Goal: Task Accomplishment & Management: Complete application form

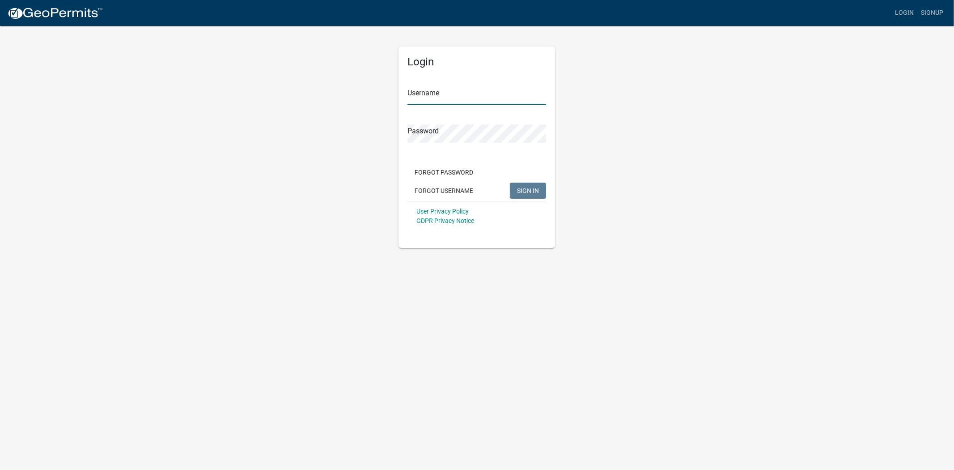
type input "Ciara"
click at [517, 191] on span "SIGN IN" at bounding box center [528, 190] width 22 height 7
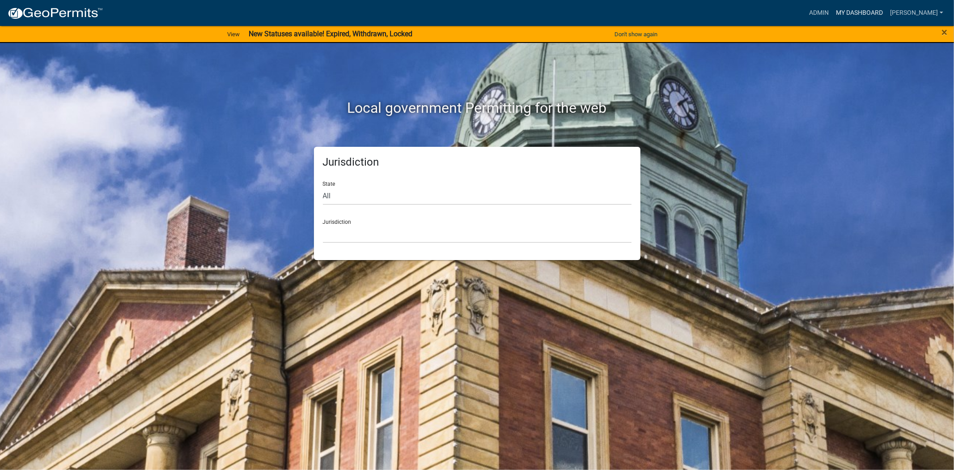
click at [875, 14] on link "My Dashboard" at bounding box center [860, 12] width 54 height 17
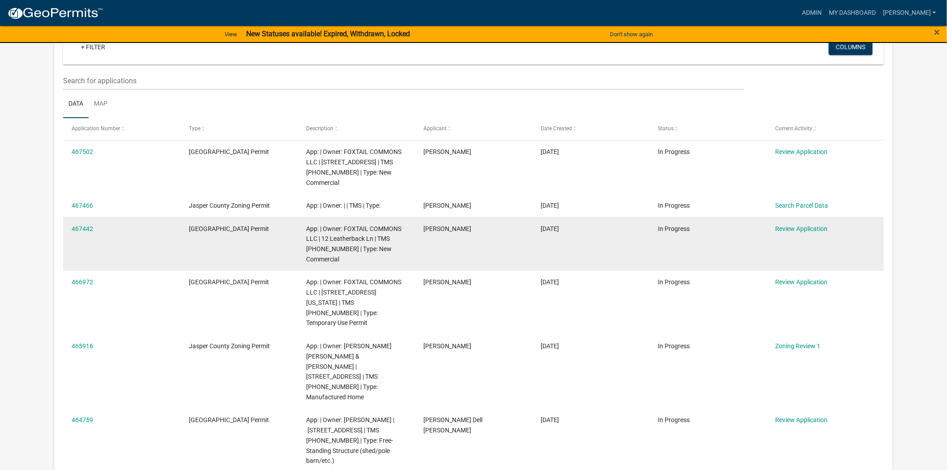
scroll to position [99, 0]
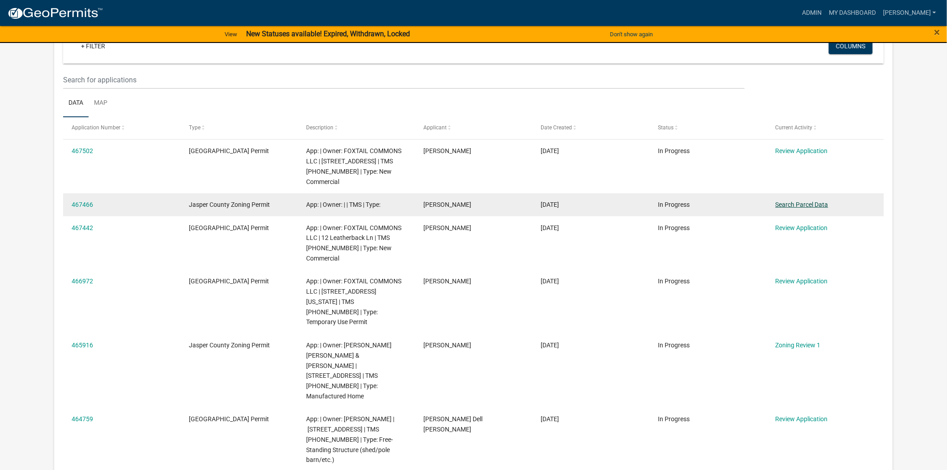
click at [814, 207] on link "Search Parcel Data" at bounding box center [801, 204] width 53 height 7
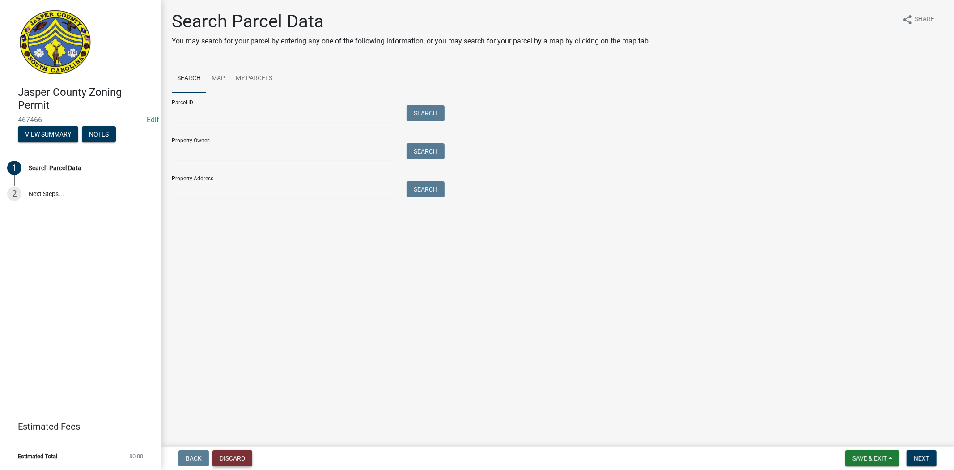
click at [225, 458] on button "Discard" at bounding box center [233, 458] width 40 height 16
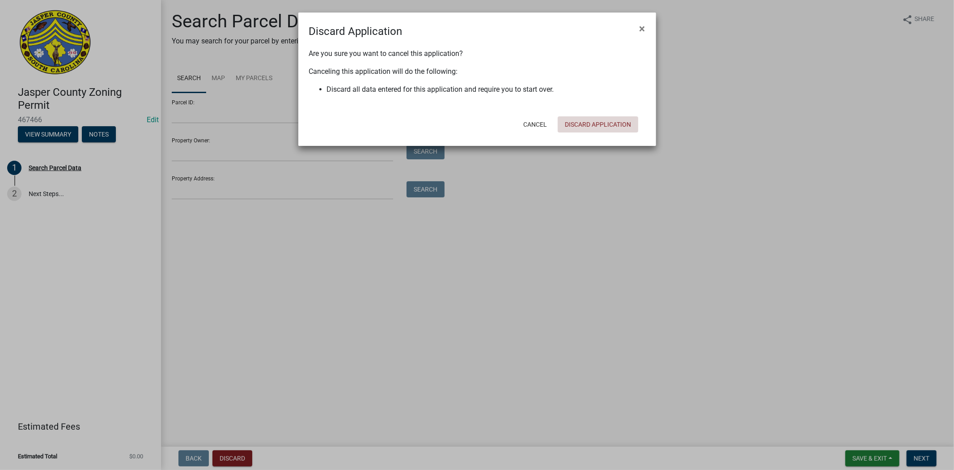
click at [594, 126] on button "Discard Application" at bounding box center [598, 124] width 81 height 16
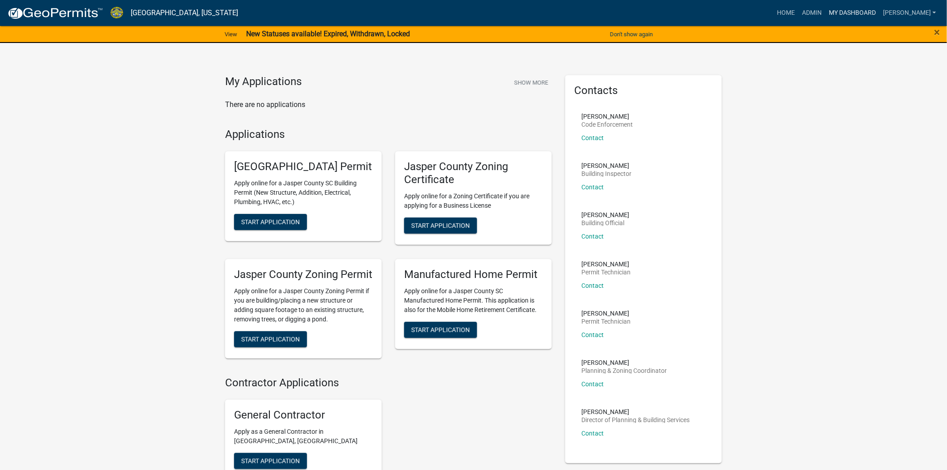
click at [879, 14] on link "My Dashboard" at bounding box center [852, 12] width 54 height 17
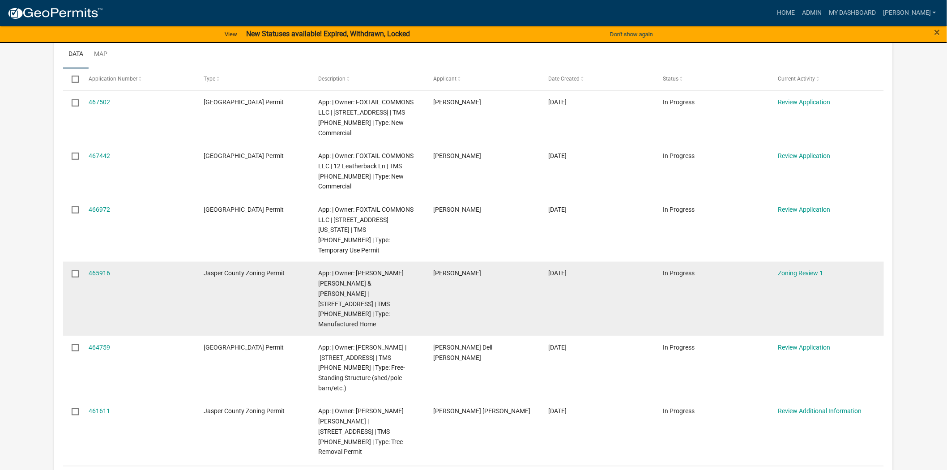
scroll to position [149, 0]
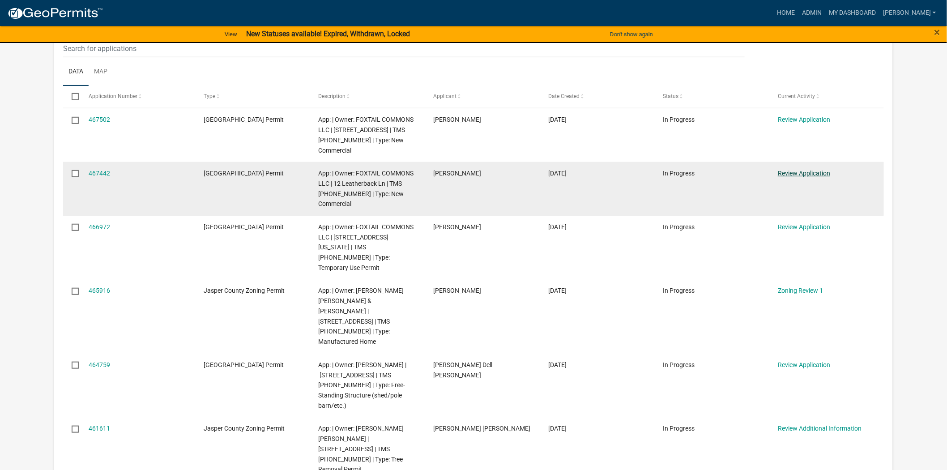
click at [783, 175] on link "Review Application" at bounding box center [804, 173] width 52 height 7
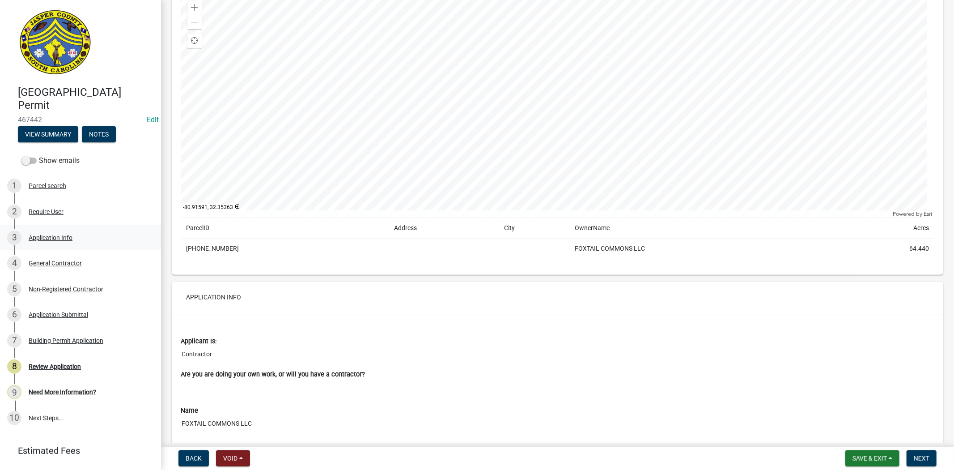
scroll to position [99, 0]
click at [39, 227] on link "3 Application Info" at bounding box center [80, 238] width 161 height 26
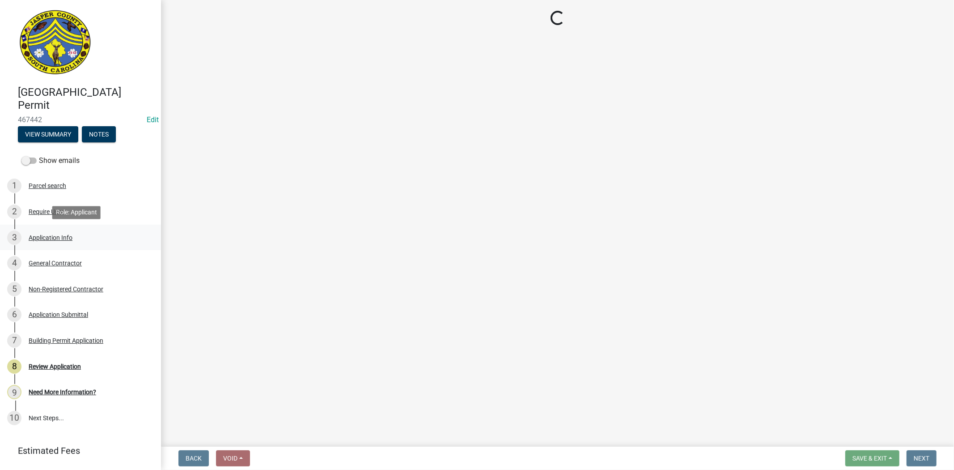
scroll to position [0, 0]
select select "d8ad81b1-fb71-4473-8687-b7f73eb7480a"
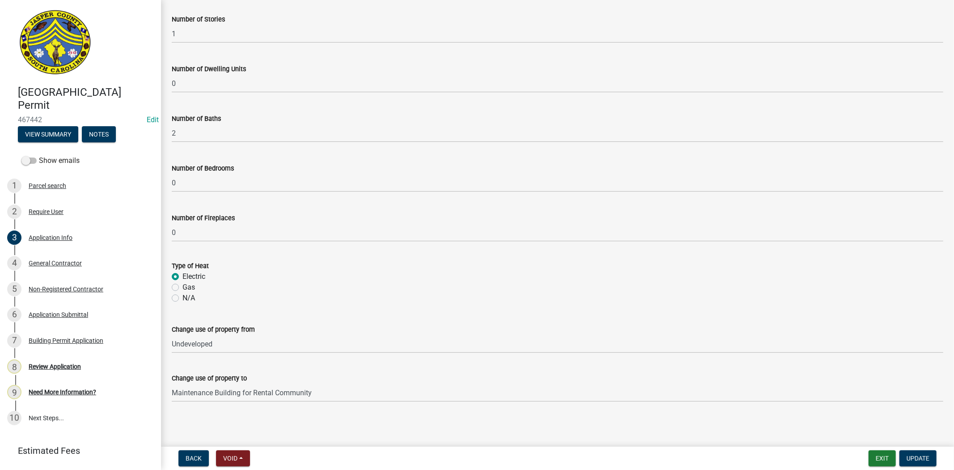
scroll to position [1071, 0]
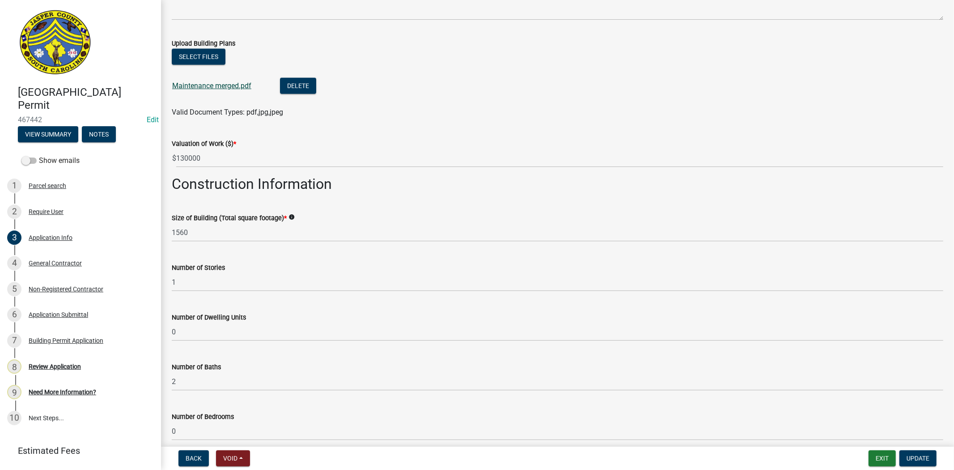
click at [217, 89] on link "Maintenance merged.pdf" at bounding box center [211, 85] width 79 height 9
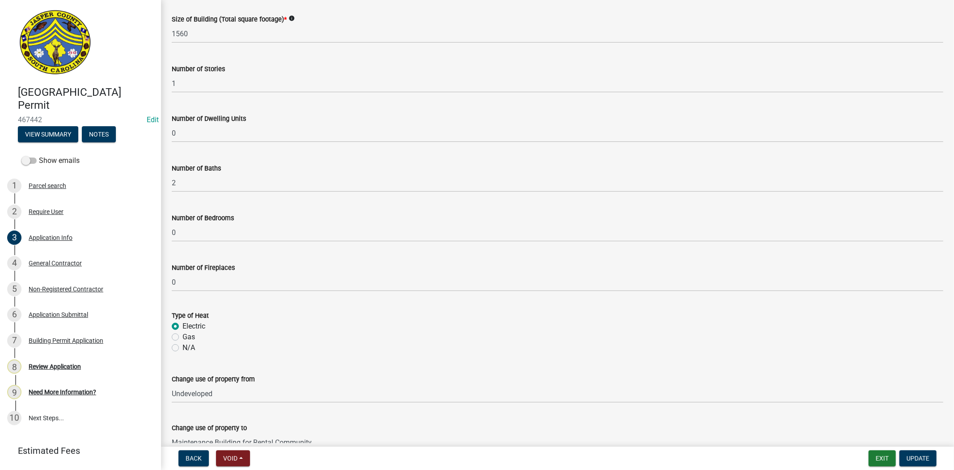
scroll to position [1319, 0]
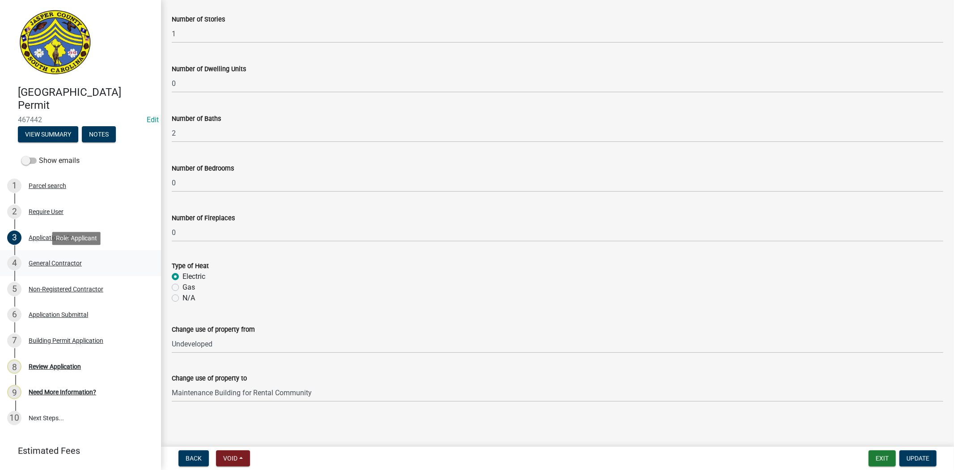
click at [46, 258] on div "4 General Contractor" at bounding box center [77, 263] width 140 height 14
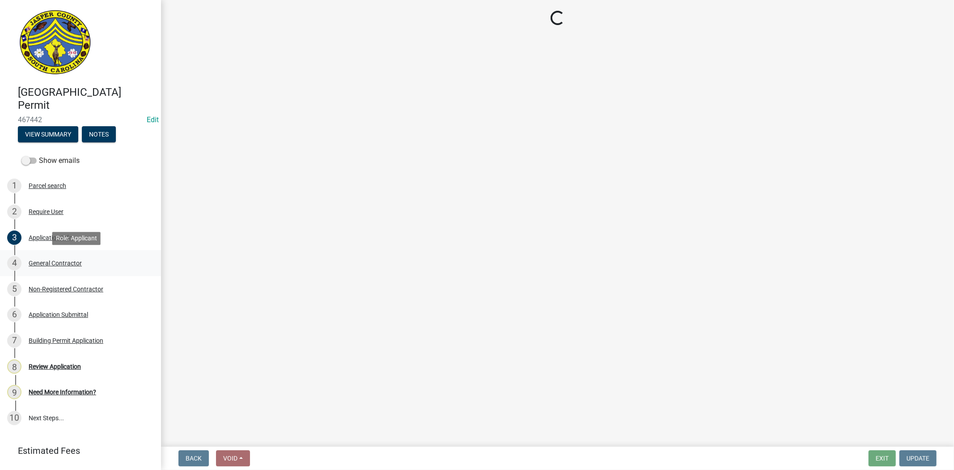
scroll to position [0, 0]
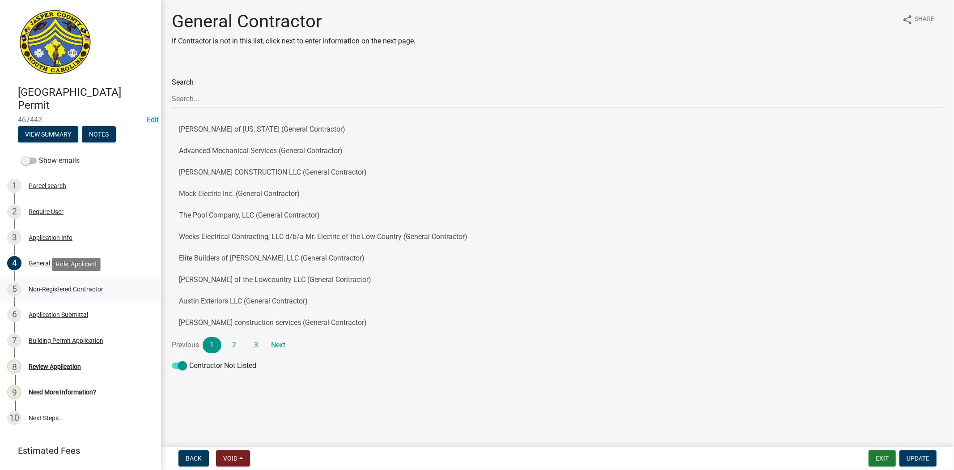
click at [17, 289] on div "5" at bounding box center [14, 289] width 14 height 14
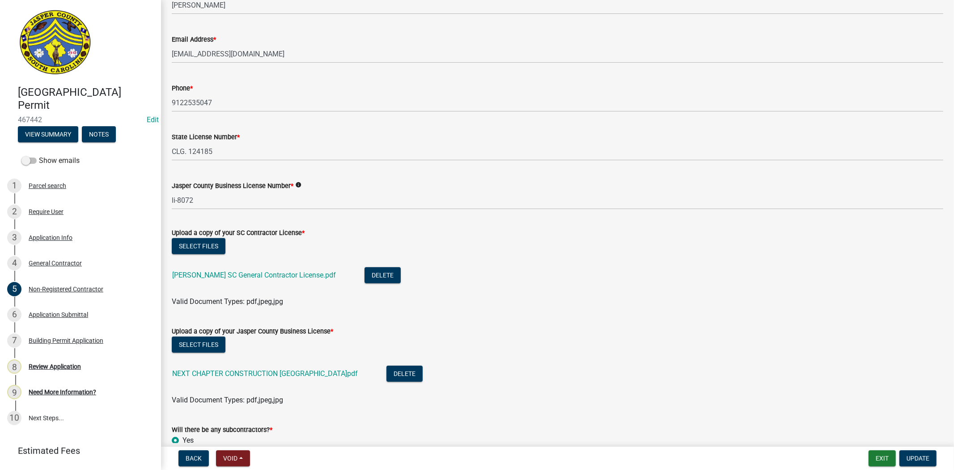
scroll to position [348, 0]
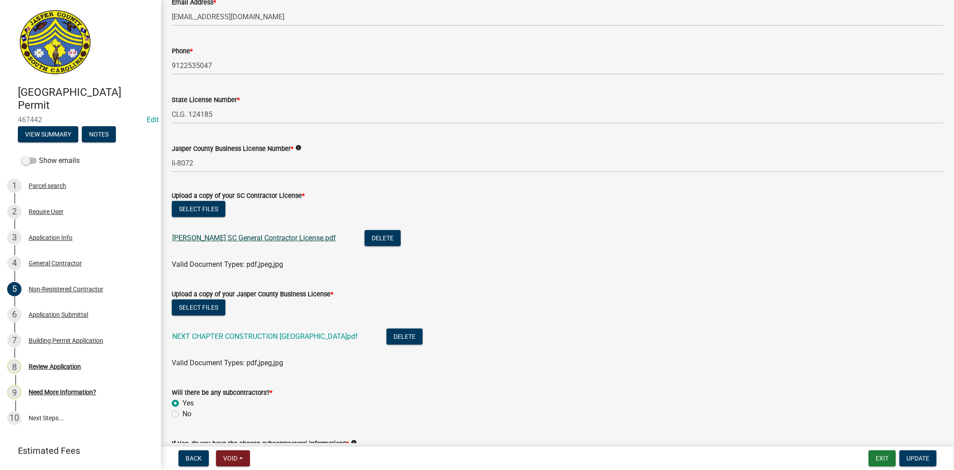
click at [195, 236] on link "Shanes SC General Contractor License.pdf" at bounding box center [254, 238] width 164 height 9
click at [261, 337] on link "NEXT CHAPTER CONSTRUCTION Jasper County BL.pdf" at bounding box center [265, 336] width 186 height 9
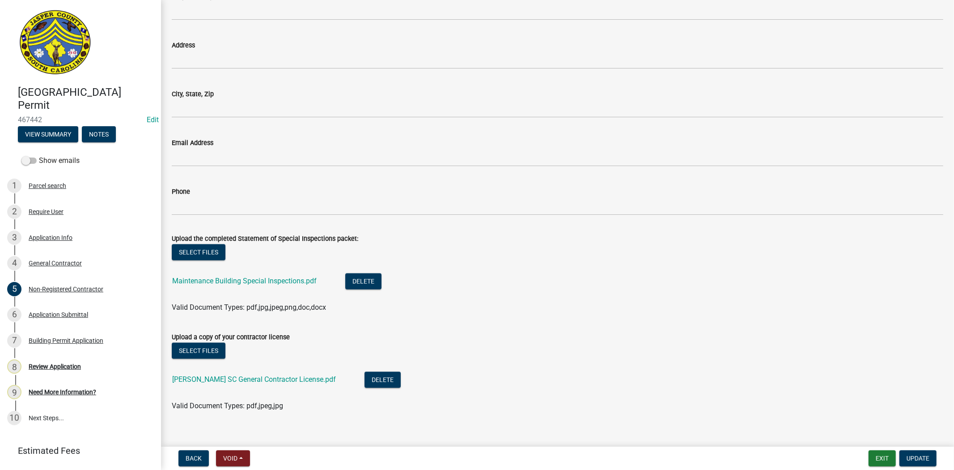
scroll to position [1448, 0]
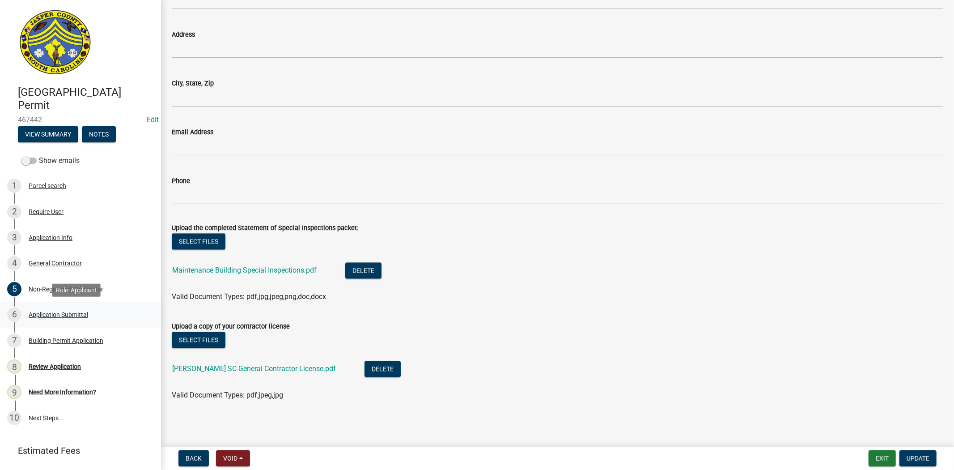
click at [34, 318] on div "6 Application Submittal" at bounding box center [77, 314] width 140 height 14
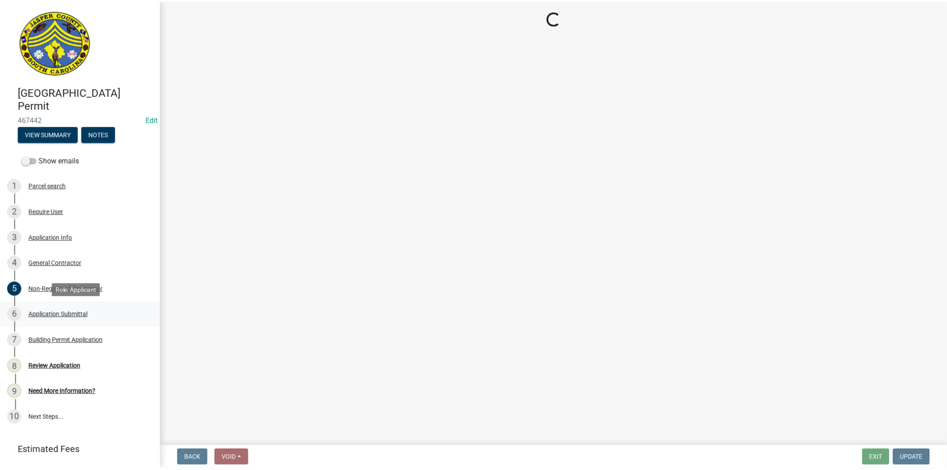
scroll to position [0, 0]
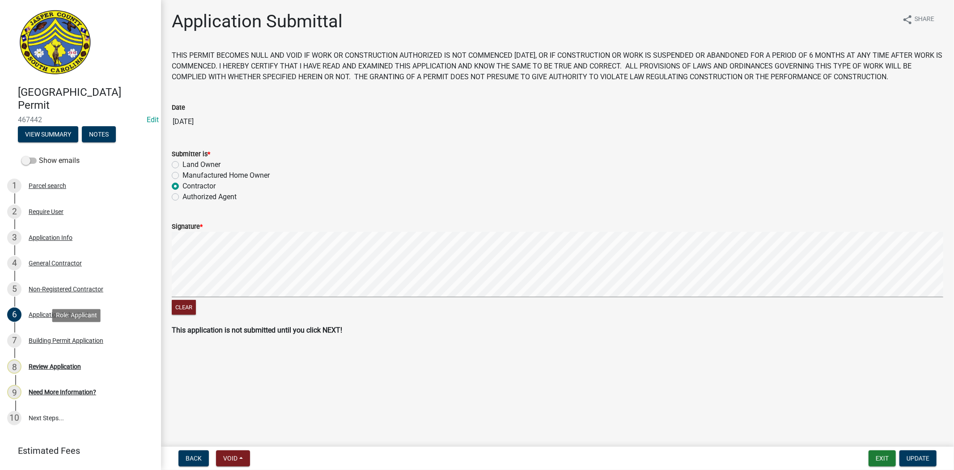
click at [59, 345] on div "7 Building Permit Application" at bounding box center [77, 340] width 140 height 14
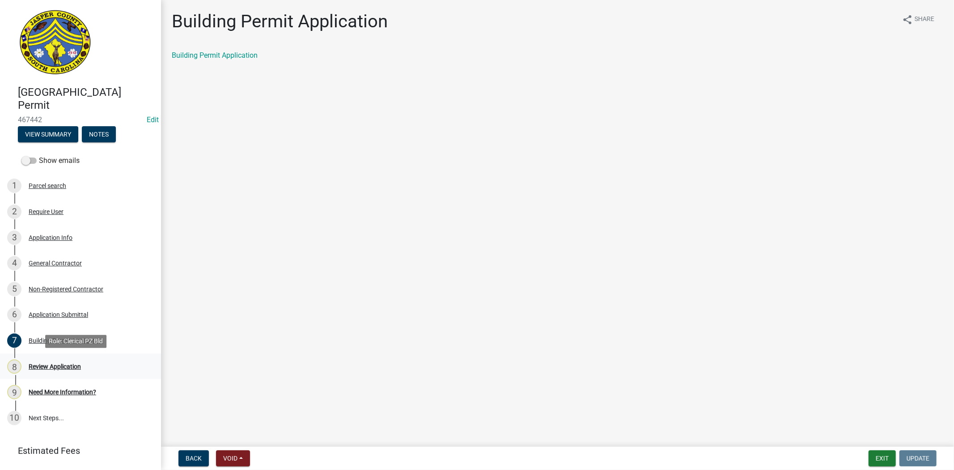
click at [75, 370] on div "8 Review Application" at bounding box center [77, 366] width 140 height 14
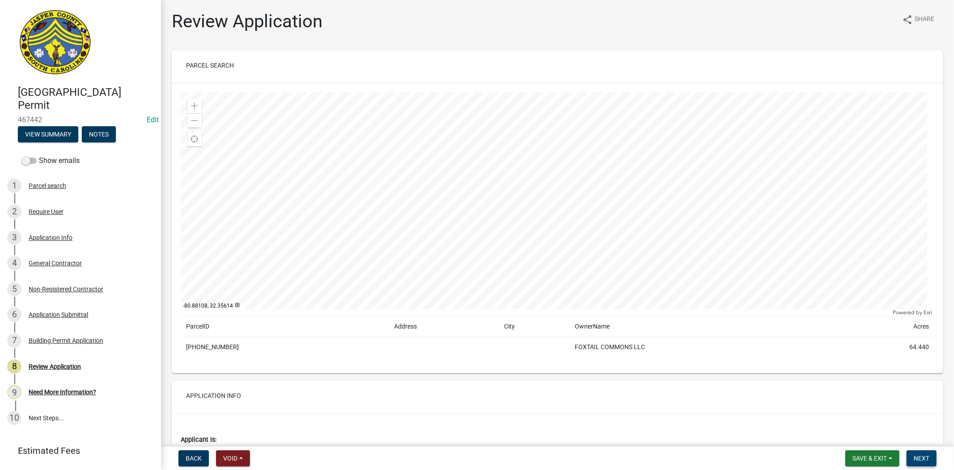
click at [919, 457] on span "Next" at bounding box center [922, 458] width 16 height 7
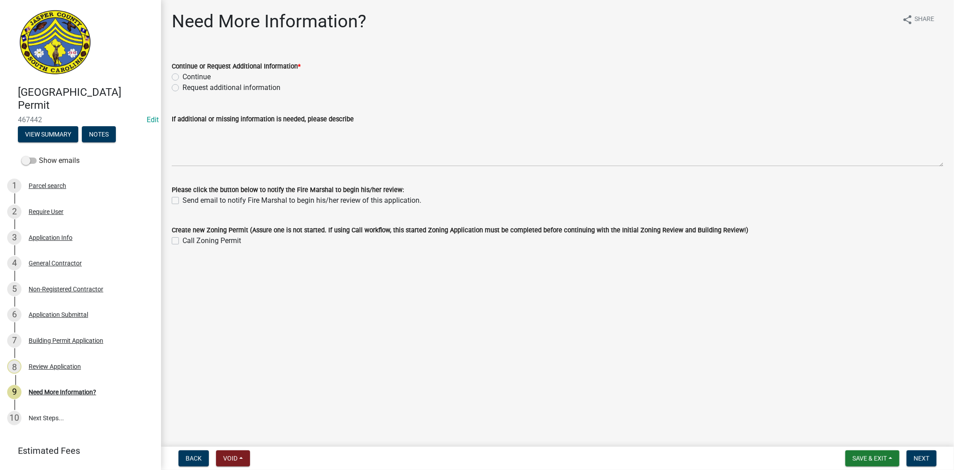
click at [183, 87] on label "Request additional information" at bounding box center [232, 87] width 98 height 11
click at [183, 87] on input "Request additional information" at bounding box center [186, 85] width 6 height 6
radio input "true"
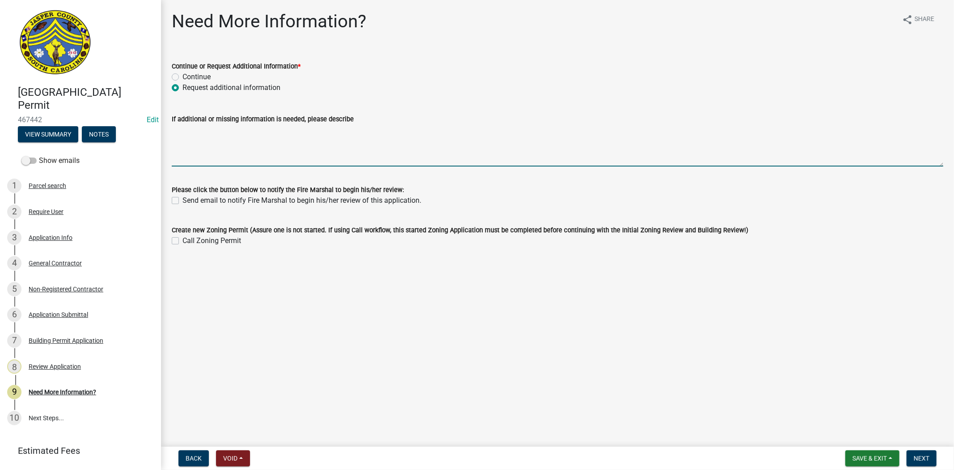
click at [187, 133] on textarea "If additional or missing information is needed, please describe" at bounding box center [558, 145] width 772 height 42
type textarea "g"
type textarea "f"
type textarea "P"
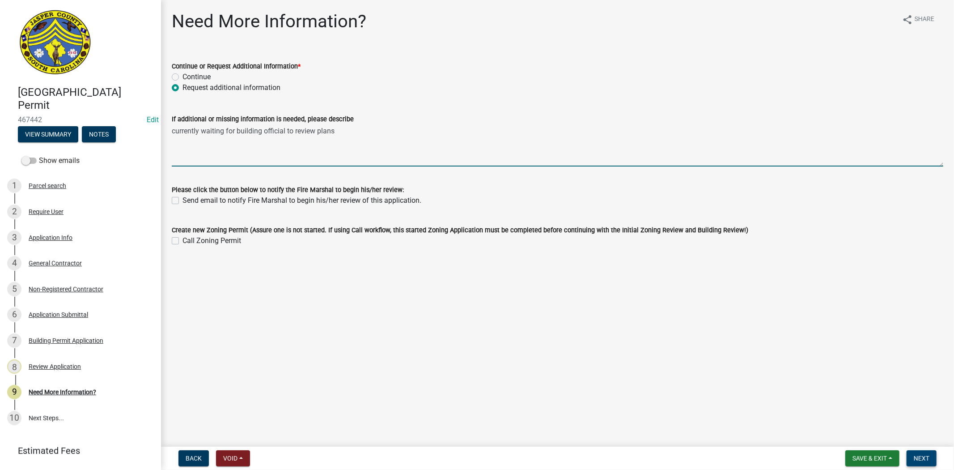
type textarea "currently waiting for building official to review plans"
click at [921, 457] on span "Next" at bounding box center [922, 458] width 16 height 7
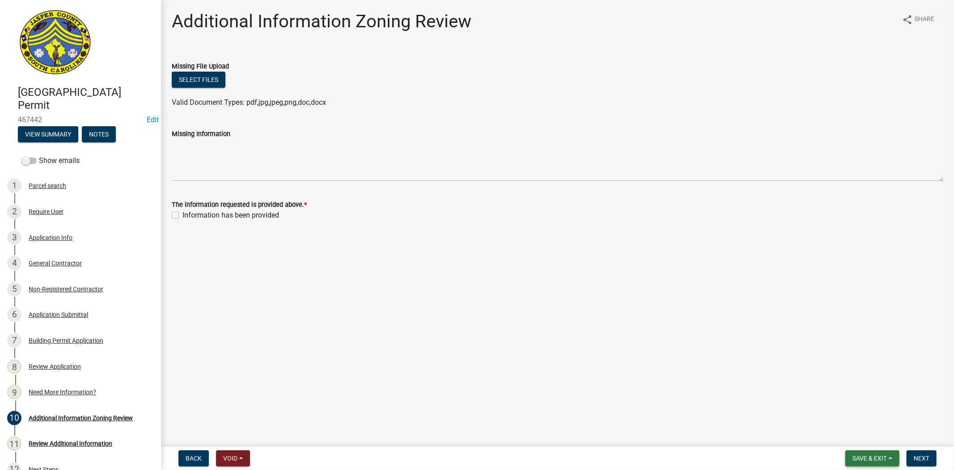
click at [847, 460] on button "Save & Exit" at bounding box center [873, 458] width 54 height 16
click at [856, 441] on button "Save & Exit" at bounding box center [864, 434] width 72 height 21
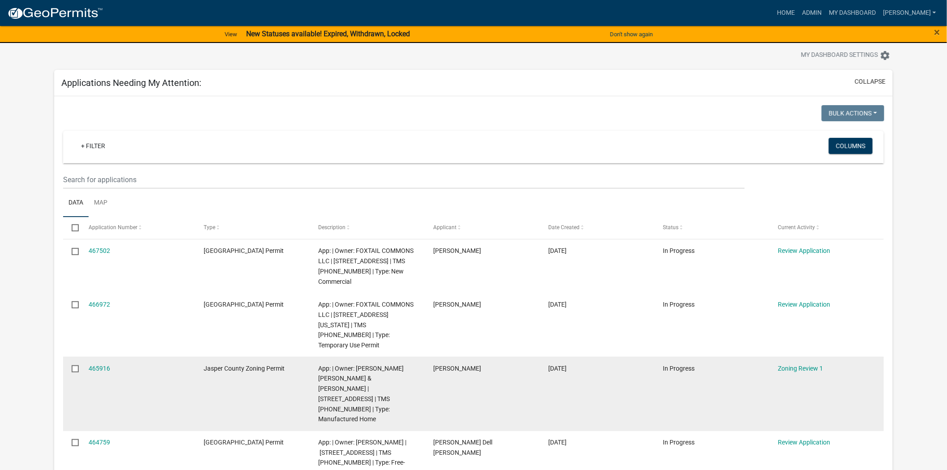
scroll to position [50, 0]
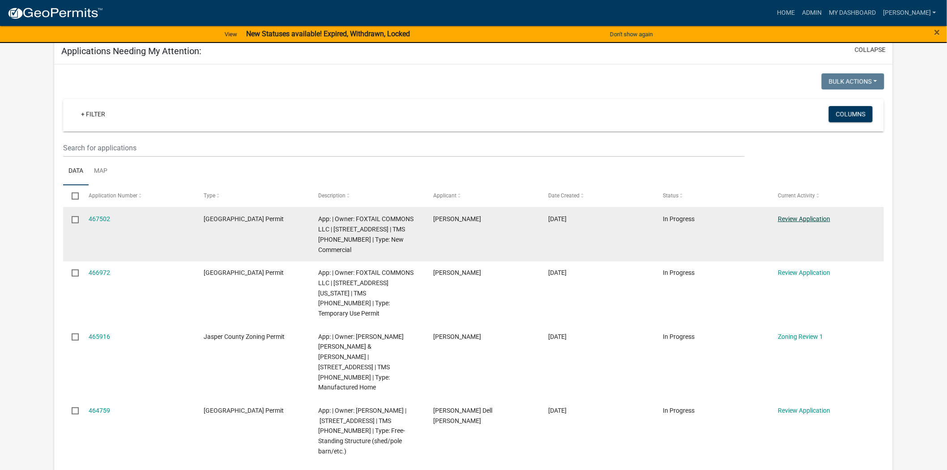
click at [815, 216] on link "Review Application" at bounding box center [804, 218] width 52 height 7
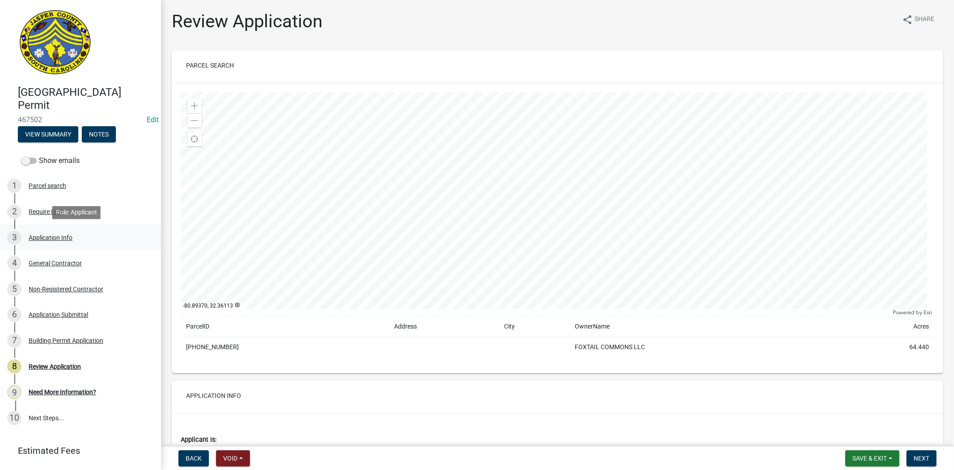
click at [29, 247] on link "3 Application Info" at bounding box center [80, 238] width 161 height 26
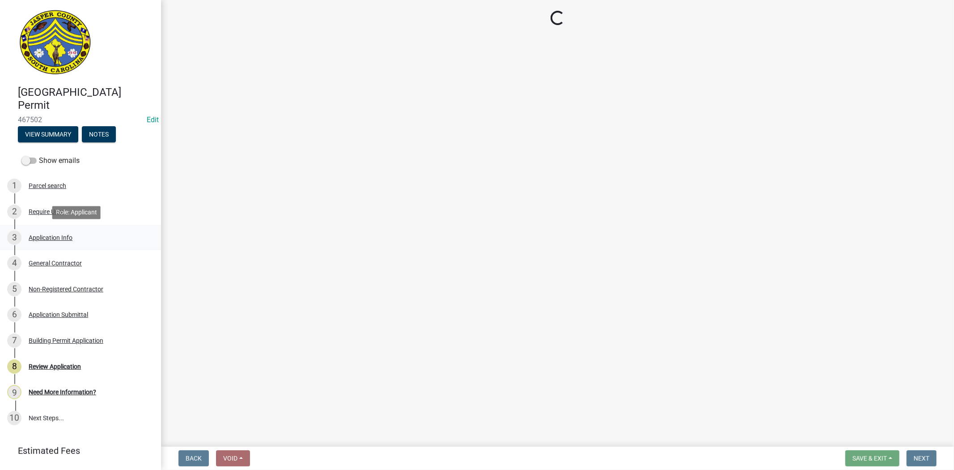
select select "d8ad81b1-fb71-4473-8687-b7f73eb7480a"
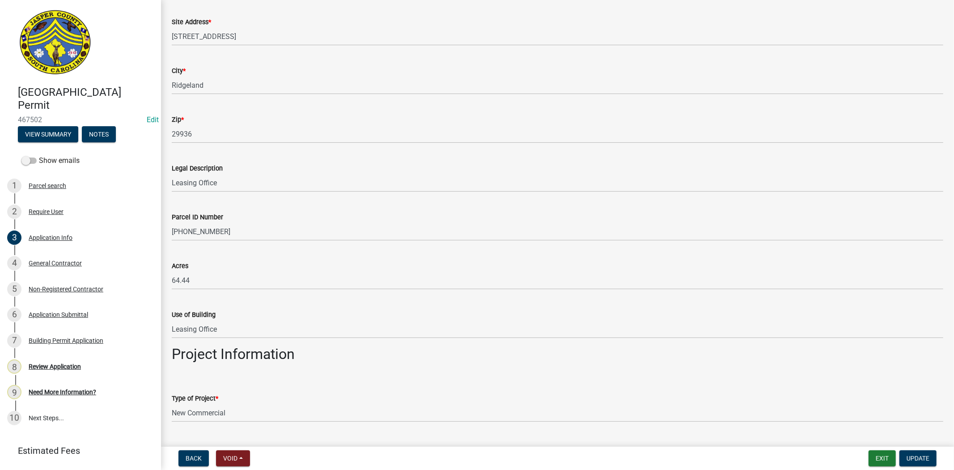
scroll to position [596, 0]
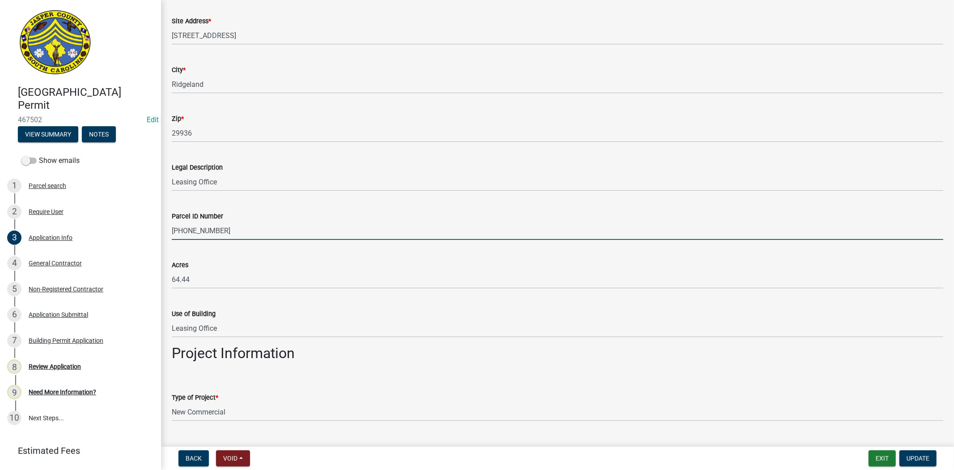
drag, startPoint x: 360, startPoint y: 230, endPoint x: 379, endPoint y: 238, distance: 21.3
drag, startPoint x: 379, startPoint y: 238, endPoint x: 334, endPoint y: 266, distance: 53.4
click at [334, 266] on div "Acres" at bounding box center [558, 265] width 772 height 11
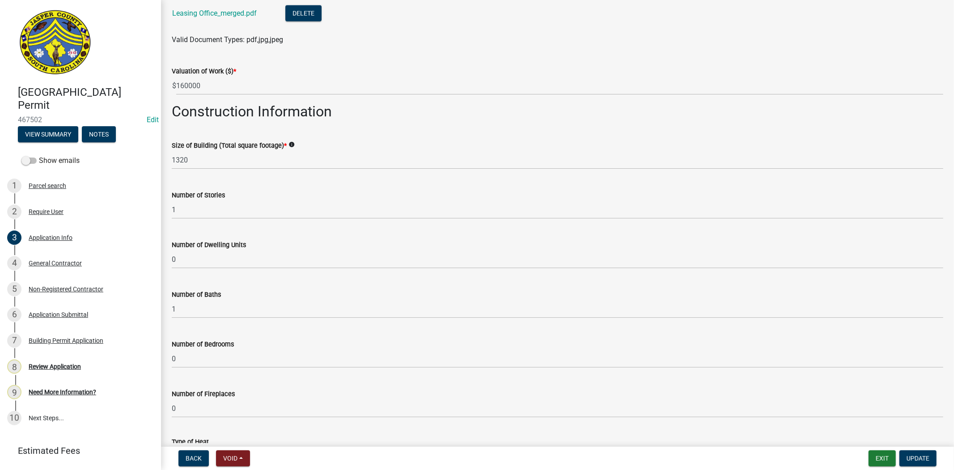
scroll to position [1044, 0]
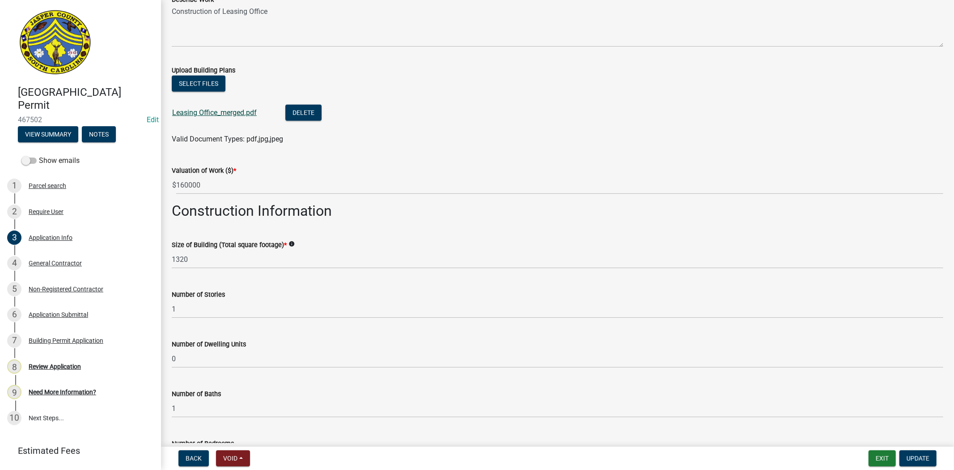
click at [188, 113] on link "Leasing Office_merged.pdf" at bounding box center [214, 112] width 85 height 9
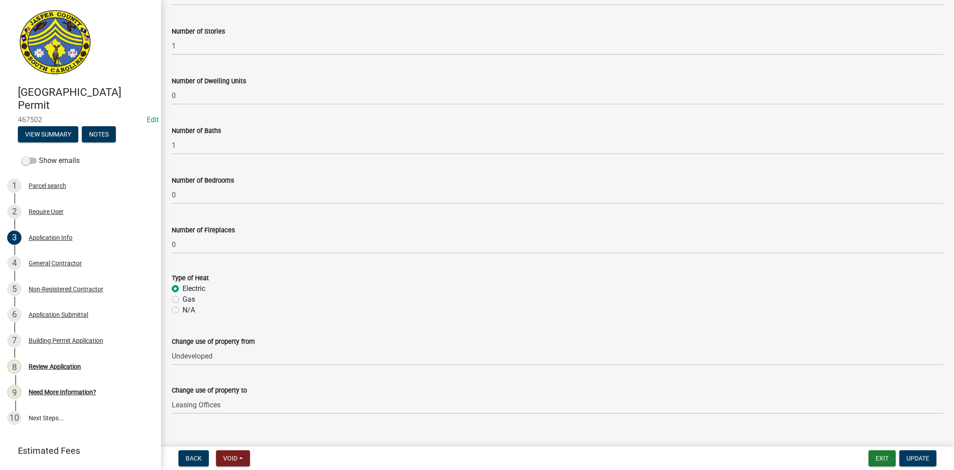
scroll to position [1319, 0]
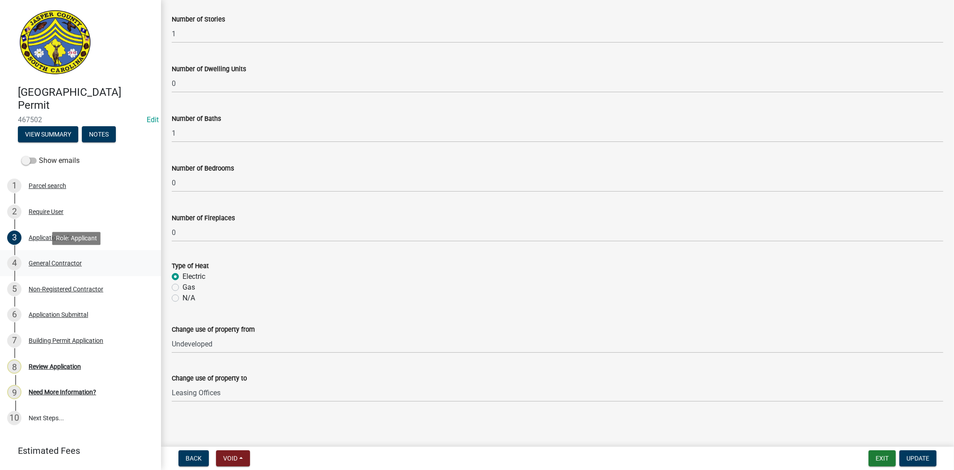
click at [74, 263] on div "General Contractor" at bounding box center [55, 263] width 53 height 6
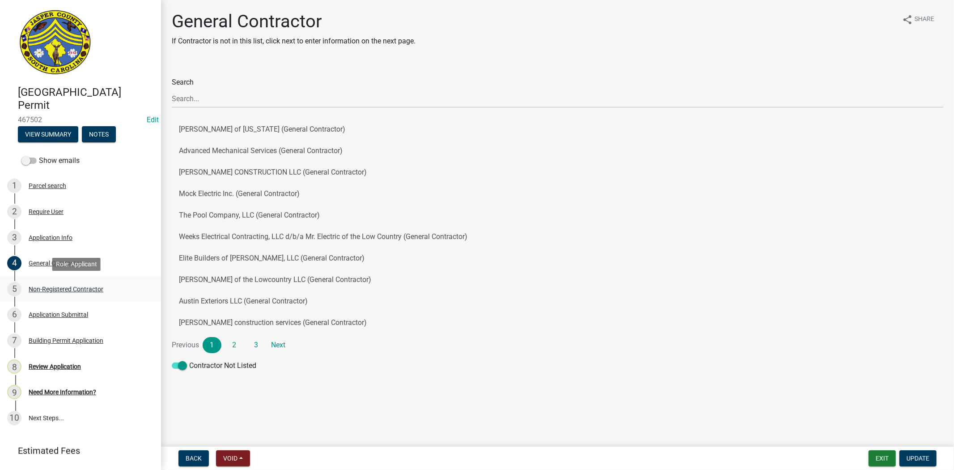
click at [73, 296] on link "5 Non-Registered Contractor" at bounding box center [80, 289] width 161 height 26
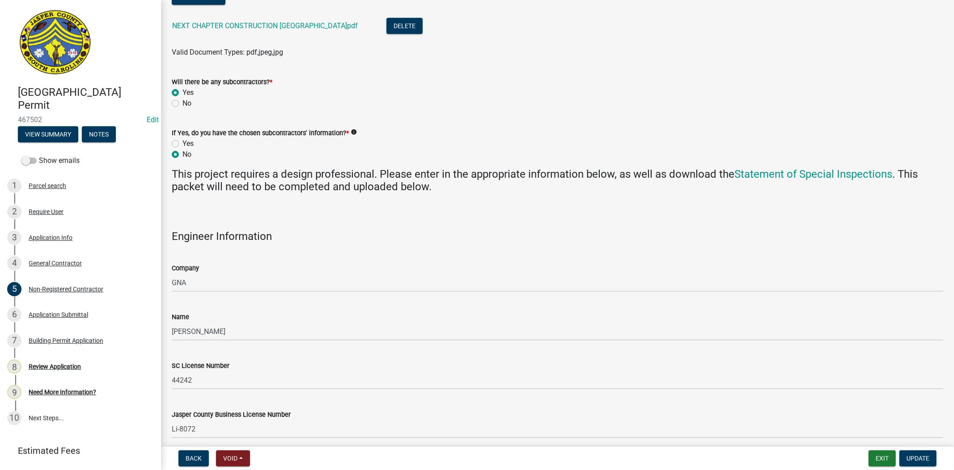
scroll to position [652, 0]
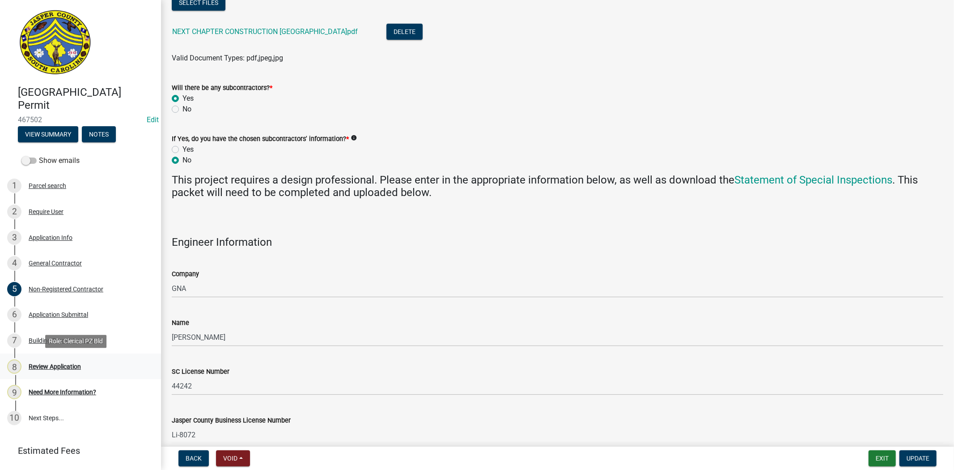
click at [44, 361] on div "8 Review Application" at bounding box center [77, 366] width 140 height 14
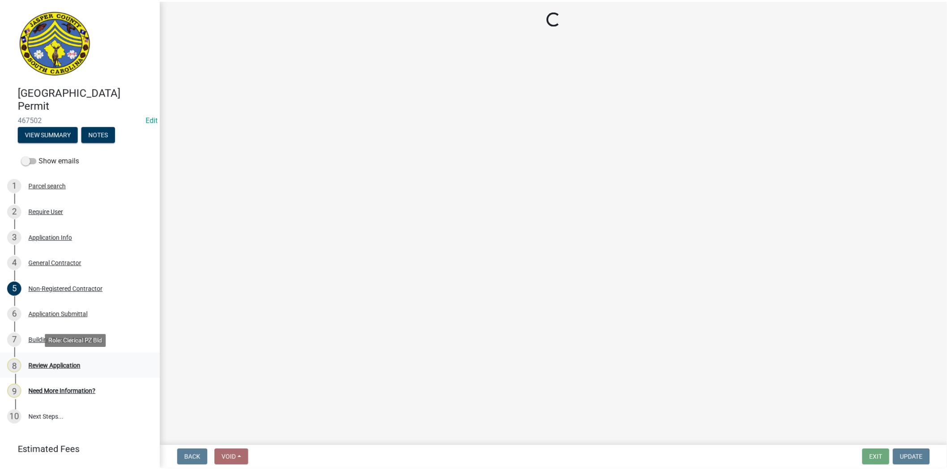
scroll to position [0, 0]
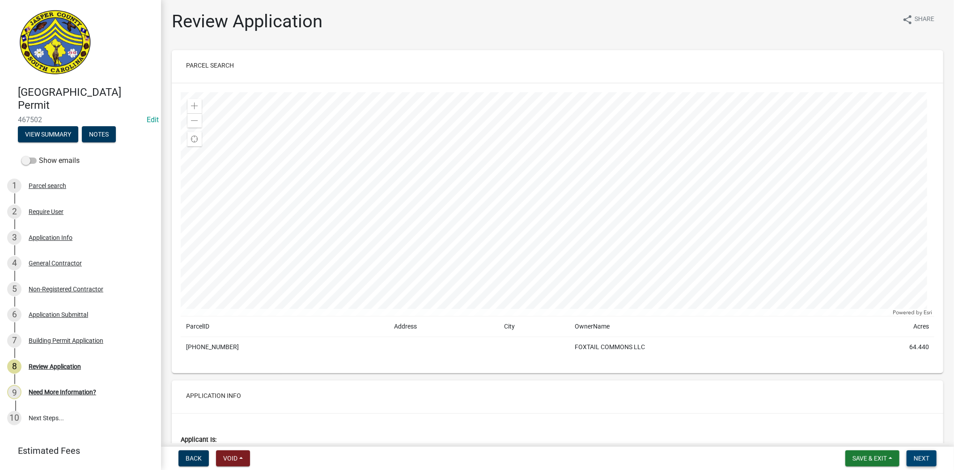
click at [917, 455] on span "Next" at bounding box center [922, 458] width 16 height 7
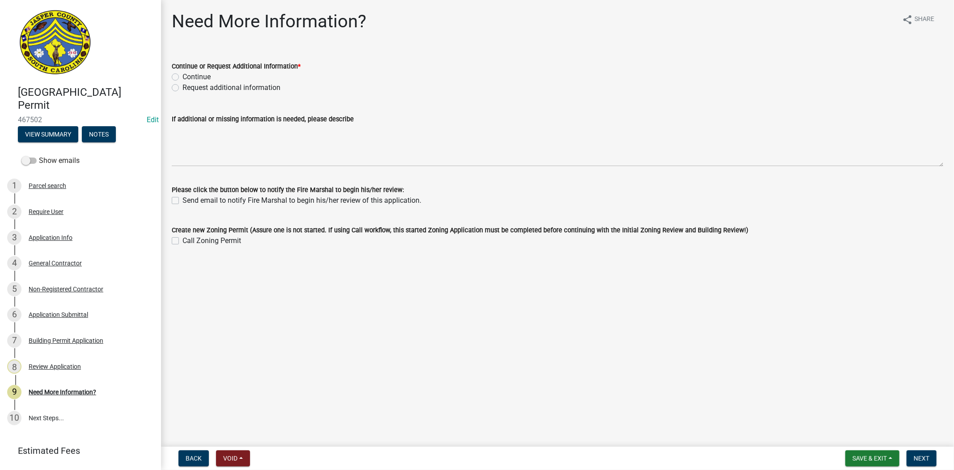
click at [183, 88] on label "Request additional information" at bounding box center [232, 87] width 98 height 11
click at [183, 88] on input "Request additional information" at bounding box center [186, 85] width 6 height 6
radio input "true"
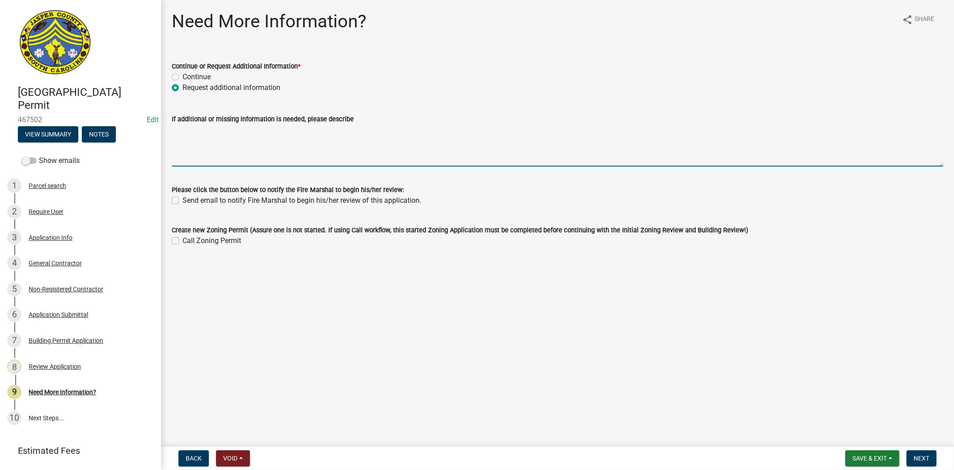
click at [197, 146] on textarea "If additional or missing information is needed, please describe" at bounding box center [558, 145] width 772 height 42
type textarea "currently waiting for building official to review plans"
click at [916, 456] on span "Next" at bounding box center [922, 458] width 16 height 7
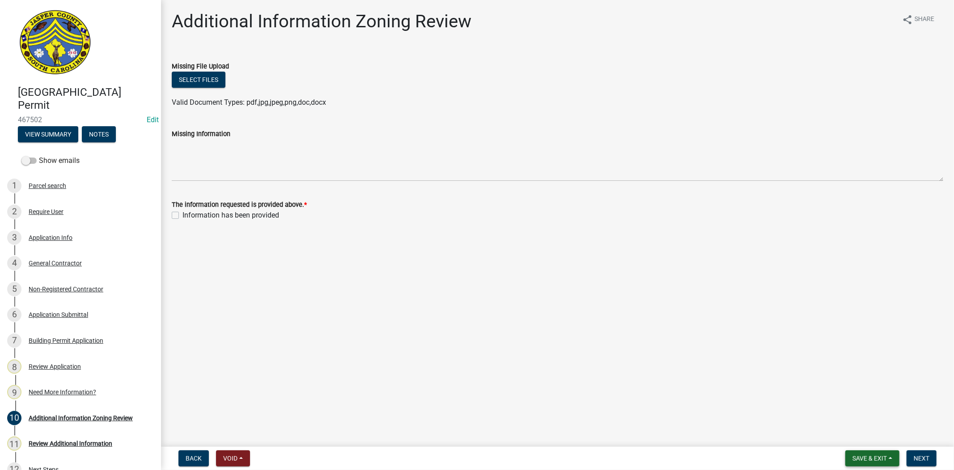
click at [857, 459] on span "Save & Exit" at bounding box center [870, 458] width 34 height 7
click at [855, 431] on button "Save & Exit" at bounding box center [864, 434] width 72 height 21
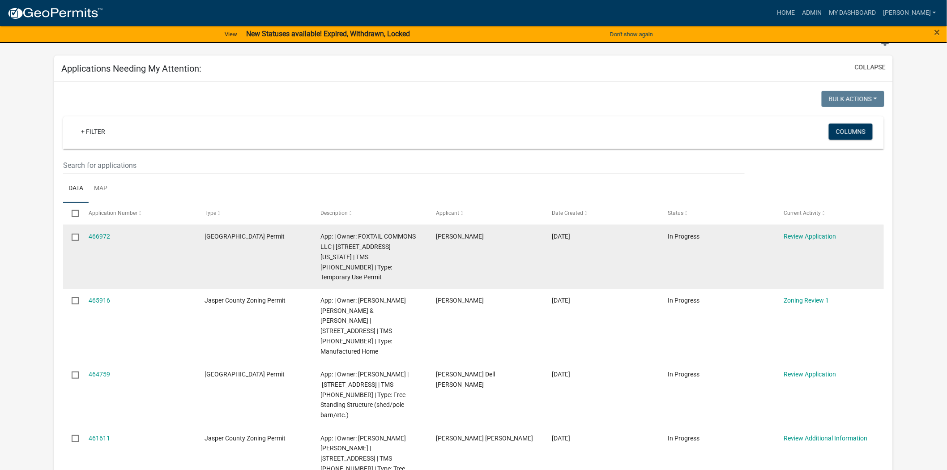
scroll to position [50, 0]
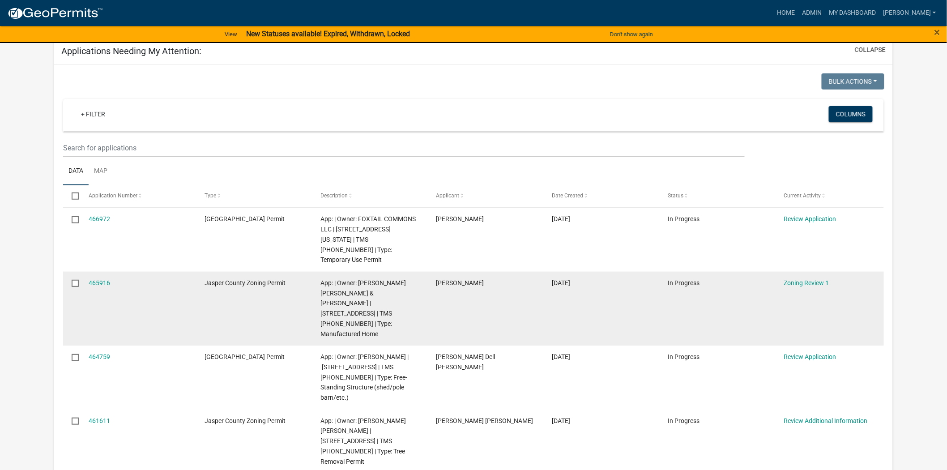
click at [809, 286] on div "Zoning Review 1" at bounding box center [832, 283] width 98 height 10
click at [808, 283] on link "Zoning Review 1" at bounding box center [805, 282] width 45 height 7
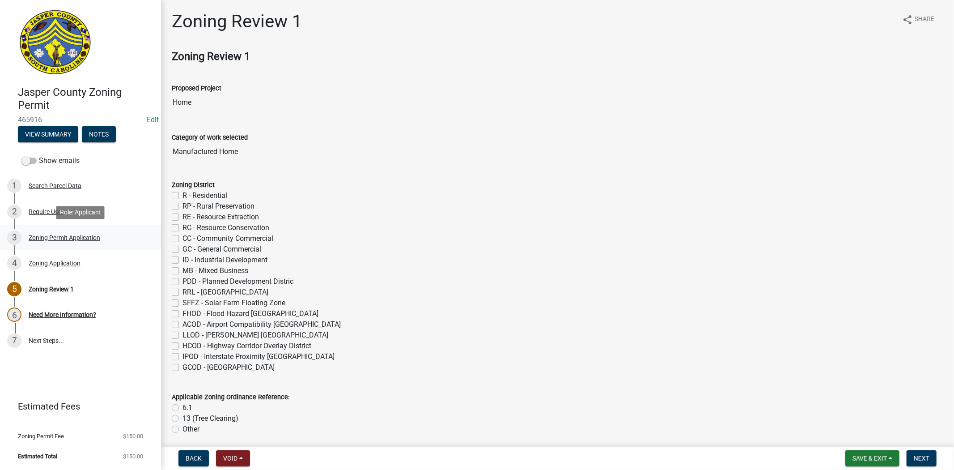
click at [56, 234] on div "Zoning Permit Application" at bounding box center [65, 237] width 72 height 6
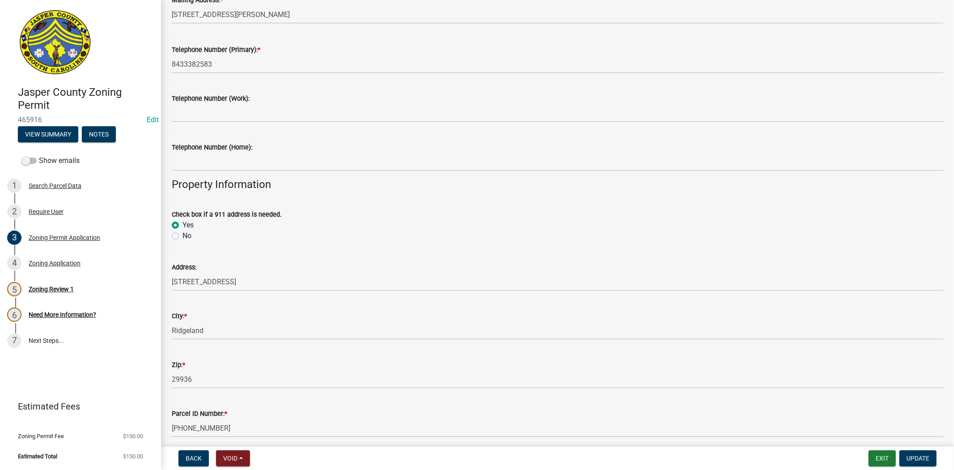
scroll to position [447, 0]
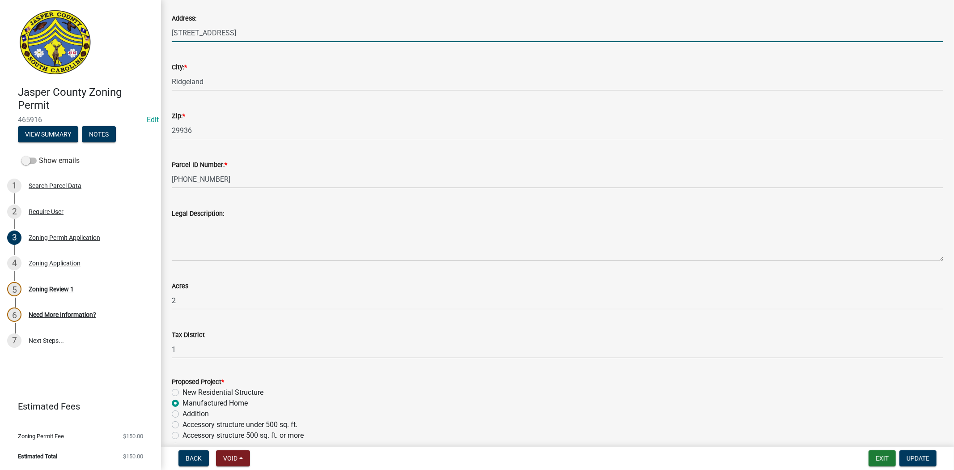
drag, startPoint x: 230, startPoint y: 36, endPoint x: 170, endPoint y: 36, distance: 60.0
click at [170, 36] on div "Address: 721 Oak park rd" at bounding box center [557, 21] width 785 height 42
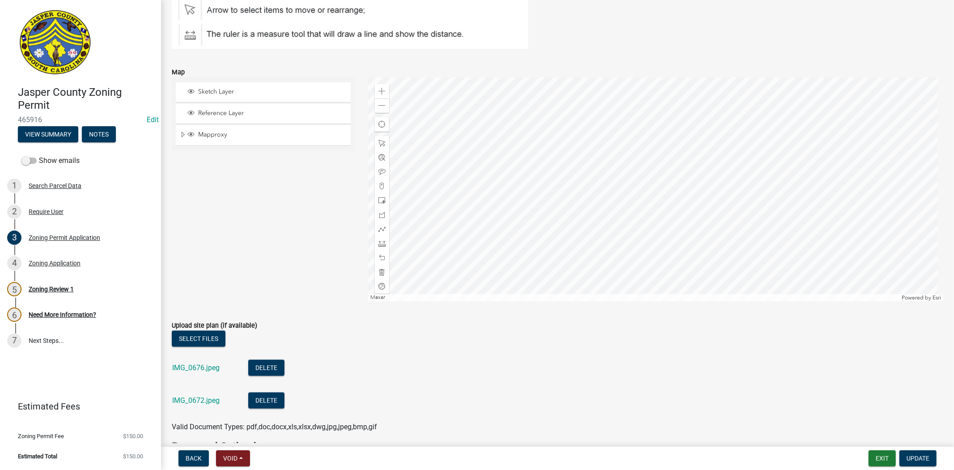
scroll to position [1193, 0]
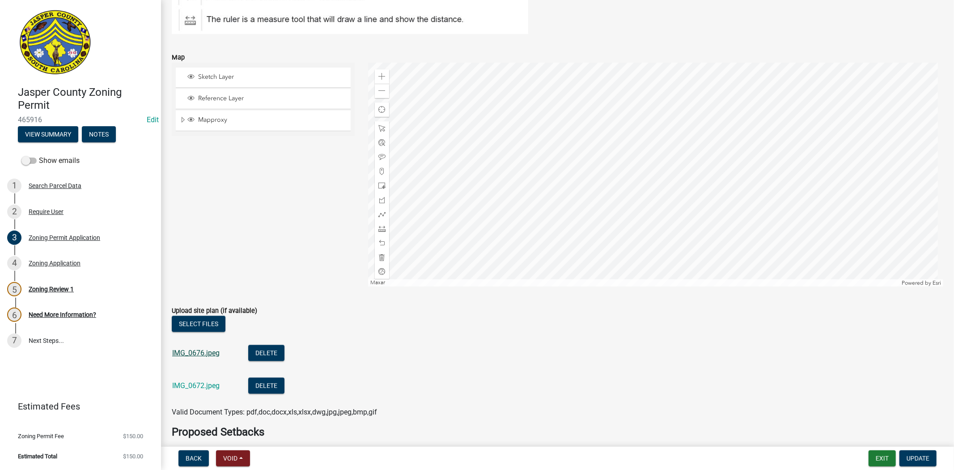
click at [190, 355] on link "IMG_0676.jpeg" at bounding box center [195, 353] width 47 height 9
click at [199, 387] on link "IMG_0672.jpeg" at bounding box center [195, 385] width 47 height 9
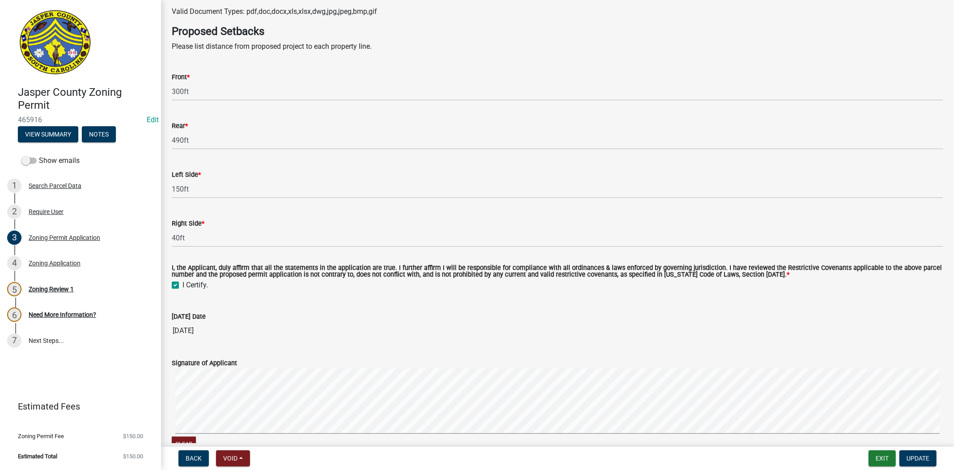
scroll to position [1520, 0]
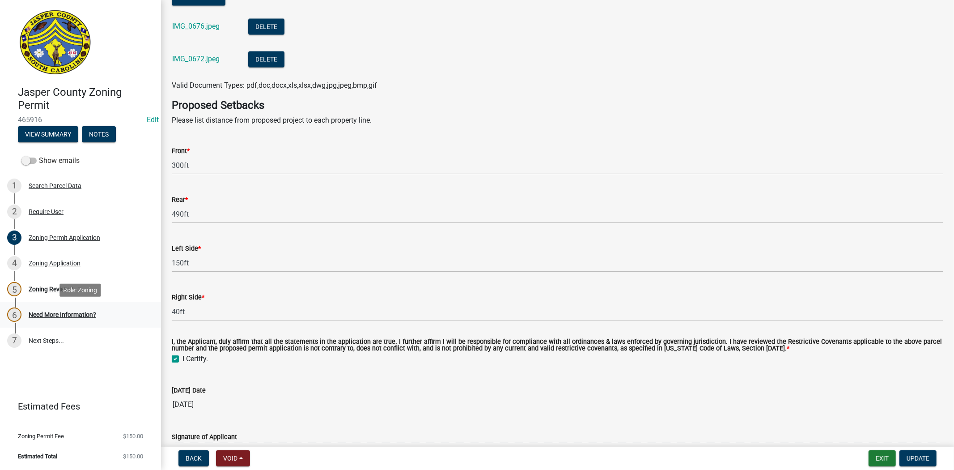
click at [59, 302] on link "6 Need More Information?" at bounding box center [80, 315] width 161 height 26
click at [54, 291] on div "Zoning Review 1" at bounding box center [51, 289] width 45 height 6
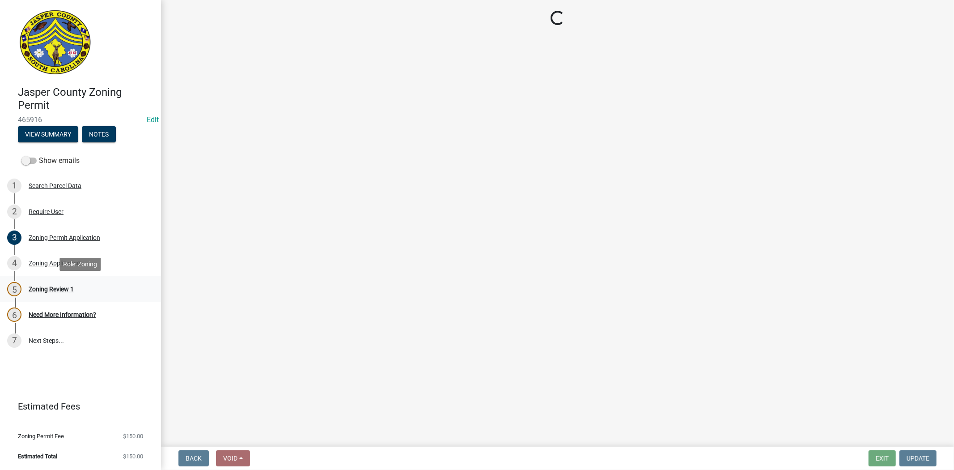
scroll to position [0, 0]
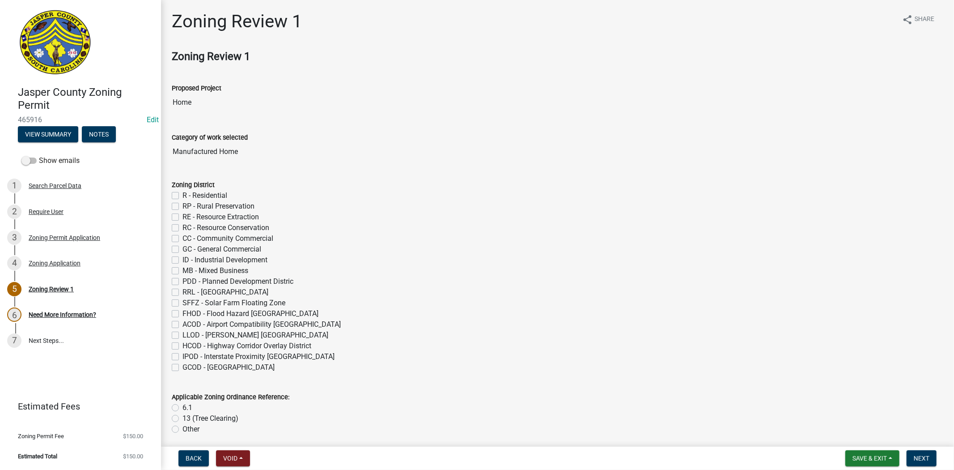
click at [183, 195] on label "R - Residential" at bounding box center [205, 195] width 45 height 11
click at [183, 195] on input "R - Residential" at bounding box center [186, 193] width 6 height 6
checkbox input "true"
checkbox input "false"
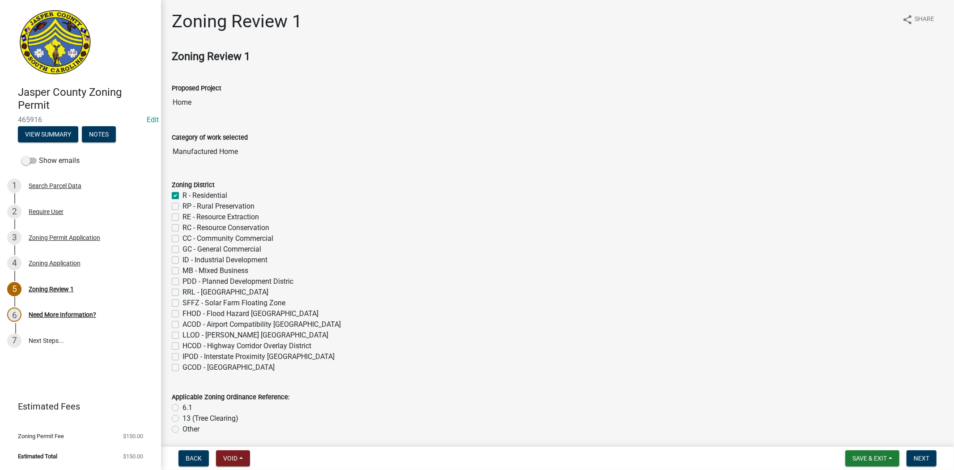
checkbox input "false"
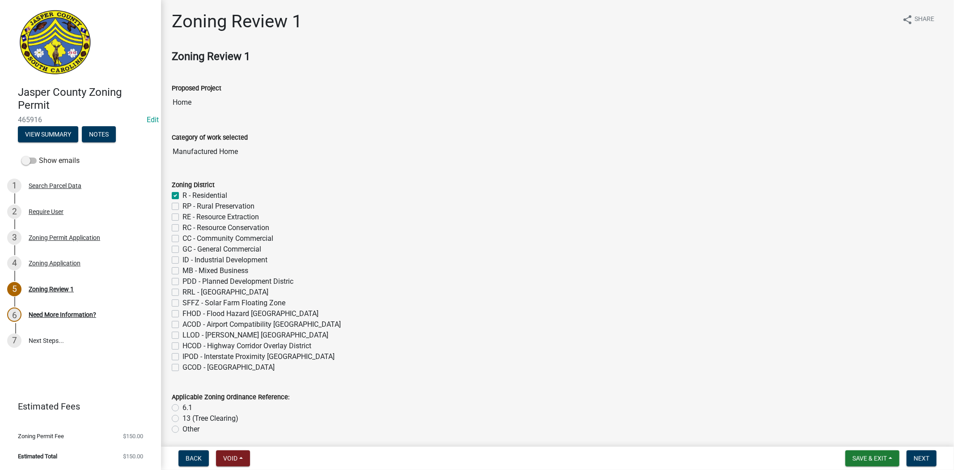
checkbox input "false"
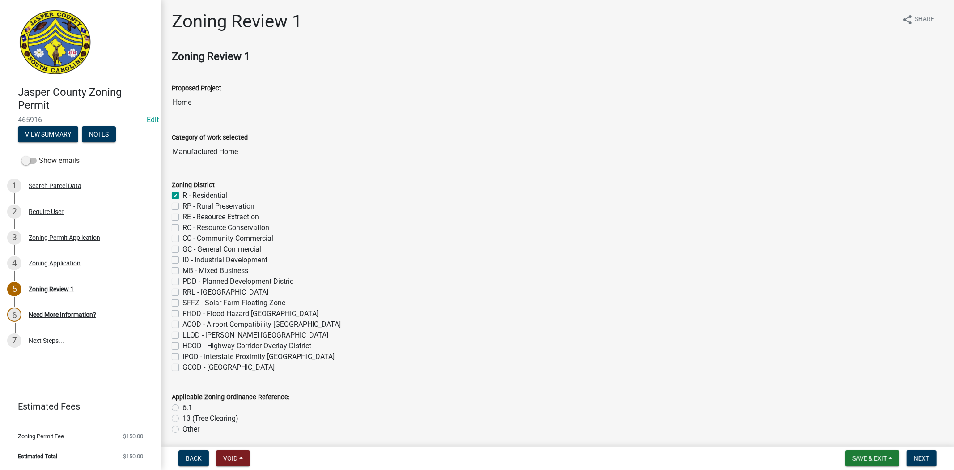
checkbox input "false"
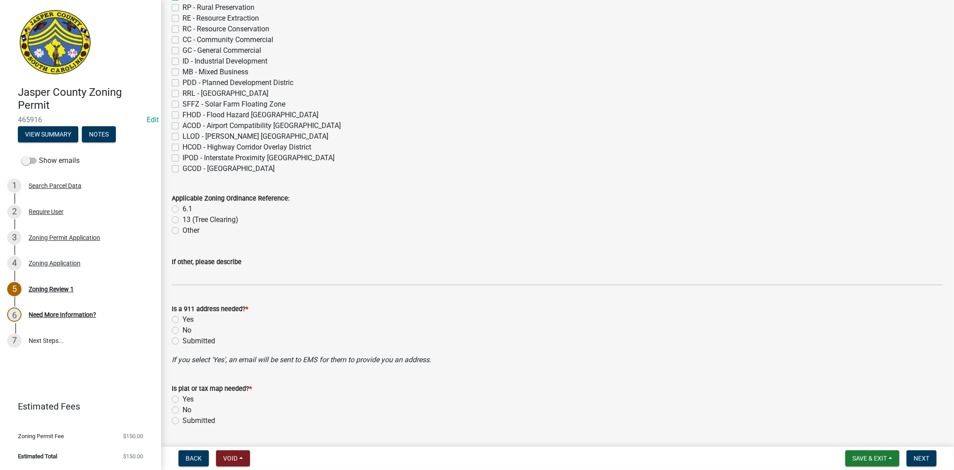
click at [183, 209] on label "6.1" at bounding box center [188, 209] width 10 height 11
click at [183, 209] on input "6.1" at bounding box center [186, 207] width 6 height 6
radio input "true"
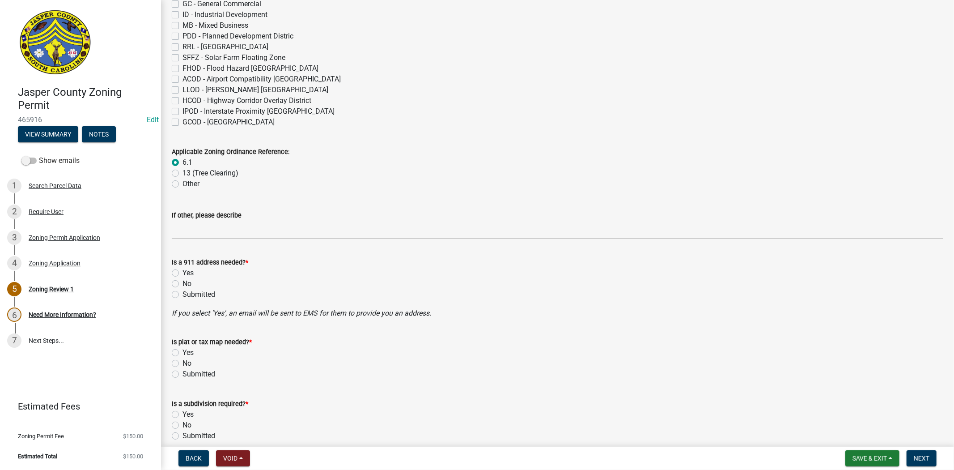
scroll to position [298, 0]
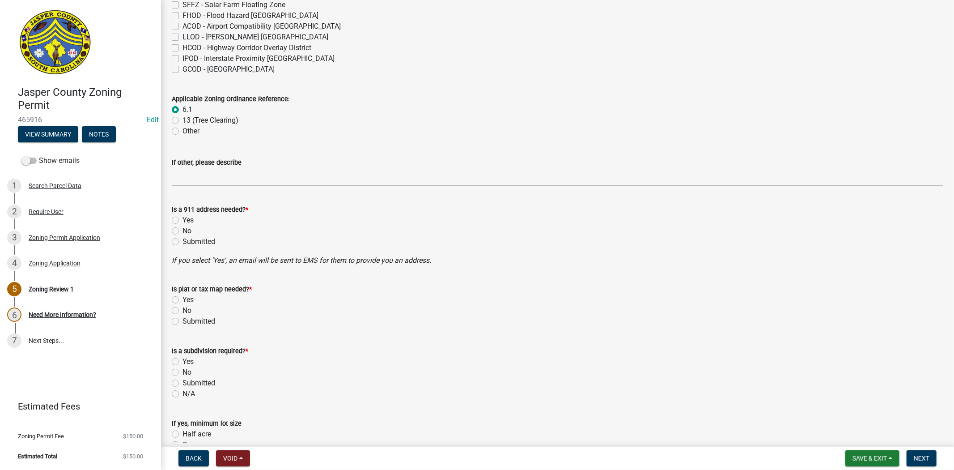
click at [183, 229] on label "No" at bounding box center [187, 231] width 9 height 11
click at [183, 229] on input "No" at bounding box center [186, 229] width 6 height 6
radio input "true"
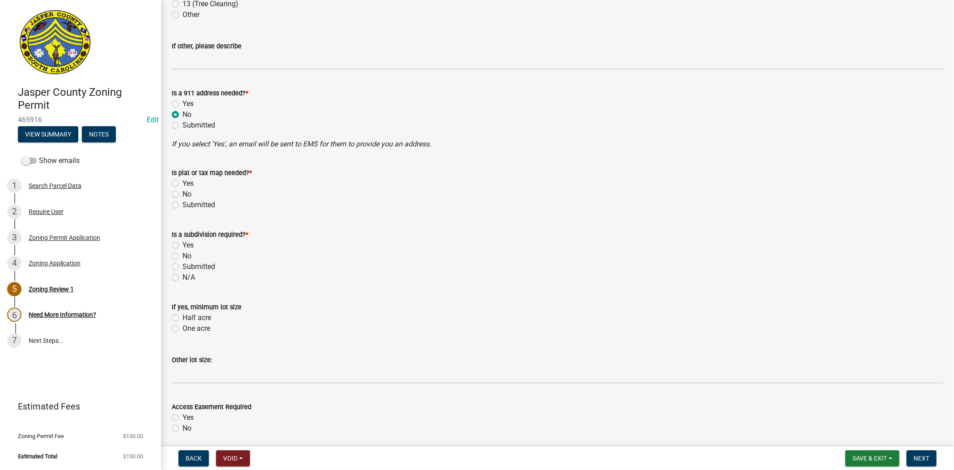
scroll to position [447, 0]
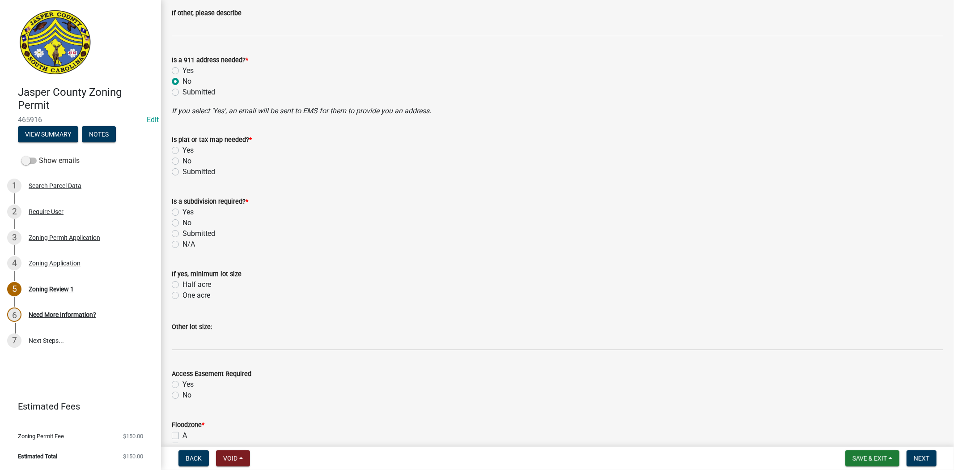
click at [183, 159] on label "No" at bounding box center [187, 161] width 9 height 11
click at [183, 159] on input "No" at bounding box center [186, 159] width 6 height 6
radio input "true"
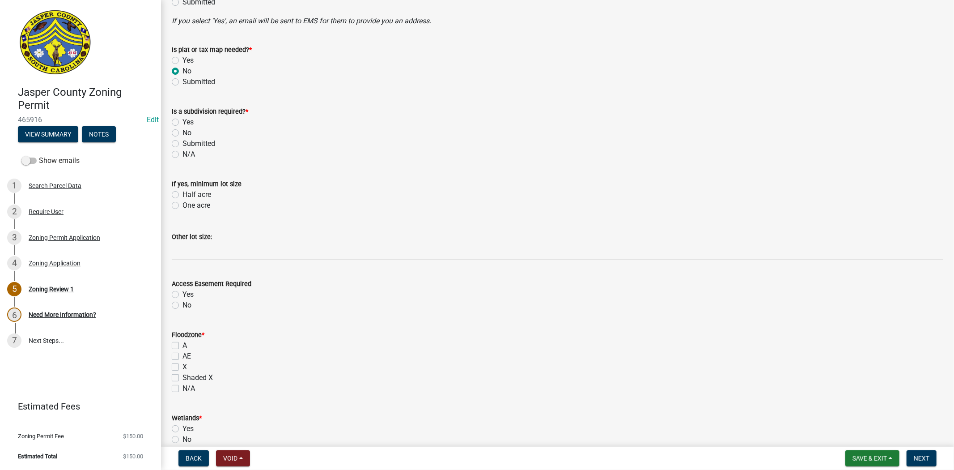
scroll to position [547, 0]
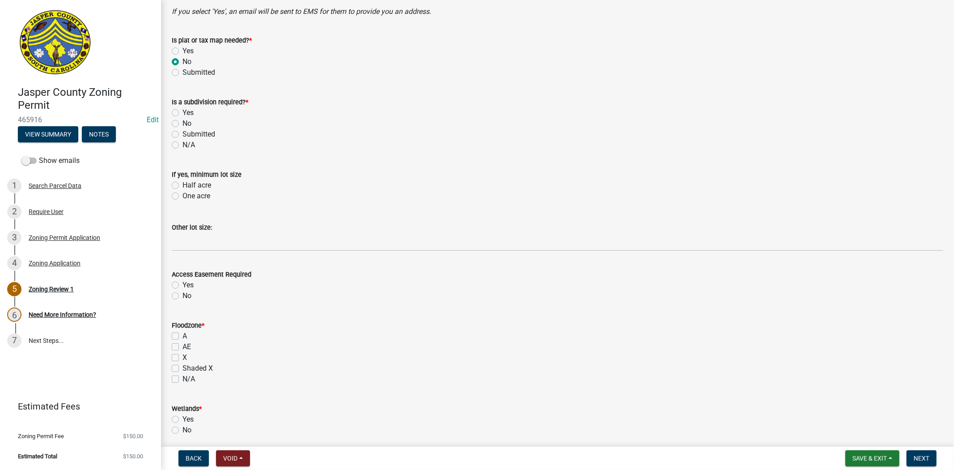
click at [183, 124] on label "No" at bounding box center [187, 123] width 9 height 11
click at [183, 124] on input "No" at bounding box center [186, 121] width 6 height 6
radio input "true"
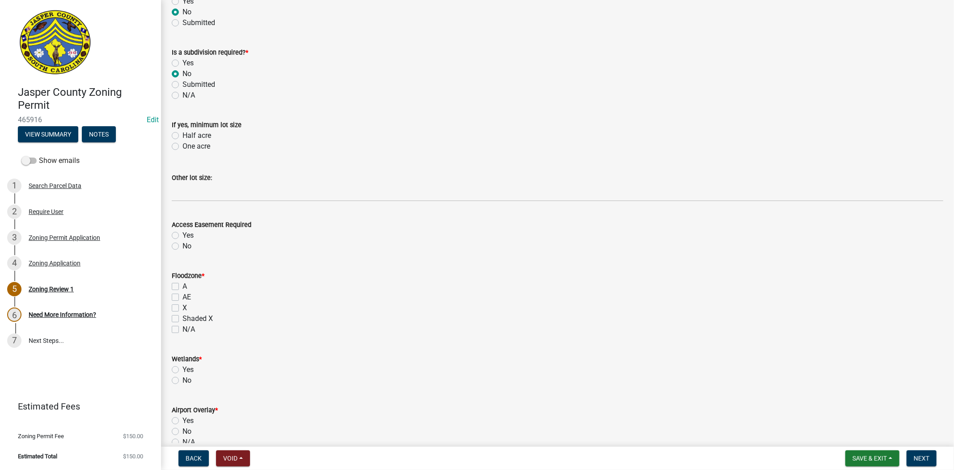
click at [183, 247] on label "No" at bounding box center [187, 246] width 9 height 11
click at [183, 247] on input "No" at bounding box center [186, 244] width 6 height 6
radio input "true"
click at [183, 306] on label "X" at bounding box center [185, 307] width 4 height 11
click at [183, 306] on input "X" at bounding box center [186, 305] width 6 height 6
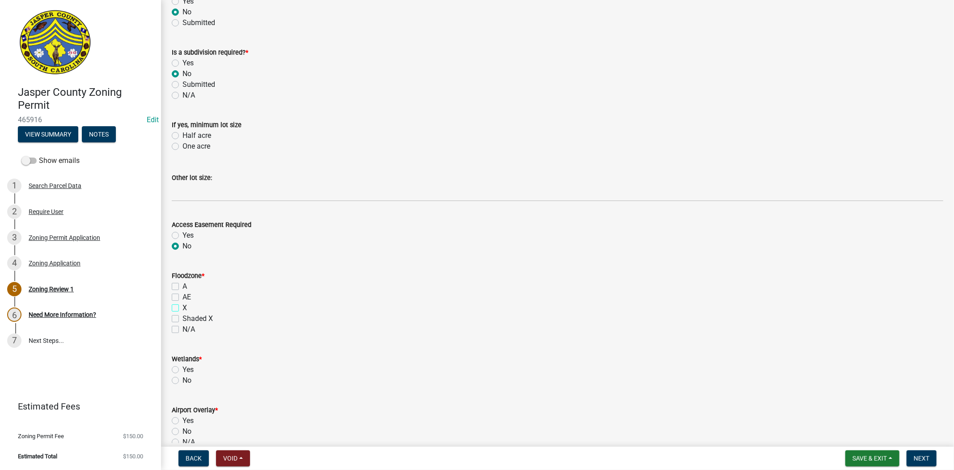
checkbox input "true"
checkbox input "false"
checkbox input "true"
checkbox input "false"
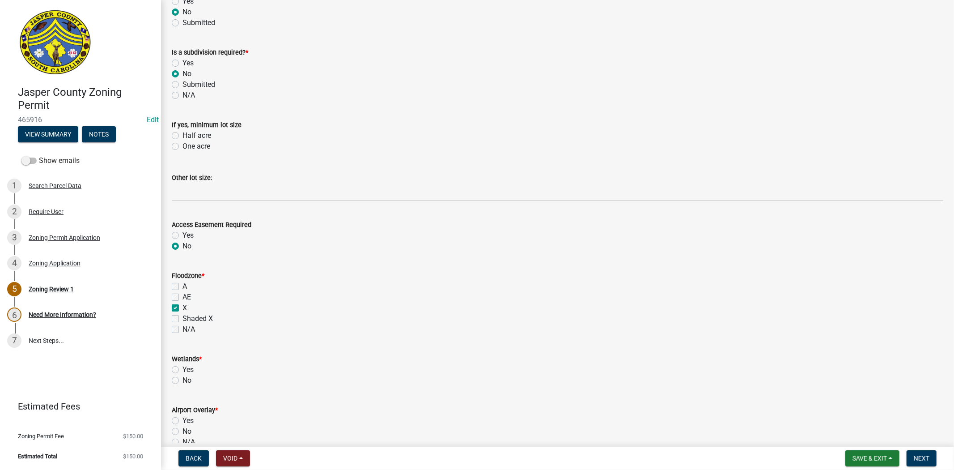
checkbox input "false"
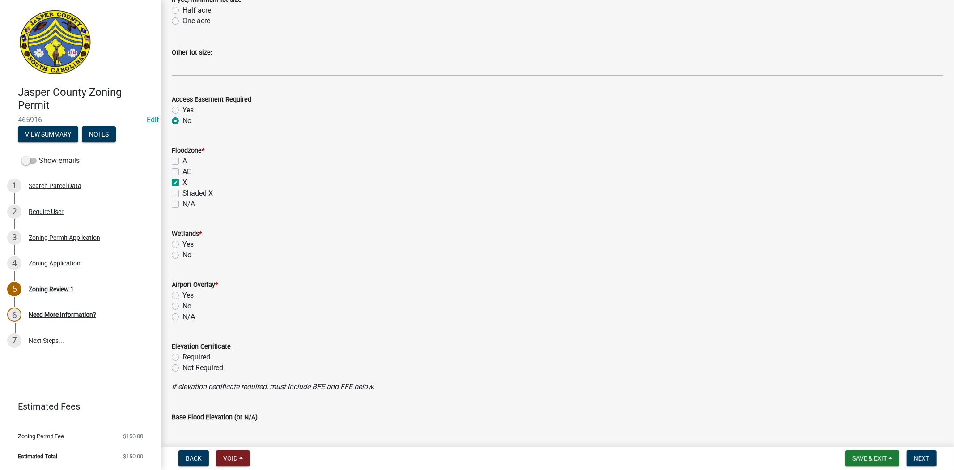
scroll to position [745, 0]
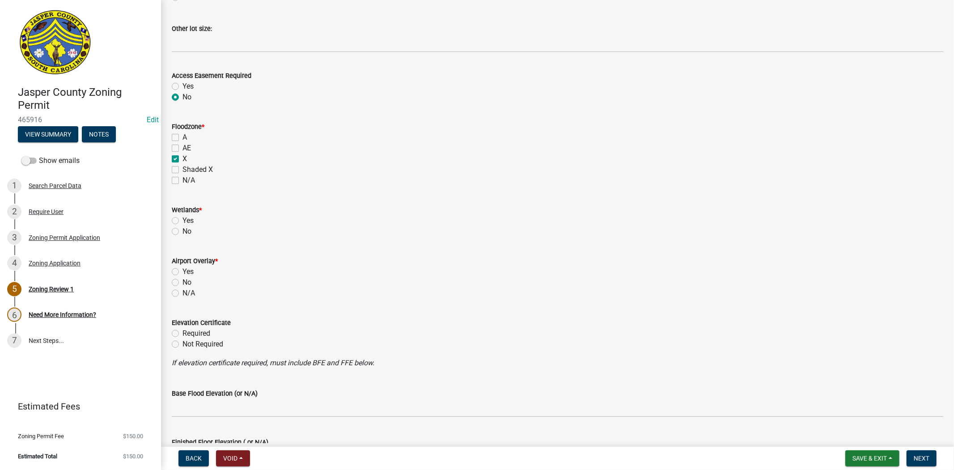
click at [183, 227] on label "No" at bounding box center [187, 231] width 9 height 11
click at [183, 227] on input "No" at bounding box center [186, 229] width 6 height 6
radio input "true"
click at [183, 281] on label "No" at bounding box center [187, 282] width 9 height 11
click at [183, 281] on input "No" at bounding box center [186, 280] width 6 height 6
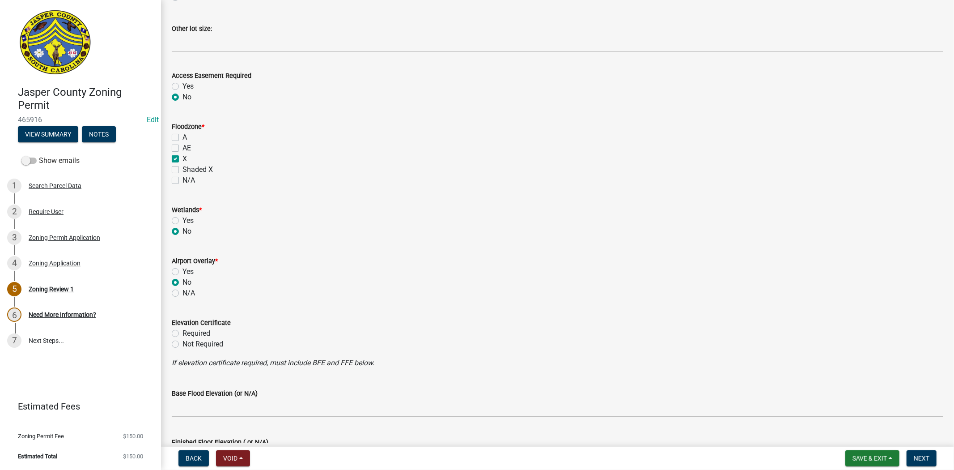
radio input "true"
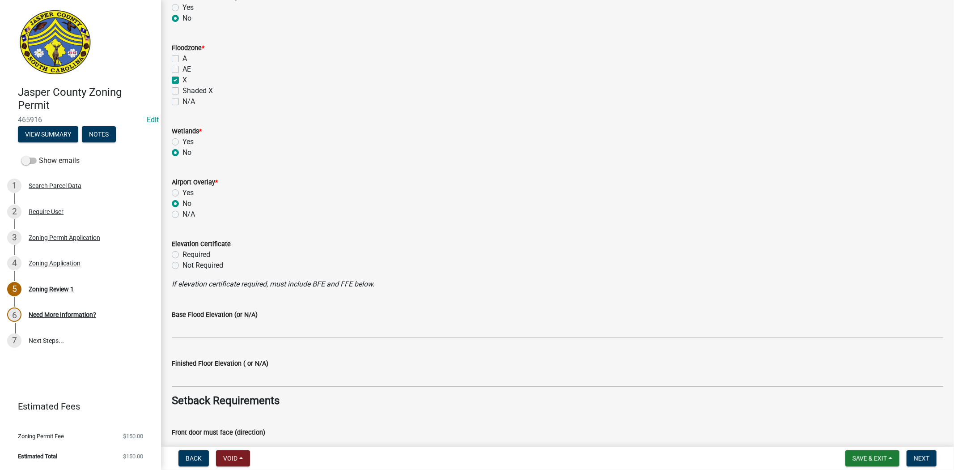
scroll to position [945, 0]
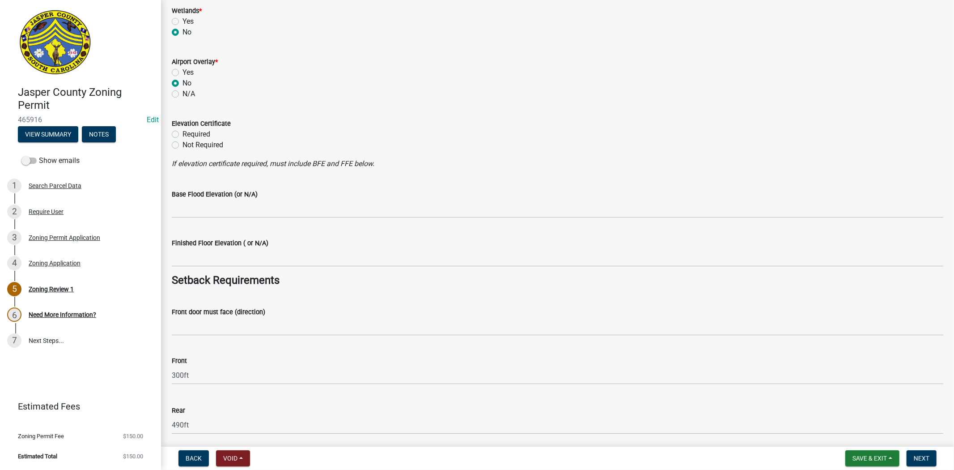
click at [183, 147] on label "Not Required" at bounding box center [203, 145] width 41 height 11
click at [183, 145] on input "Not Required" at bounding box center [186, 143] width 6 height 6
radio input "true"
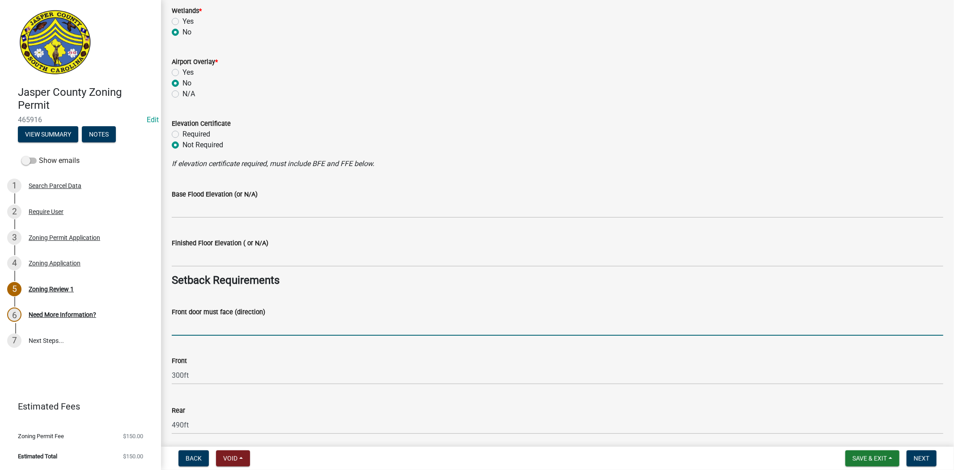
click at [188, 329] on input "Front door must face (direction)" at bounding box center [558, 326] width 772 height 18
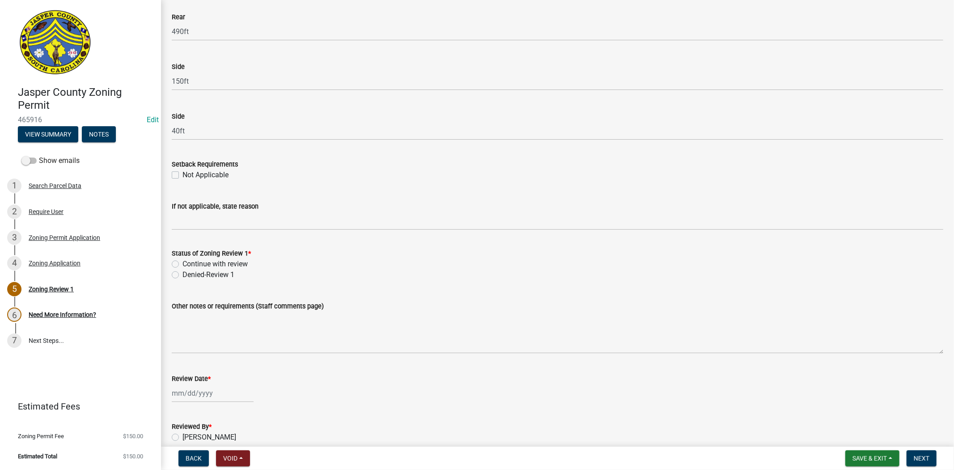
scroll to position [1342, 0]
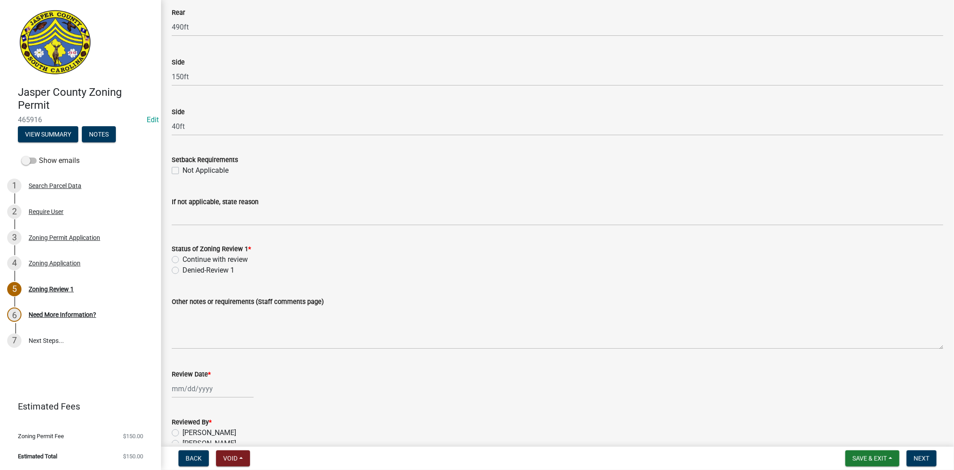
type input "oak park rd"
click at [183, 260] on label "Continue with review" at bounding box center [215, 259] width 65 height 11
click at [183, 260] on input "Continue with review" at bounding box center [186, 257] width 6 height 6
radio input "true"
click at [188, 385] on div at bounding box center [213, 388] width 82 height 18
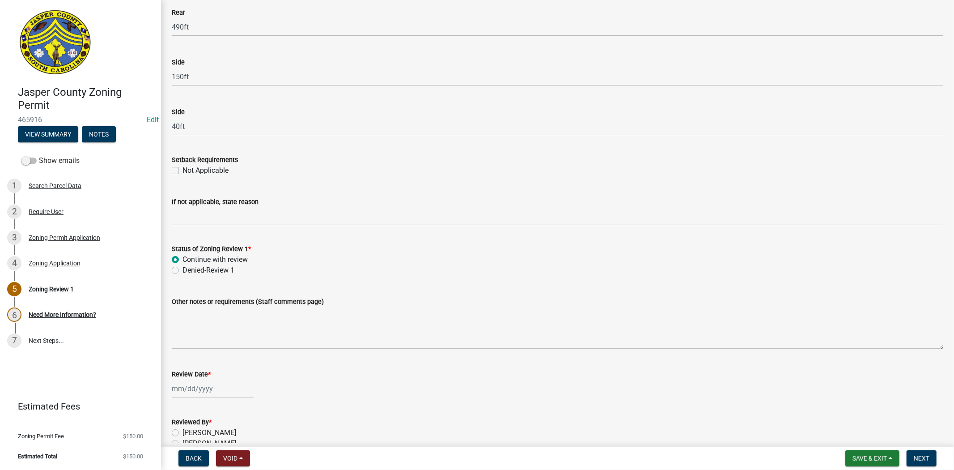
select select "8"
select select "2025"
click at [235, 342] on div "22" at bounding box center [238, 340] width 14 height 14
type input "08/22/2025"
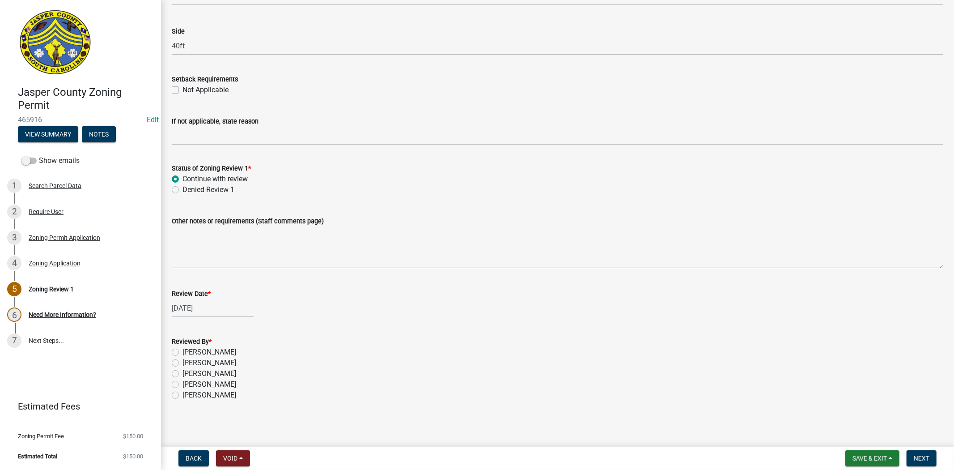
scroll to position [1423, 0]
click at [183, 351] on label "Ciara Chapman" at bounding box center [210, 351] width 54 height 11
click at [183, 351] on input "Ciara Chapman" at bounding box center [186, 349] width 6 height 6
radio input "true"
click at [919, 458] on span "Next" at bounding box center [922, 458] width 16 height 7
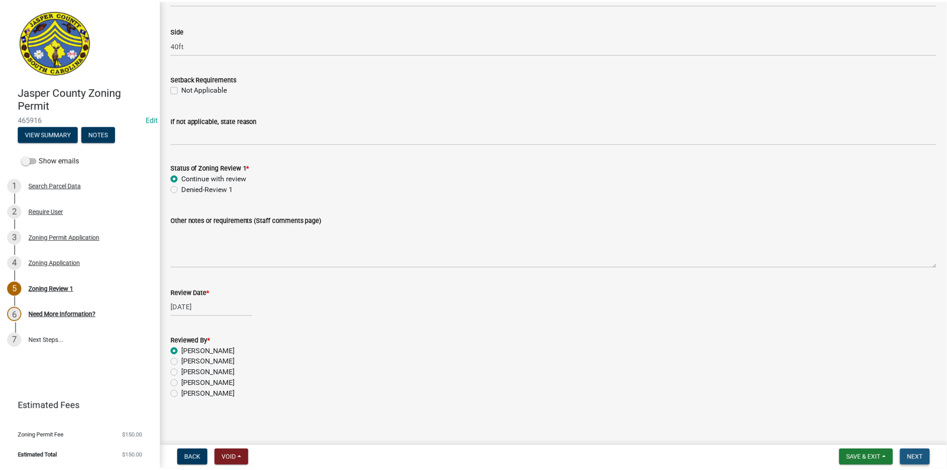
scroll to position [0, 0]
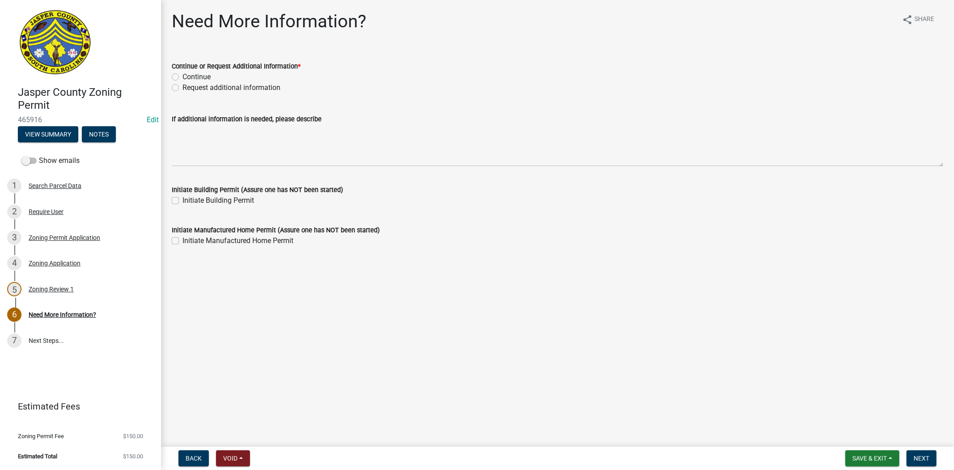
click at [183, 88] on label "Request additional information" at bounding box center [232, 87] width 98 height 11
click at [183, 88] on input "Request additional information" at bounding box center [186, 85] width 6 height 6
radio input "true"
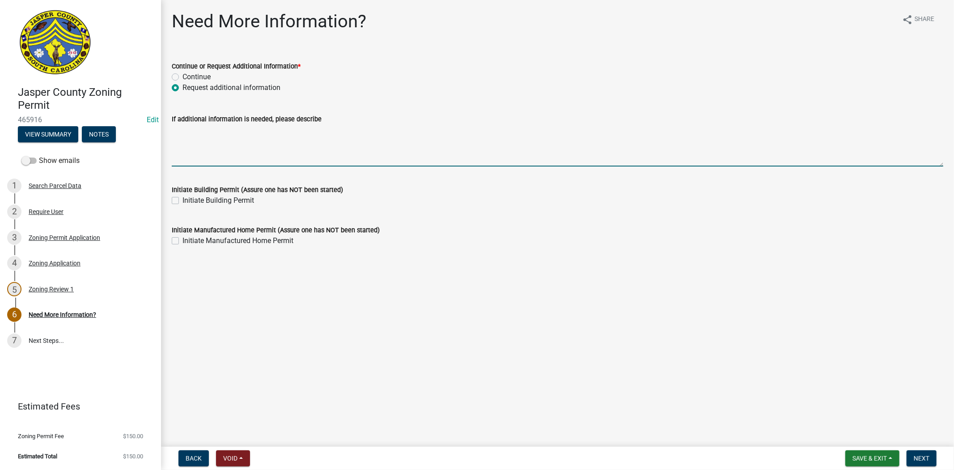
click at [185, 155] on textarea "If additional information is needed, please describe" at bounding box center [558, 145] width 772 height 42
type textarea "please provide encroachment permit from SCDOT THE SITE PLAN DOES NOT MATCH THE …"
click at [923, 461] on button "Next" at bounding box center [922, 458] width 30 height 16
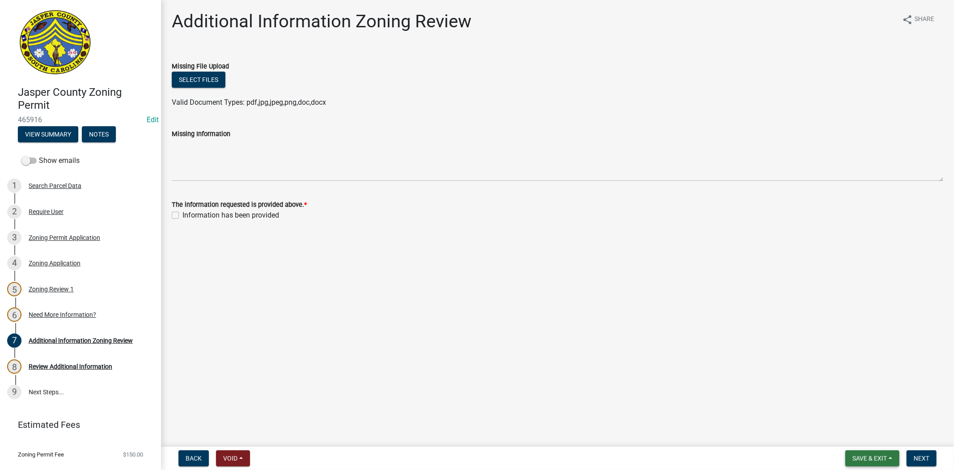
click at [878, 459] on span "Save & Exit" at bounding box center [870, 458] width 34 height 7
click at [873, 434] on button "Save & Exit" at bounding box center [864, 434] width 72 height 21
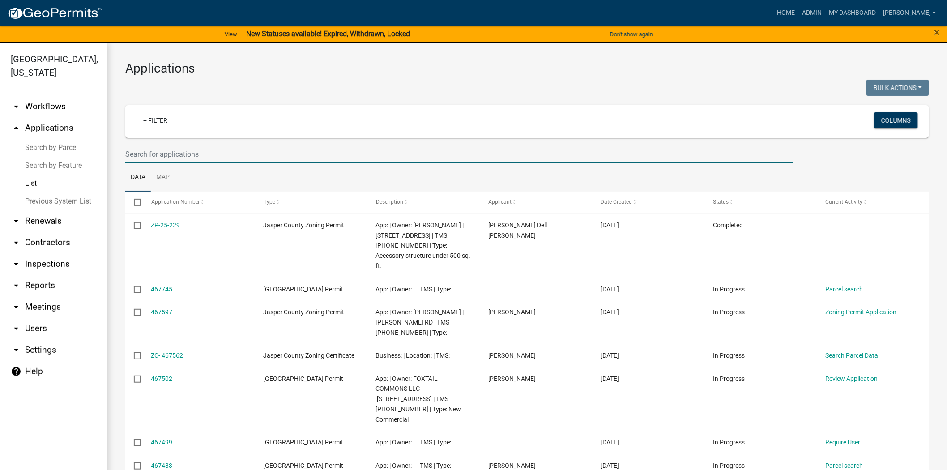
drag, startPoint x: 222, startPoint y: 158, endPoint x: 230, endPoint y: 159, distance: 7.7
click at [222, 158] on input "text" at bounding box center [459, 154] width 668 height 18
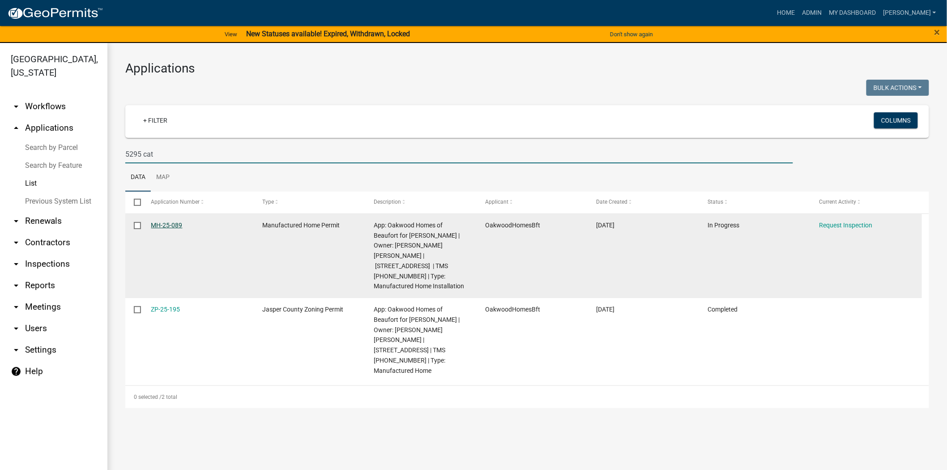
type input "5295 cat"
click at [175, 229] on link "MH-25-089" at bounding box center [166, 224] width 31 height 7
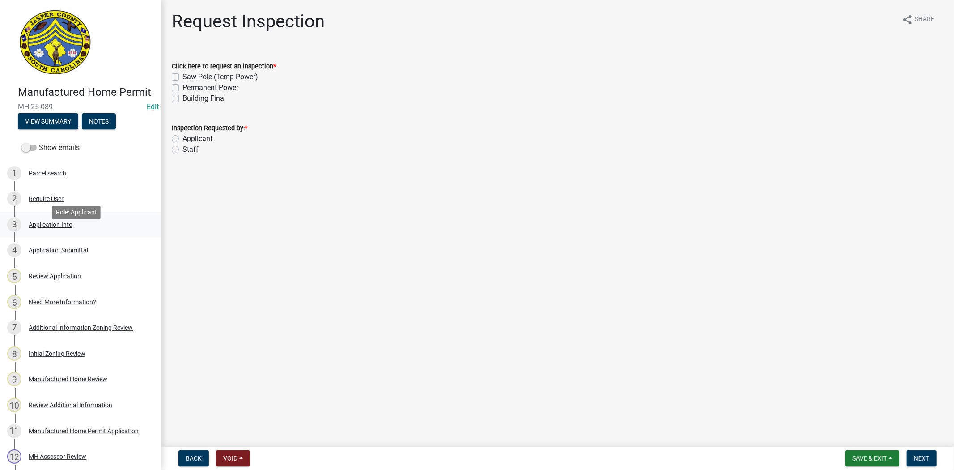
click at [42, 238] on link "3 Application Info" at bounding box center [80, 225] width 161 height 26
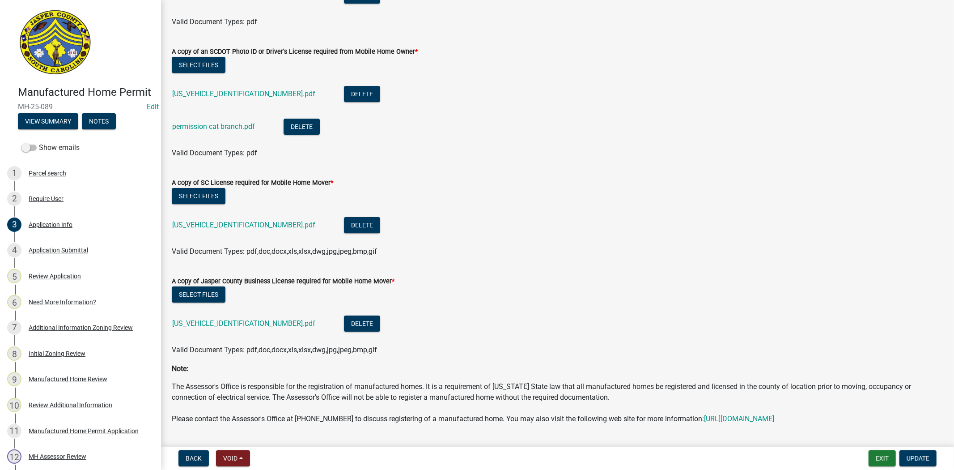
scroll to position [2800, 0]
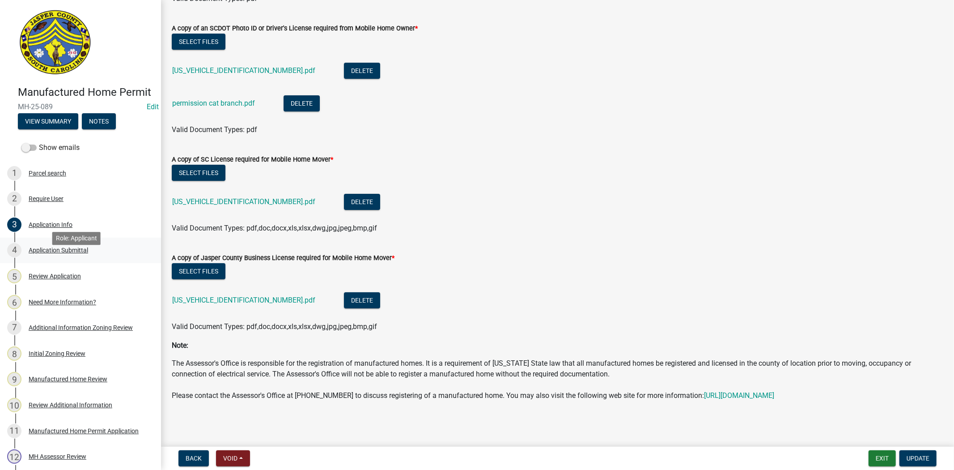
click at [47, 253] on div "Application Submittal" at bounding box center [59, 250] width 60 height 6
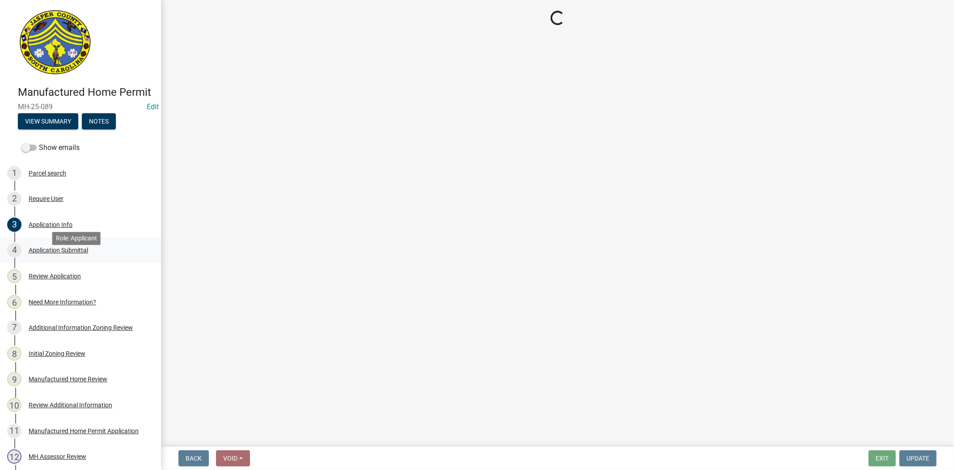
scroll to position [0, 0]
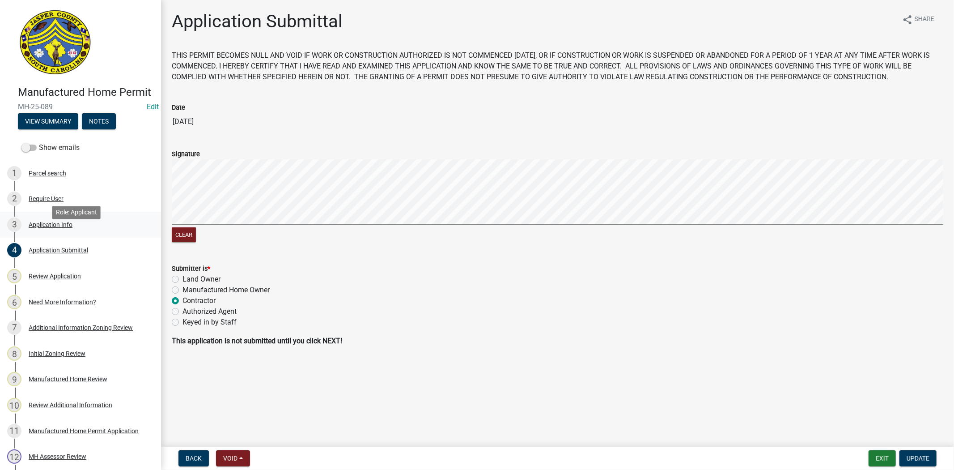
click at [85, 238] on link "3 Application Info" at bounding box center [80, 225] width 161 height 26
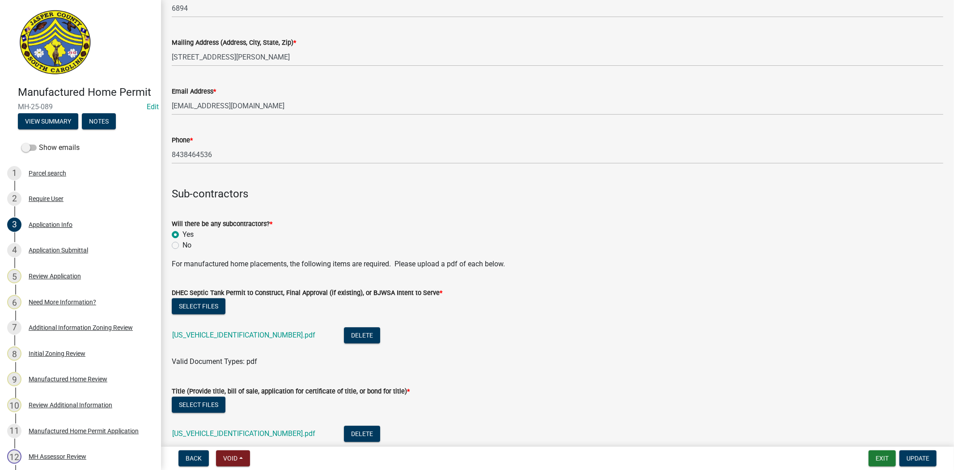
scroll to position [2237, 0]
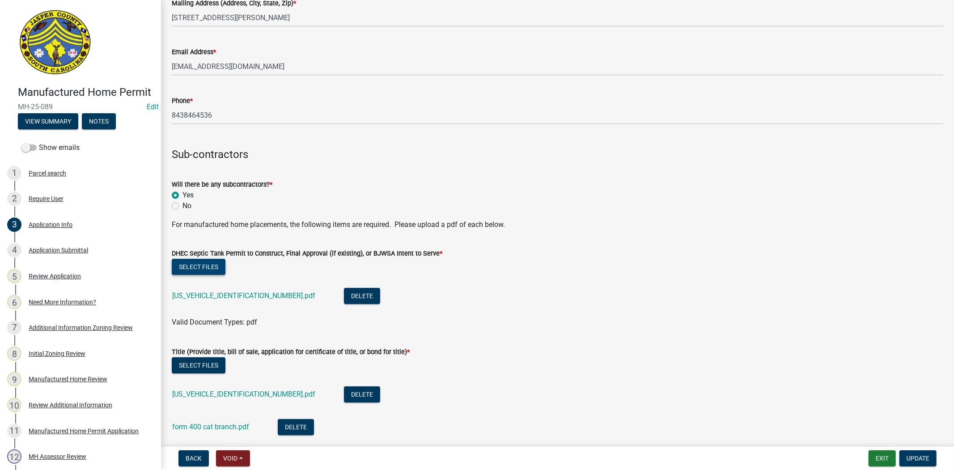
click at [216, 268] on button "Select files" at bounding box center [199, 267] width 54 height 16
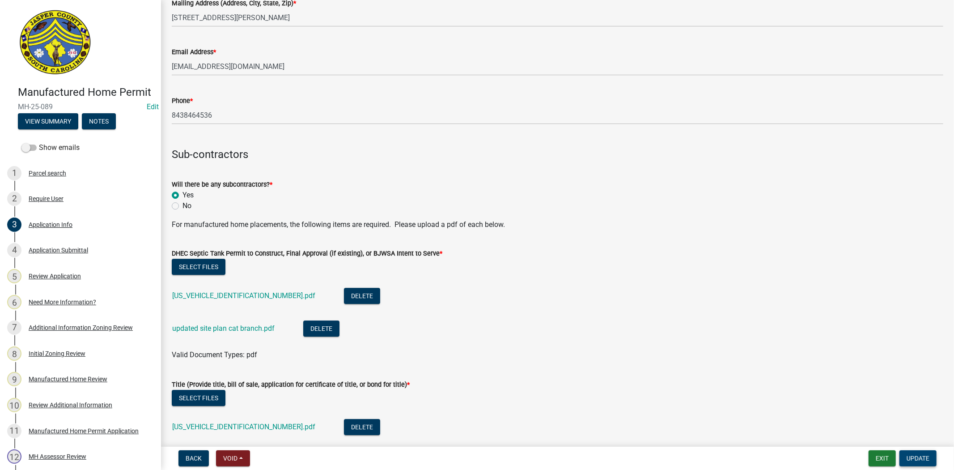
click at [914, 463] on button "Update" at bounding box center [918, 458] width 37 height 16
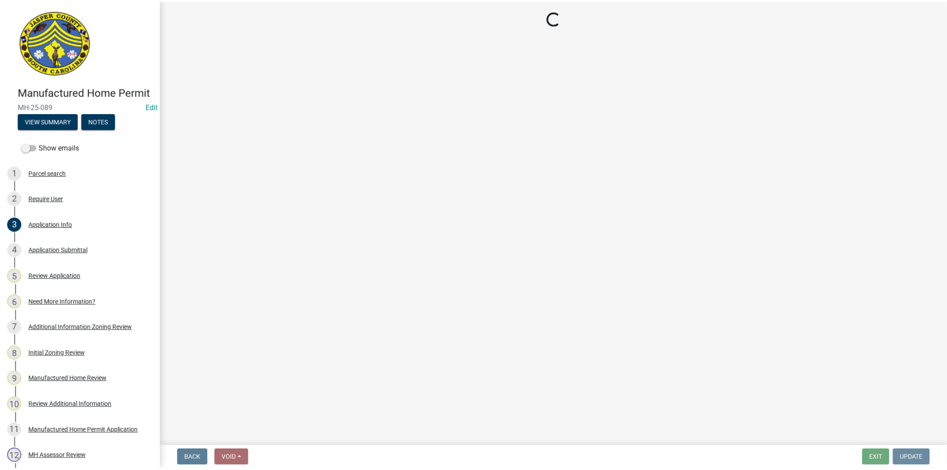
scroll to position [0, 0]
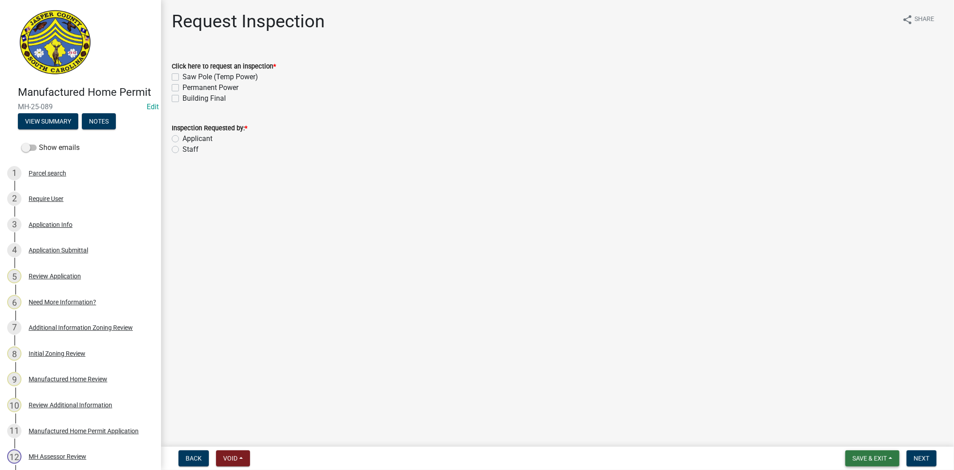
click at [866, 456] on span "Save & Exit" at bounding box center [870, 458] width 34 height 7
click at [852, 432] on button "Save & Exit" at bounding box center [864, 434] width 72 height 21
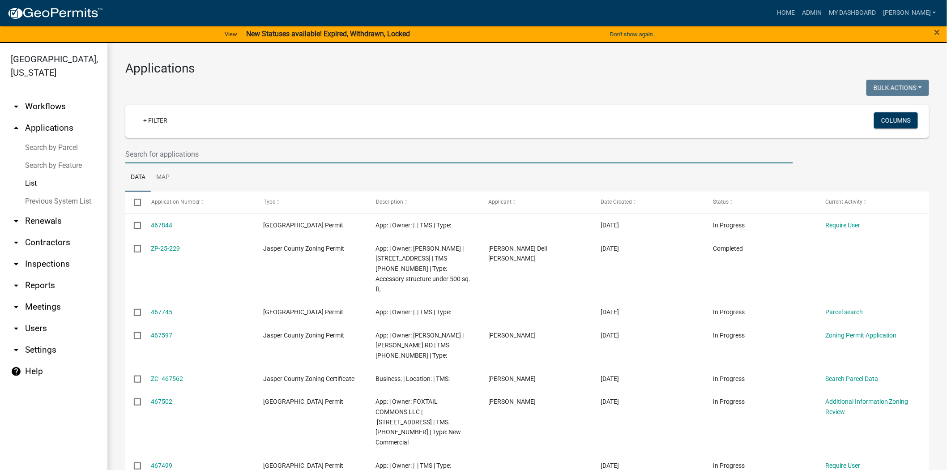
drag, startPoint x: 133, startPoint y: 154, endPoint x: 132, endPoint y: 149, distance: 5.4
click at [133, 154] on input "text" at bounding box center [459, 154] width 668 height 18
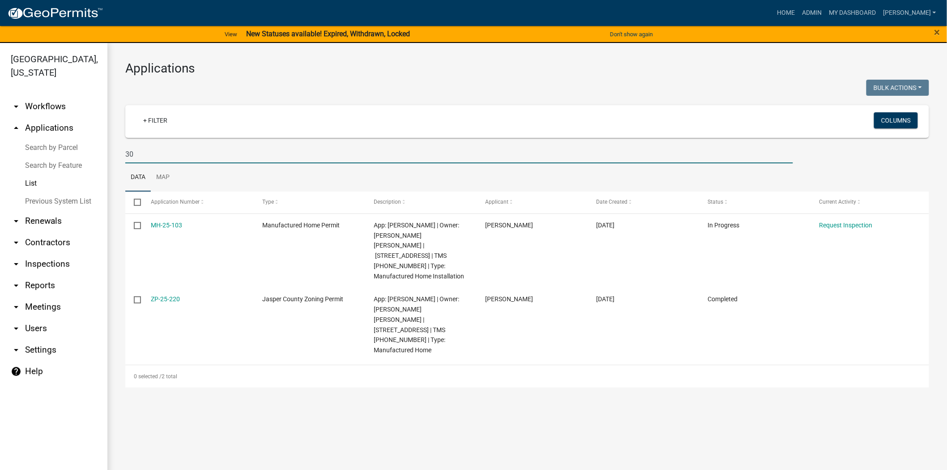
type input "3"
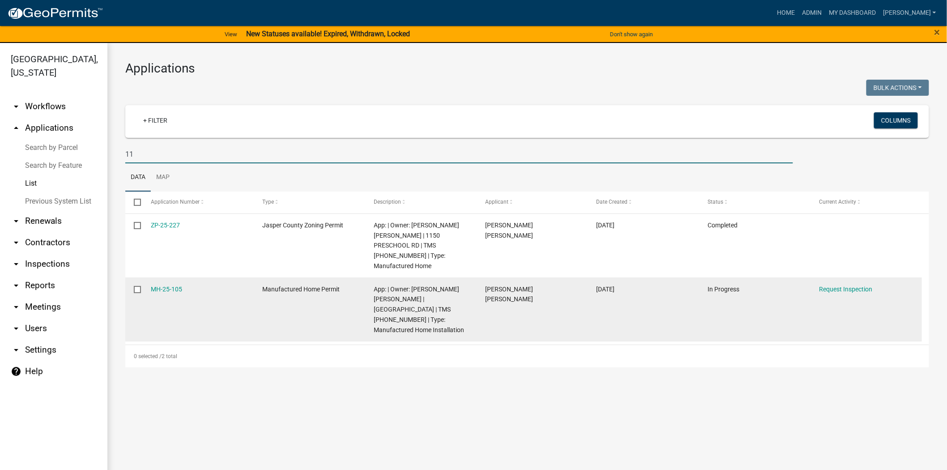
type input "1"
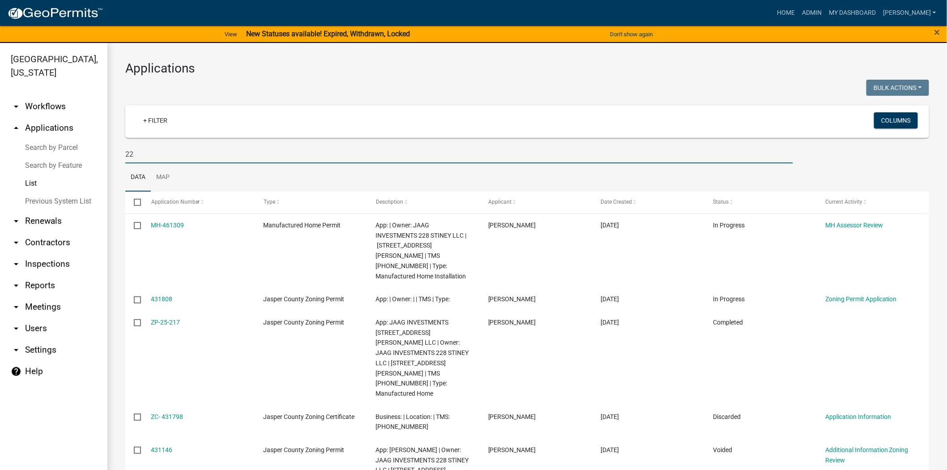
type input "2"
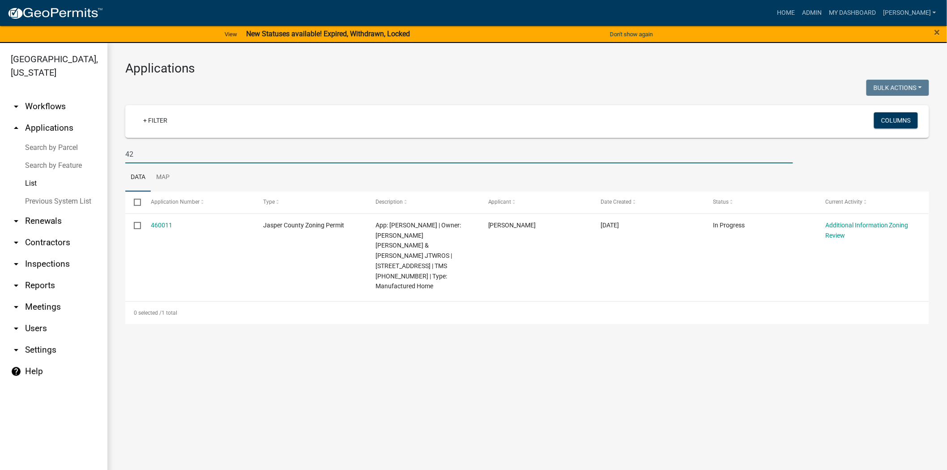
type input "4"
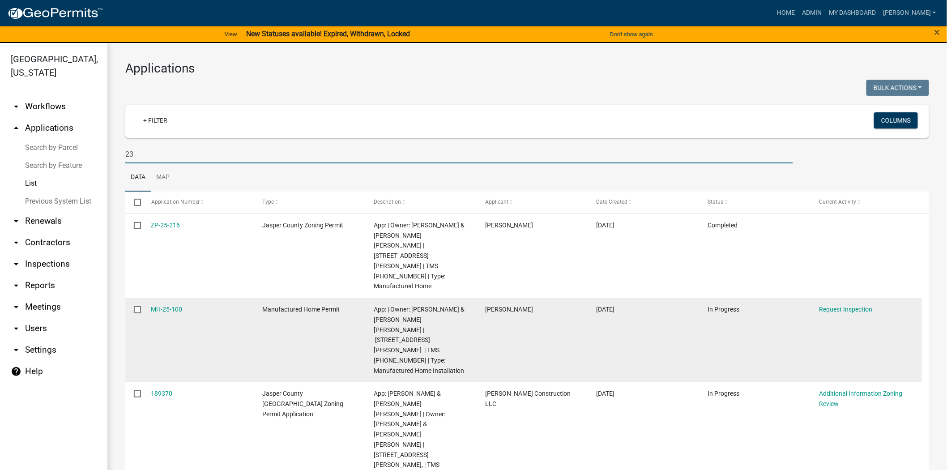
type input "2"
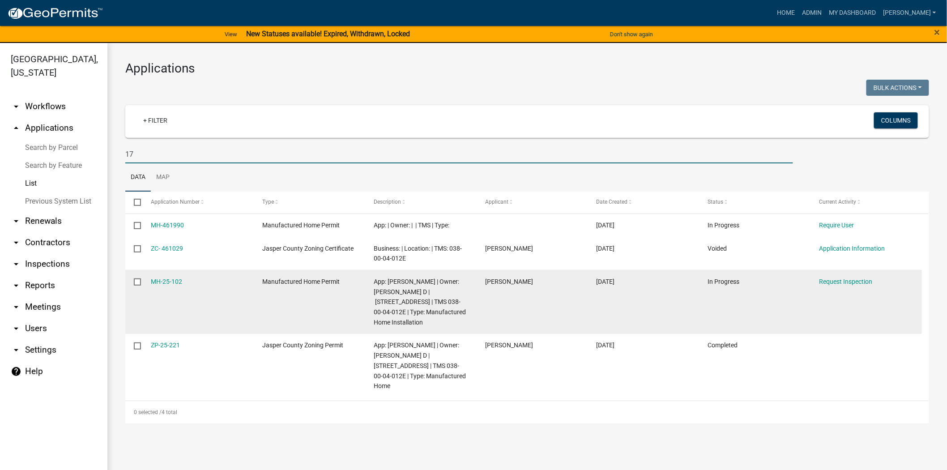
type input "1"
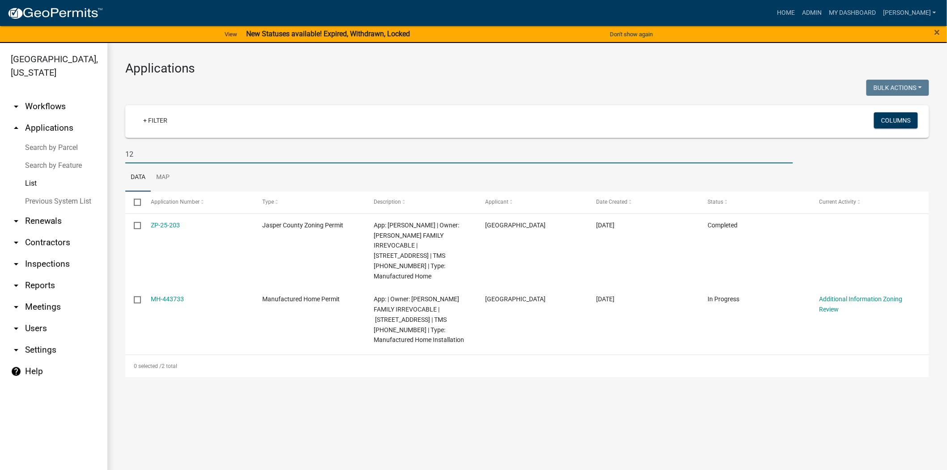
type input "1"
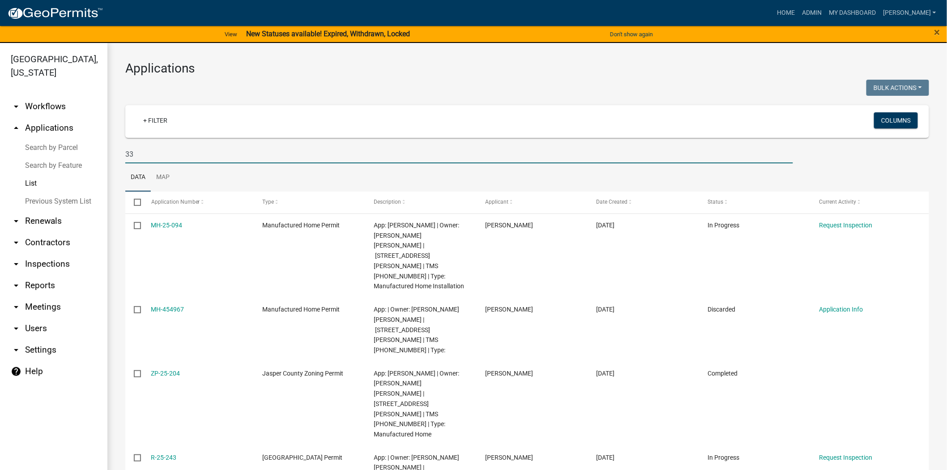
type input "3"
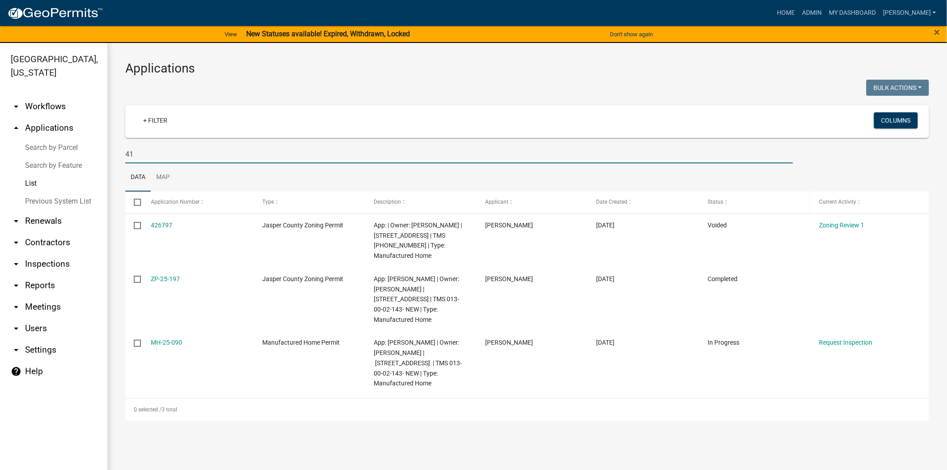
type input "4"
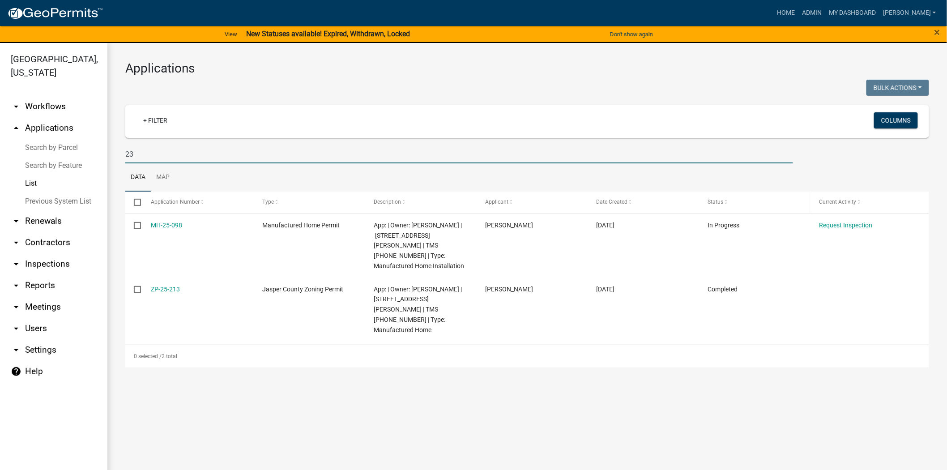
type input "2"
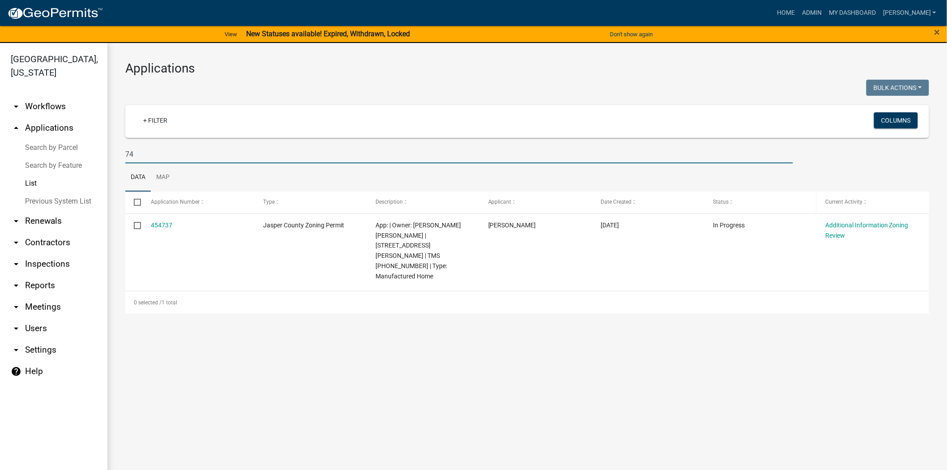
type input "7"
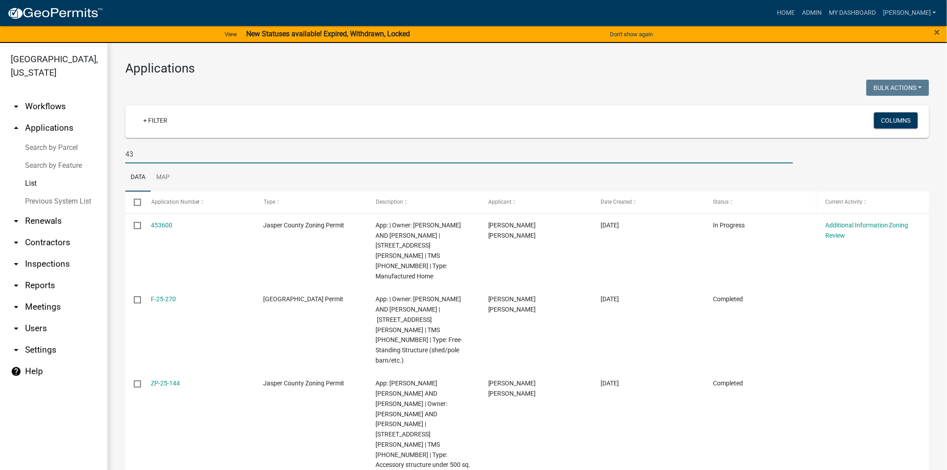
type input "4"
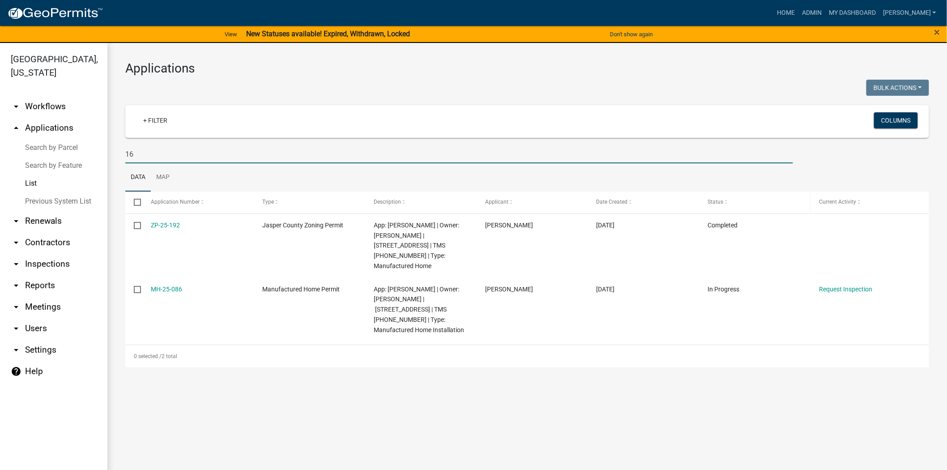
type input "1"
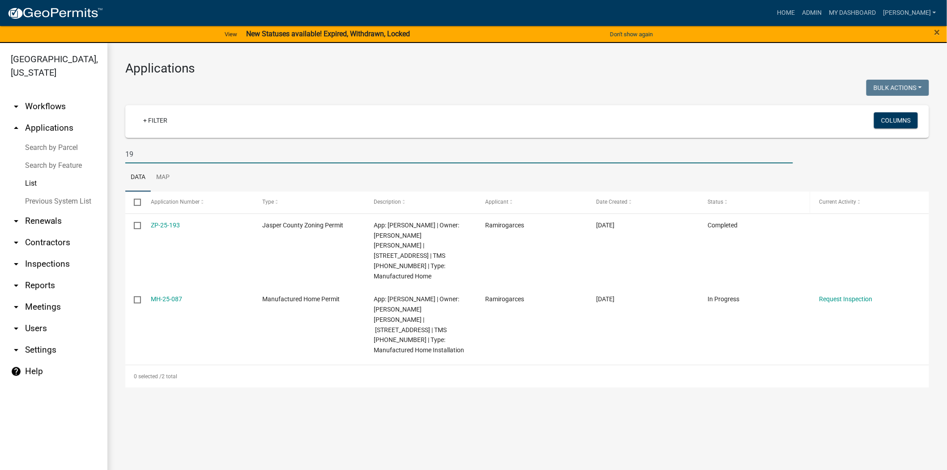
type input "1"
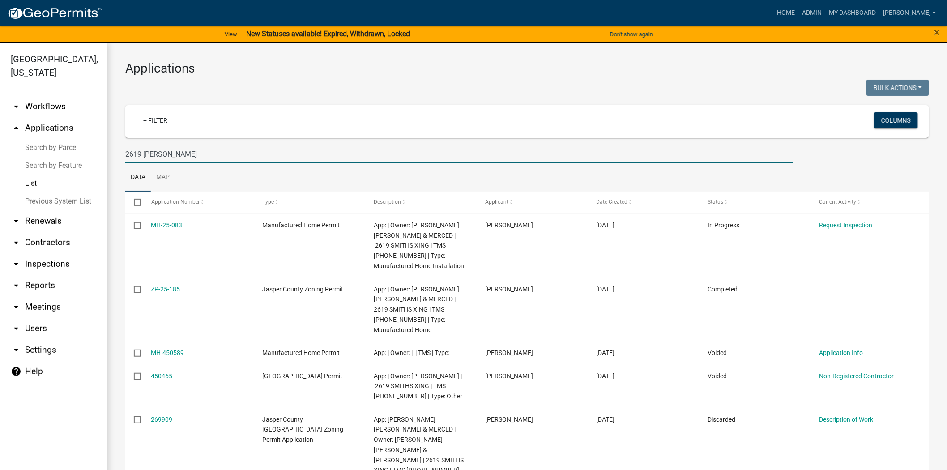
click at [188, 152] on input "2619 SMITH" at bounding box center [459, 154] width 668 height 18
type input "2"
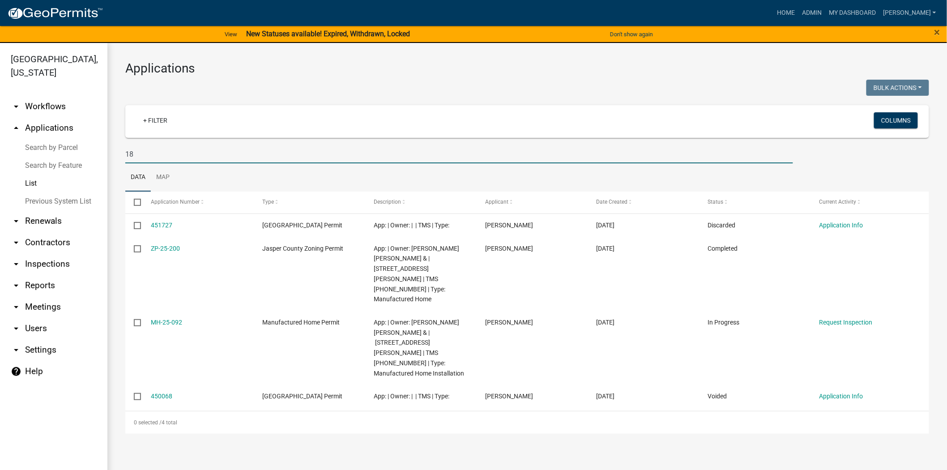
type input "1"
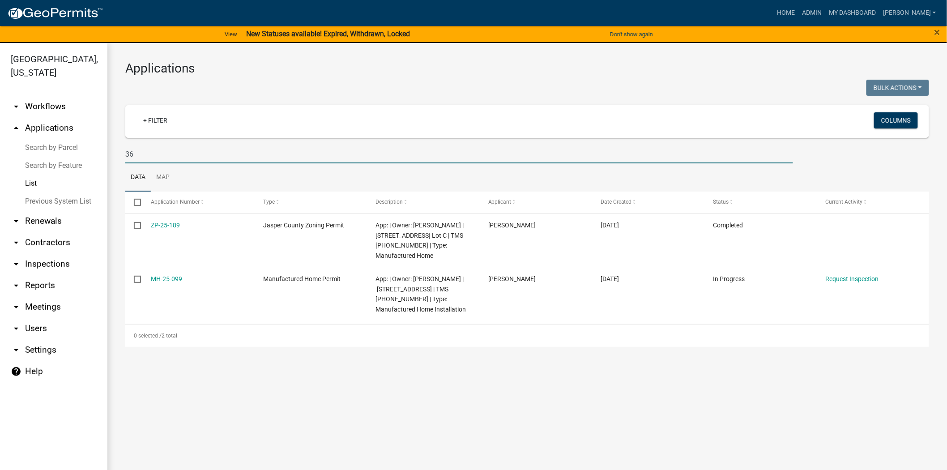
type input "3"
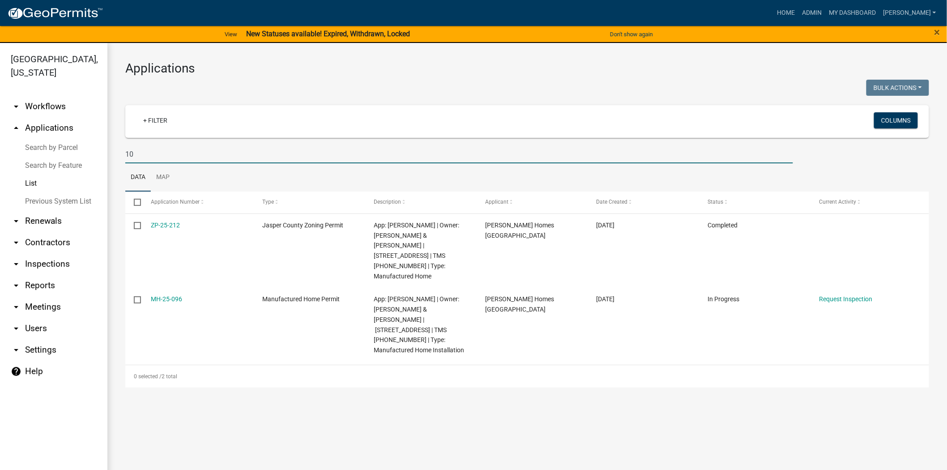
type input "1"
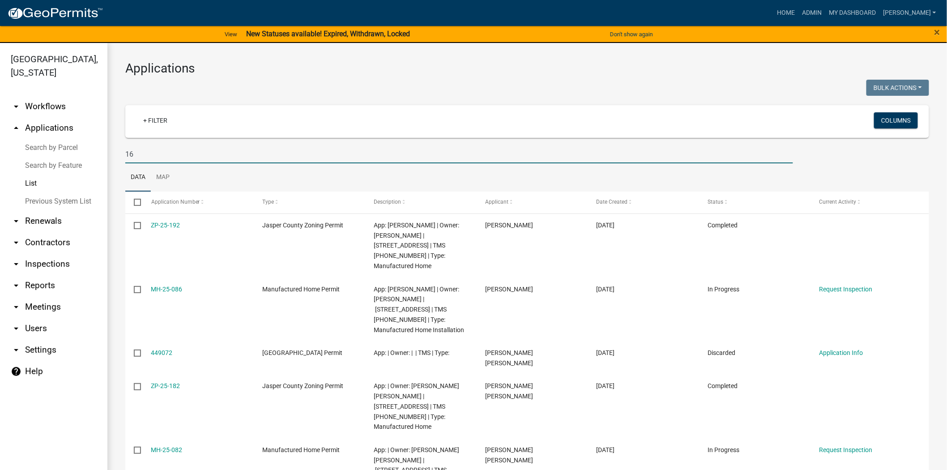
type input "1"
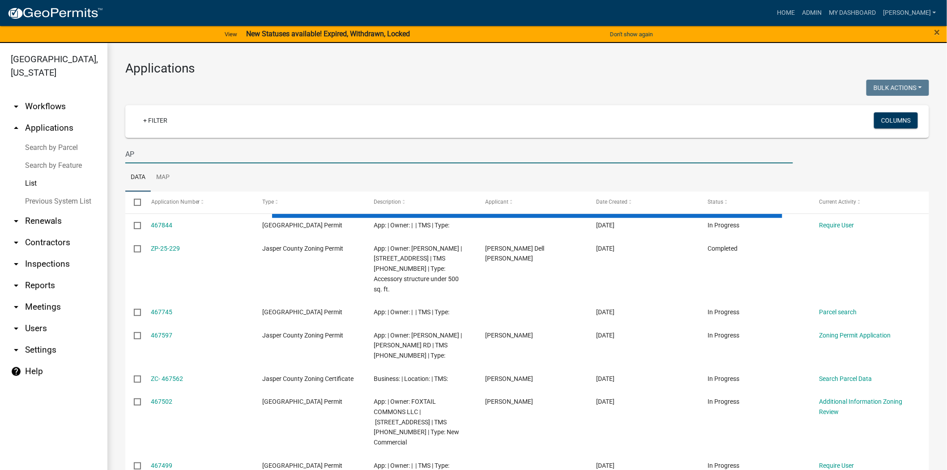
type input "A"
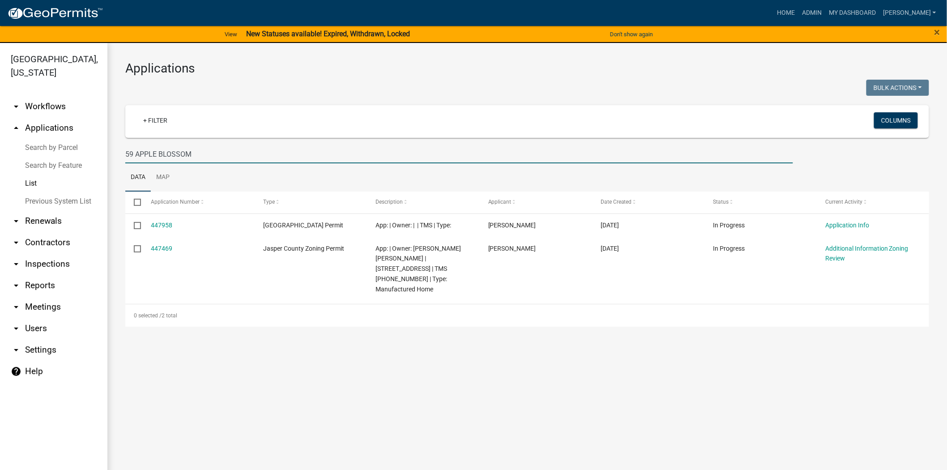
drag, startPoint x: 225, startPoint y: 146, endPoint x: 15, endPoint y: 149, distance: 209.9
click at [15, 149] on div "Jasper County, South Carolina arrow_drop_down Workflows List arrow_drop_up Appl…" at bounding box center [473, 262] width 947 height 438
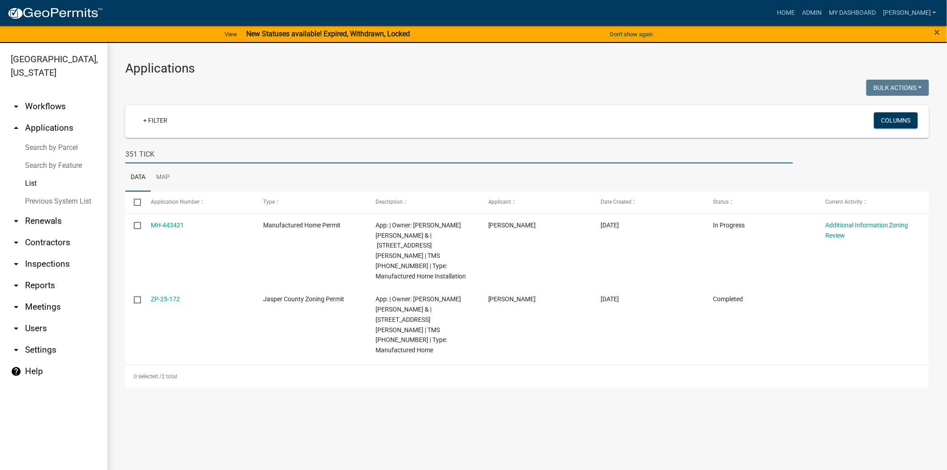
click at [168, 158] on input "351 TICK" at bounding box center [459, 154] width 668 height 18
drag, startPoint x: 161, startPoint y: 150, endPoint x: 36, endPoint y: 148, distance: 124.9
click at [36, 148] on div "Jasper County, South Carolina arrow_drop_down Workflows List arrow_drop_up Appl…" at bounding box center [473, 262] width 947 height 438
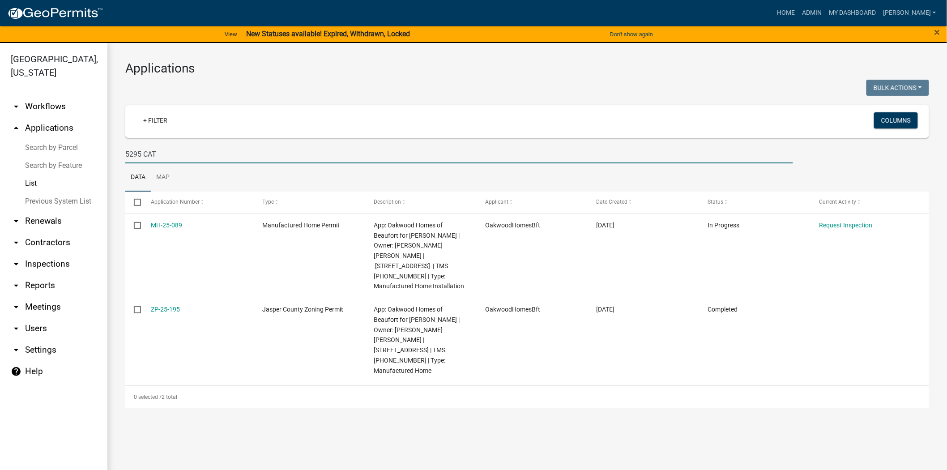
drag, startPoint x: 207, startPoint y: 158, endPoint x: 110, endPoint y: 155, distance: 97.1
click at [110, 155] on div "Applications Bulk Actions Void Expire Lock Withdraw + Filter Columns 5295 CAT D…" at bounding box center [526, 234] width 839 height 383
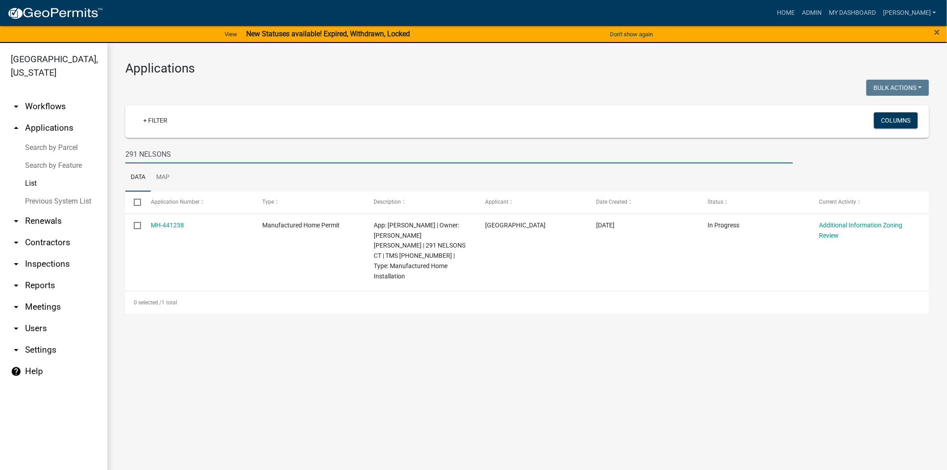
drag, startPoint x: 191, startPoint y: 155, endPoint x: 82, endPoint y: 156, distance: 108.7
click at [82, 156] on div "Jasper County, South Carolina arrow_drop_down Workflows List arrow_drop_up Appl…" at bounding box center [473, 262] width 947 height 438
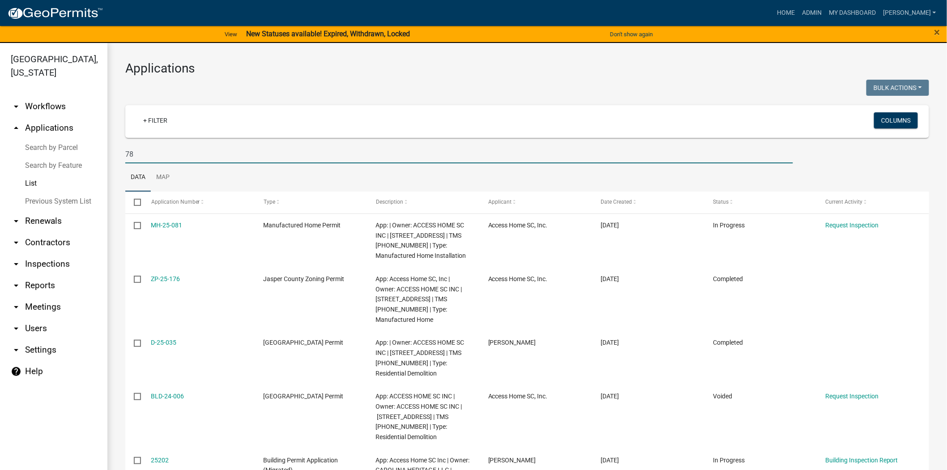
type input "7"
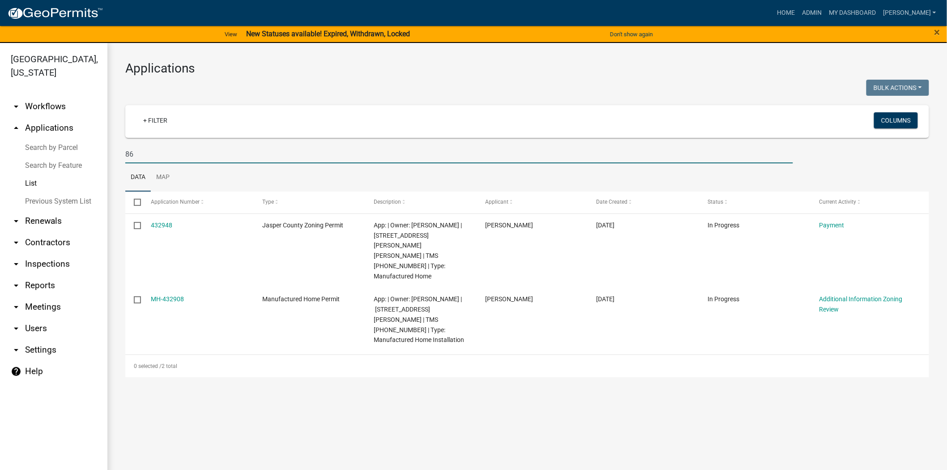
type input "8"
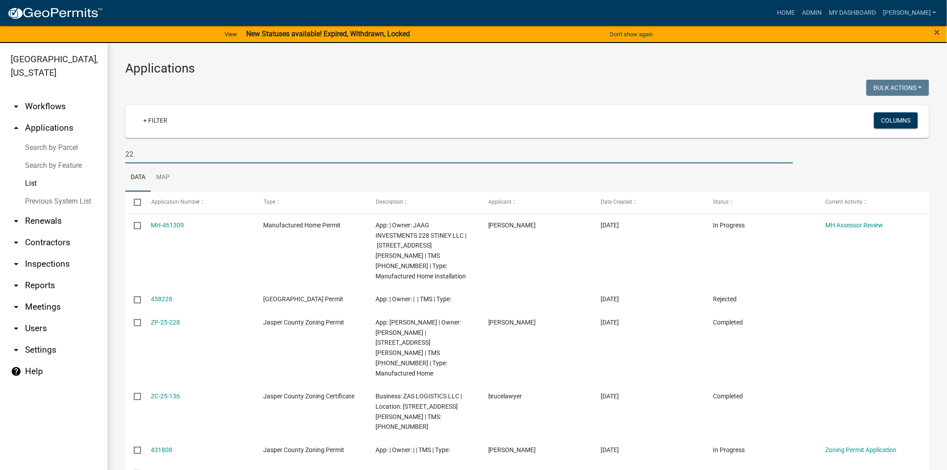
type input "2"
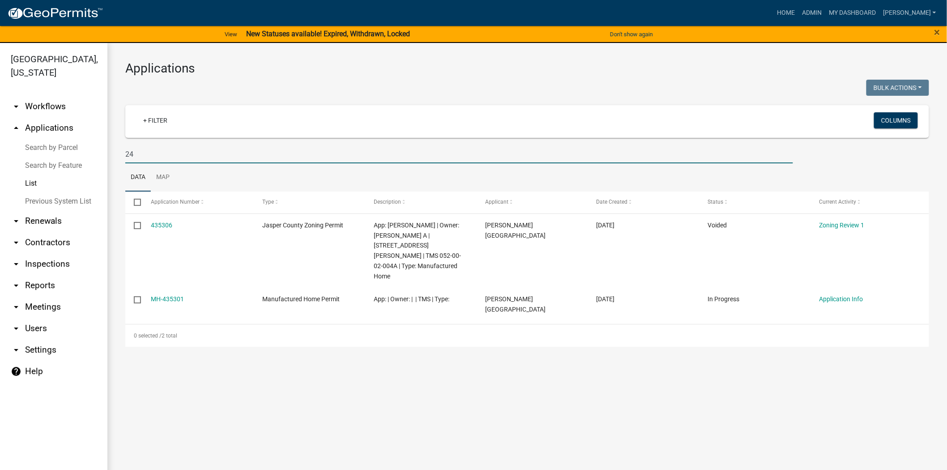
type input "2"
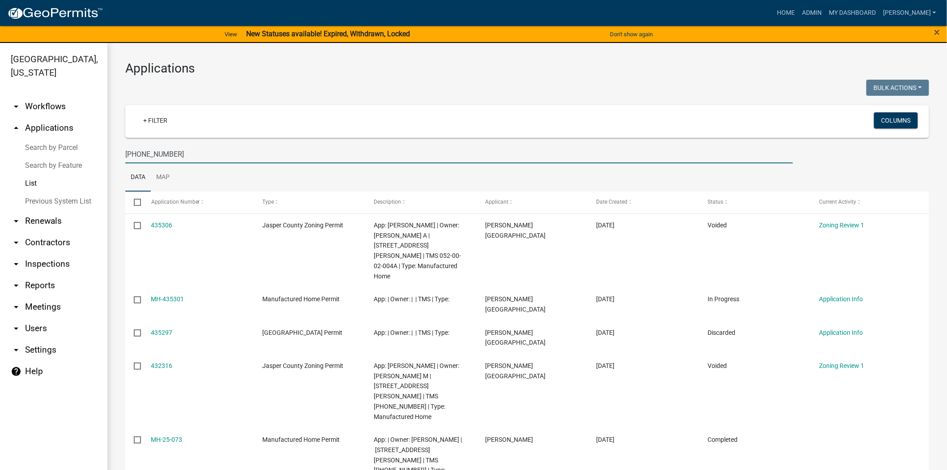
drag, startPoint x: 211, startPoint y: 153, endPoint x: 85, endPoint y: 154, distance: 125.7
click at [85, 154] on div "Jasper County, South Carolina arrow_drop_down Workflows List arrow_drop_up Appl…" at bounding box center [473, 262] width 947 height 438
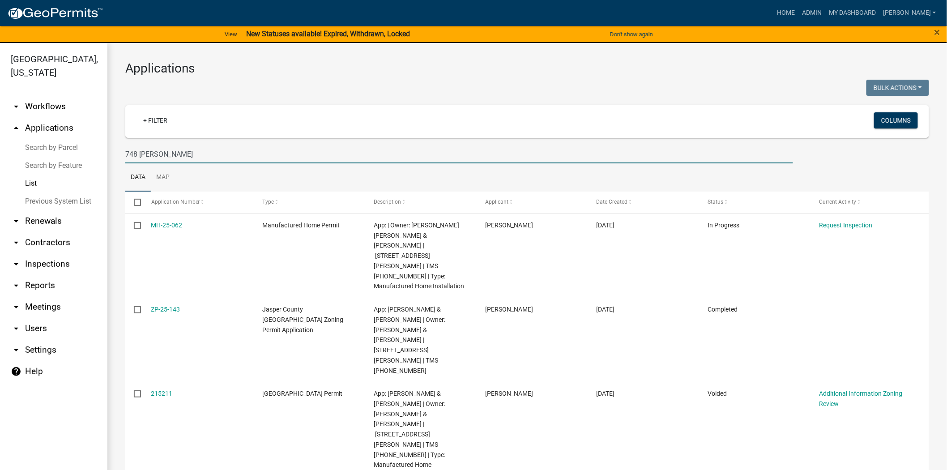
drag, startPoint x: 166, startPoint y: 153, endPoint x: 119, endPoint y: 155, distance: 46.6
click at [119, 155] on div "748 HENRY" at bounding box center [459, 154] width 681 height 18
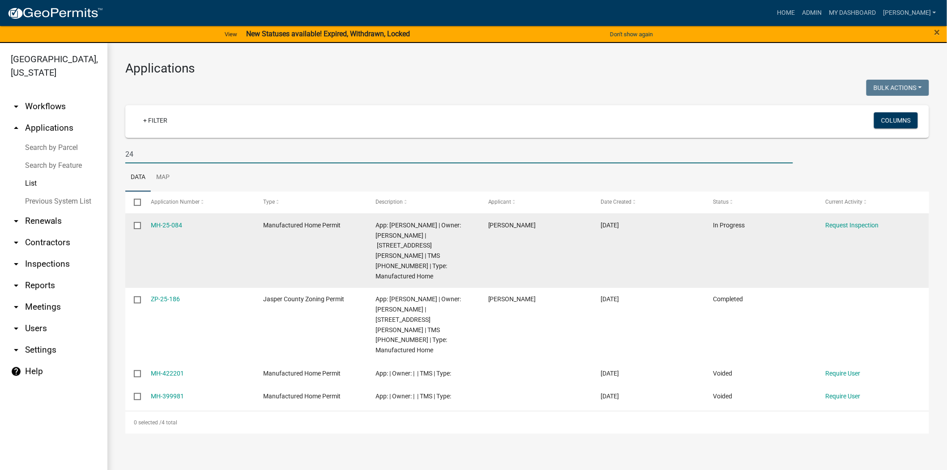
type input "2"
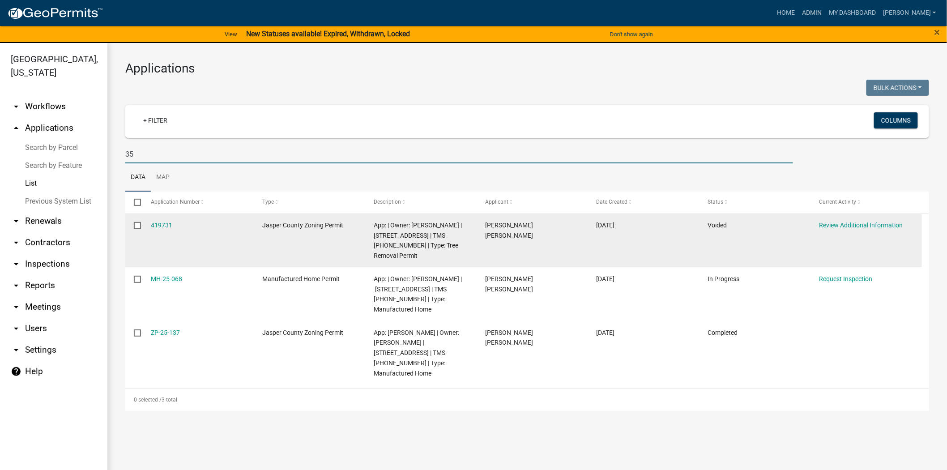
type input "3"
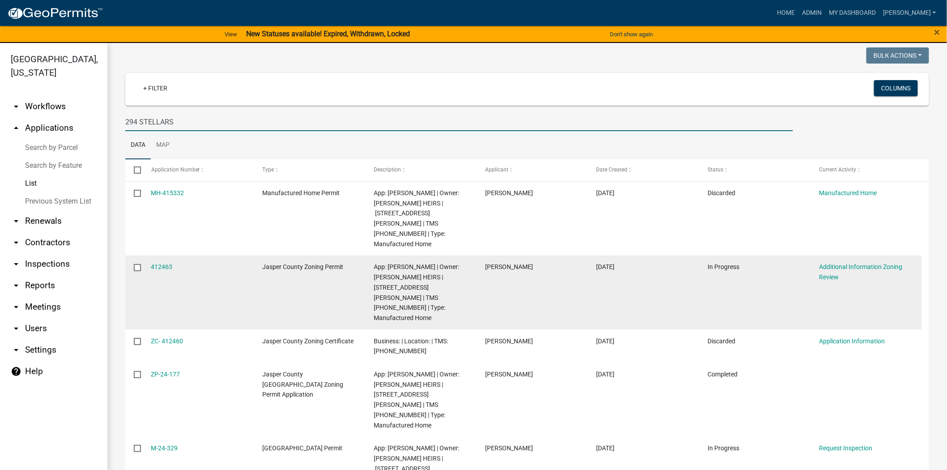
scroll to position [50, 0]
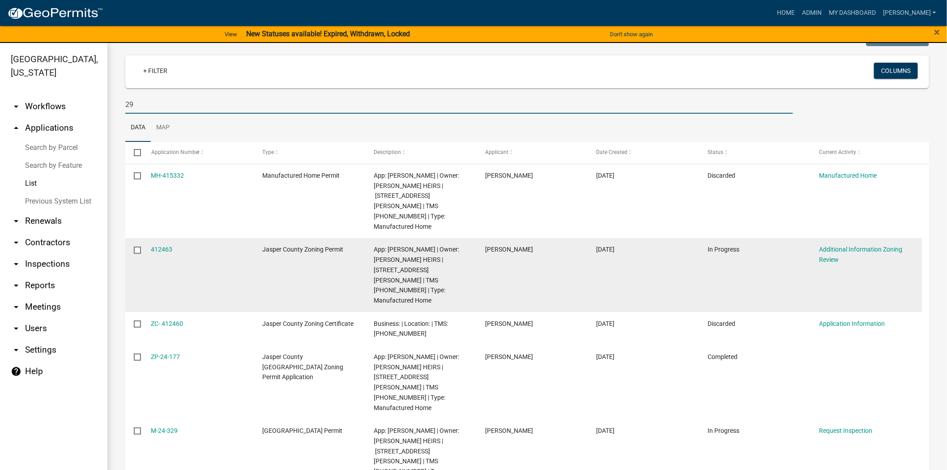
type input "2"
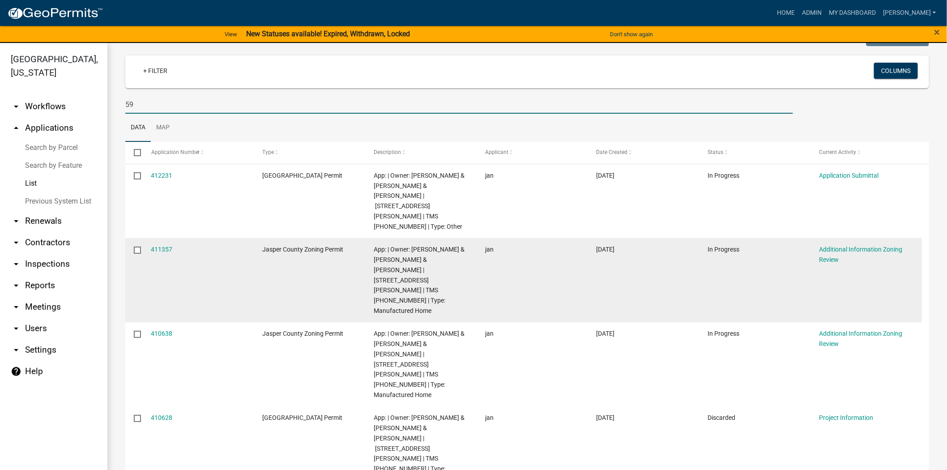
type input "5"
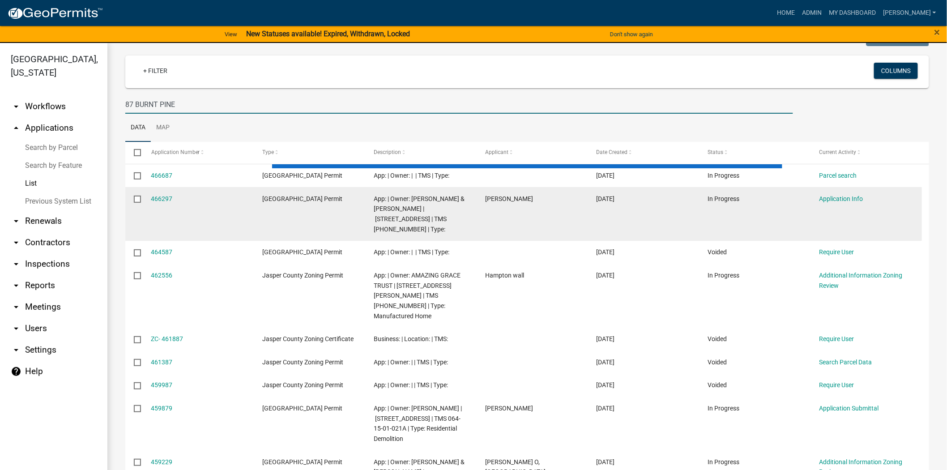
scroll to position [0, 0]
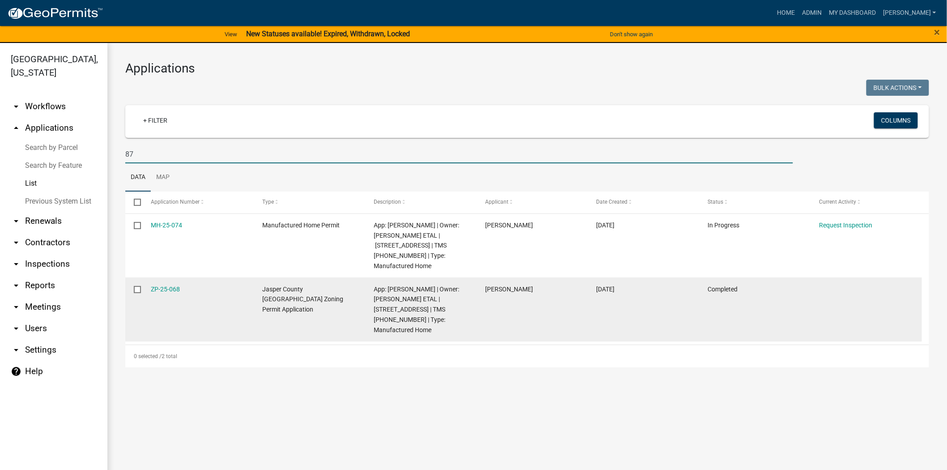
type input "8"
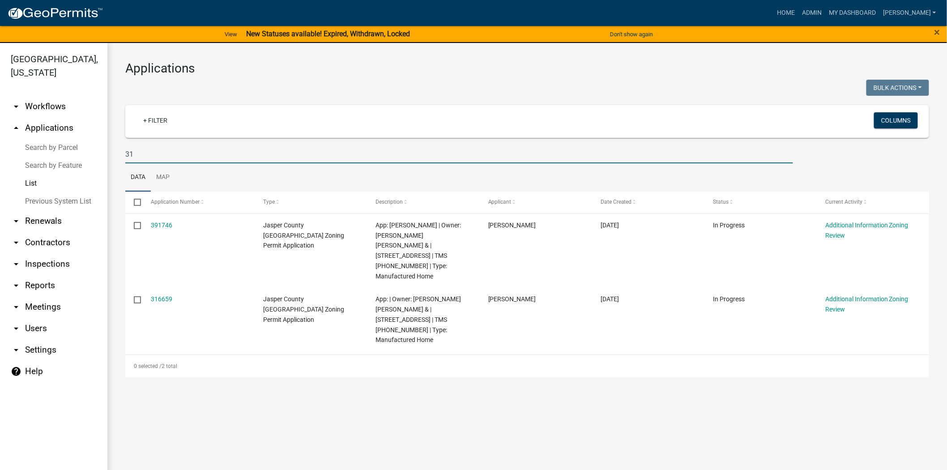
type input "3"
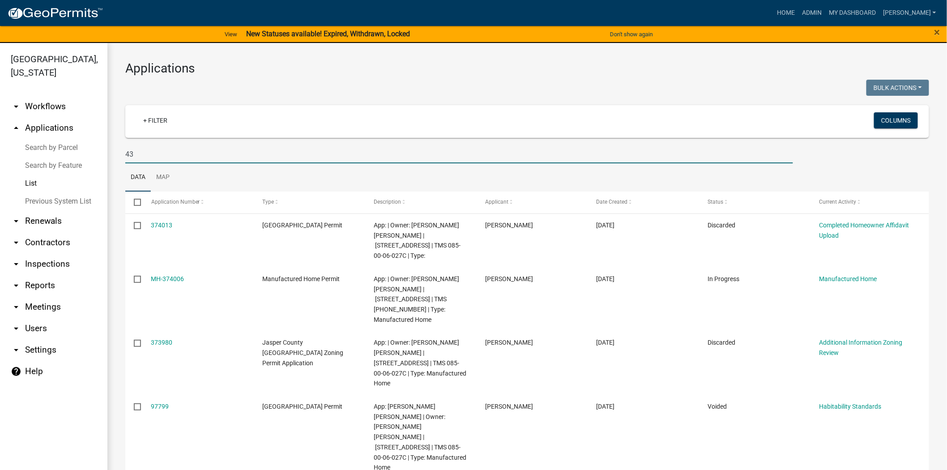
type input "4"
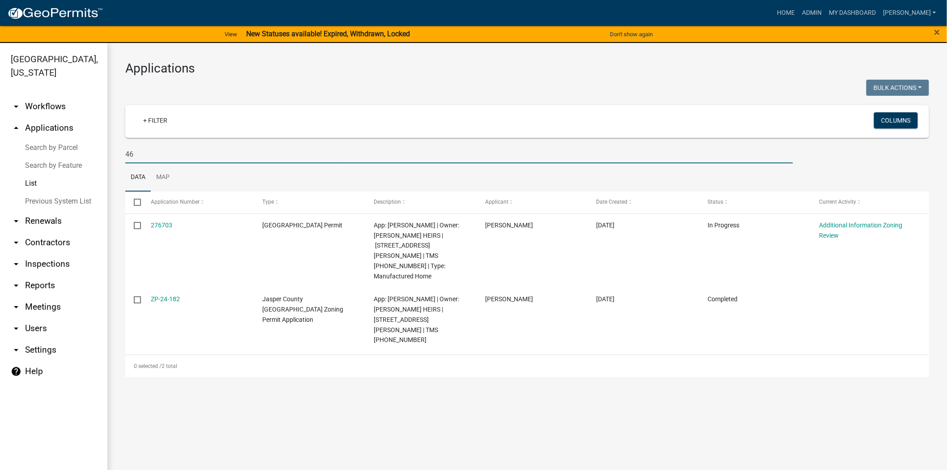
type input "4"
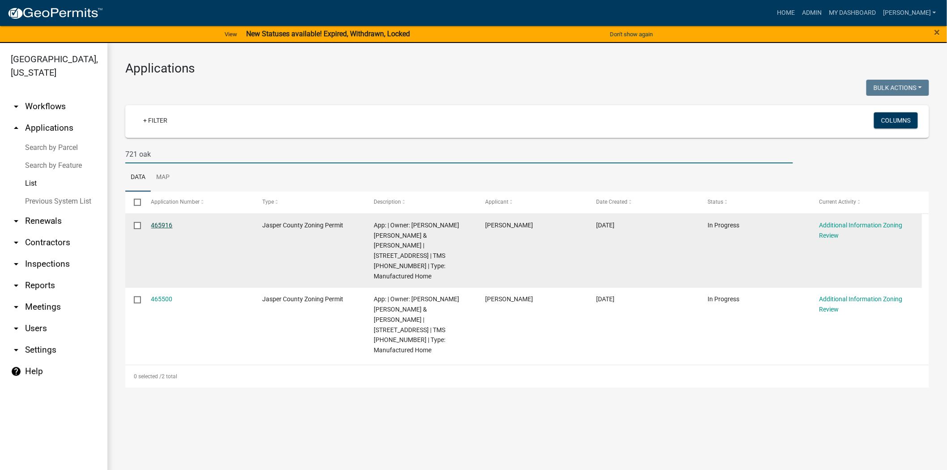
type input "721 oak"
click at [168, 224] on link "465916" at bounding box center [161, 224] width 21 height 7
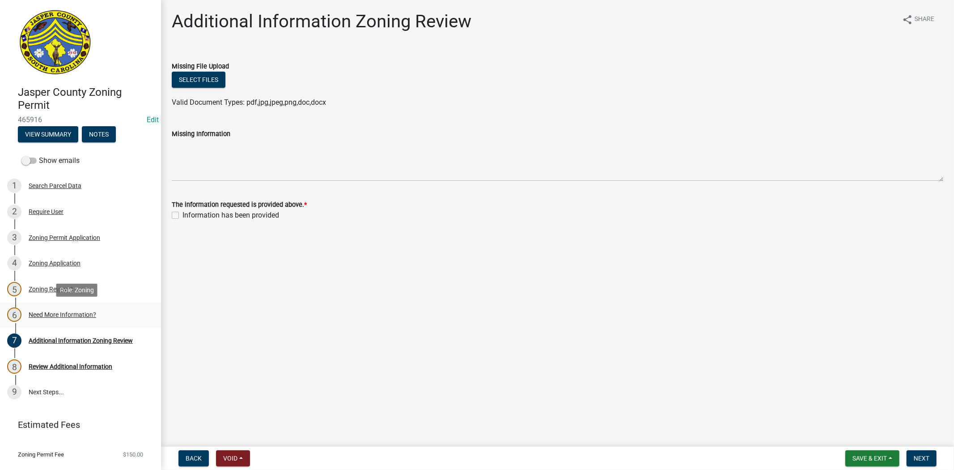
click at [51, 315] on div "Need More Information?" at bounding box center [63, 314] width 68 height 6
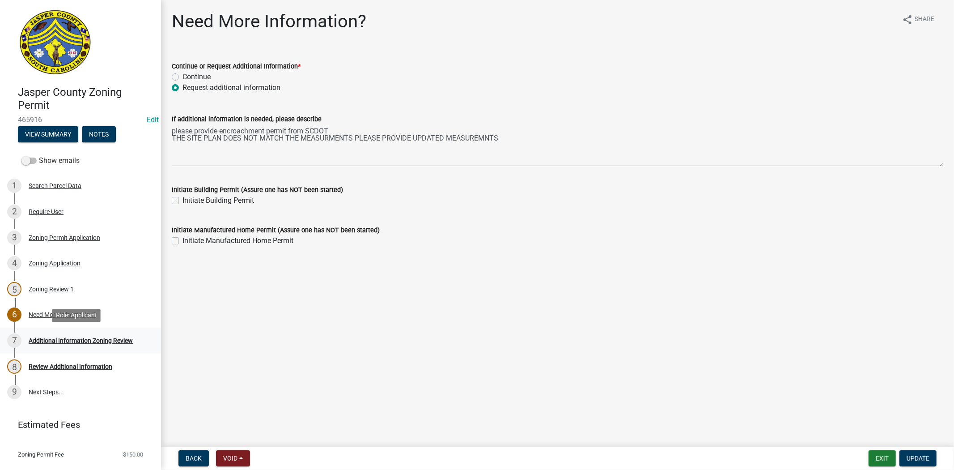
click at [82, 341] on div "Additional Information Zoning Review" at bounding box center [81, 340] width 104 height 6
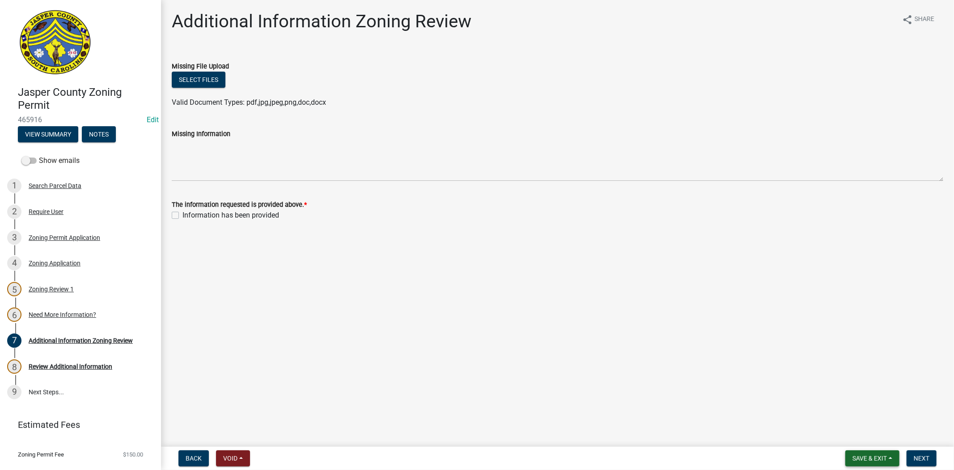
click at [857, 455] on span "Save & Exit" at bounding box center [870, 458] width 34 height 7
click at [855, 438] on button "Save & Exit" at bounding box center [864, 434] width 72 height 21
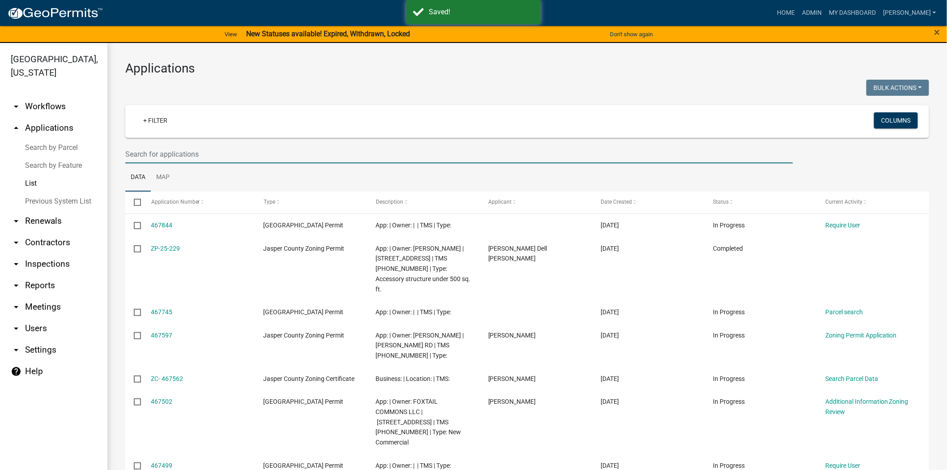
click at [236, 145] on input "text" at bounding box center [459, 154] width 668 height 18
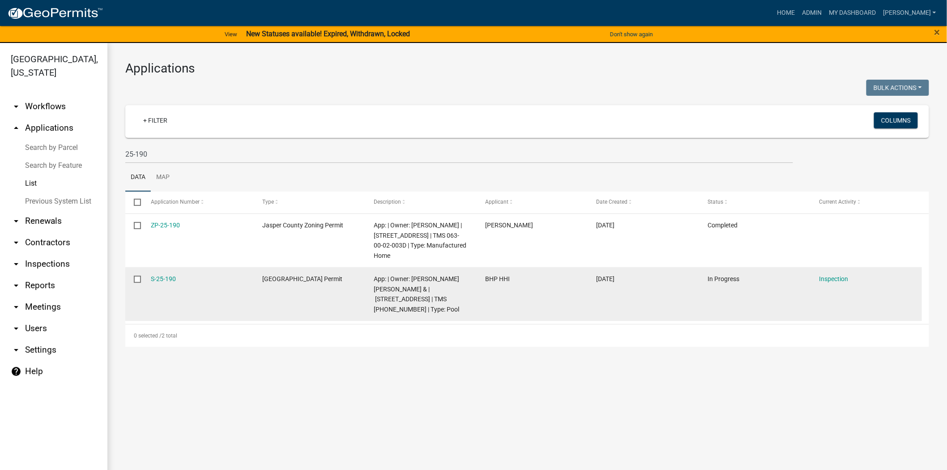
drag, startPoint x: 183, startPoint y: 277, endPoint x: 150, endPoint y: 278, distance: 33.6
click at [150, 278] on datatable-body-cell "S-25-190" at bounding box center [197, 294] width 111 height 54
copy link "S-25-190"
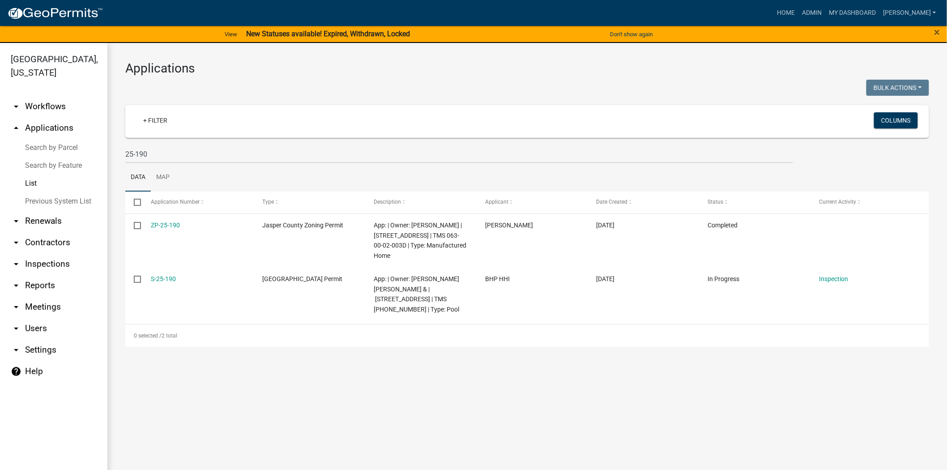
click at [200, 385] on main "Applications Bulk Actions Void Expire Lock Withdraw + Filter Columns 25-190 Dat…" at bounding box center [526, 262] width 839 height 438
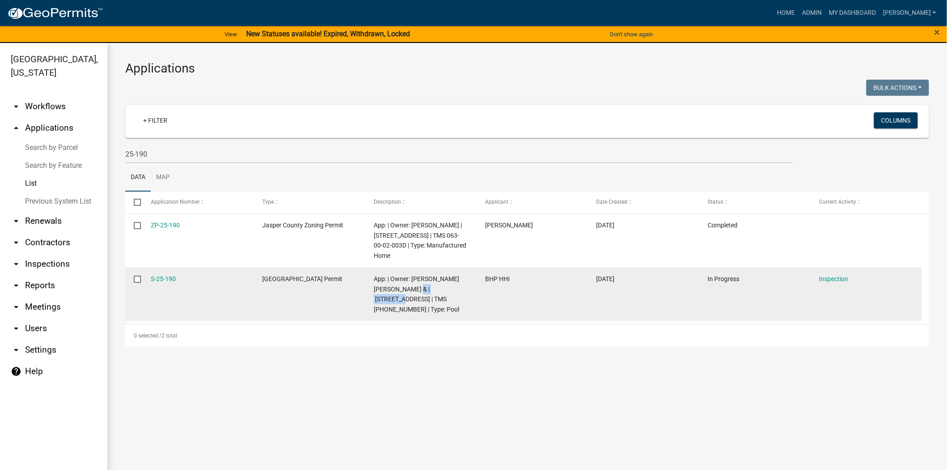
drag, startPoint x: 413, startPoint y: 285, endPoint x: 459, endPoint y: 285, distance: 46.1
click at [459, 285] on div "App: | Owner: INGLETT ROBERT ALLEN JR & | 159 BROADVIEW DR | TMS 094-08-00-008 …" at bounding box center [421, 294] width 94 height 41
copy span "159 BROADVIEW"
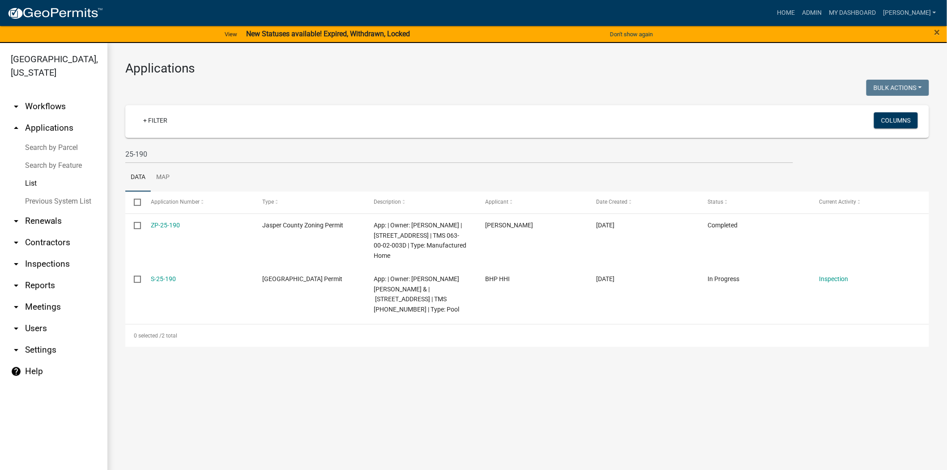
drag, startPoint x: 145, startPoint y: 146, endPoint x: 149, endPoint y: 147, distance: 4.6
click at [125, 149] on wm-filter-builder "+ Filter Columns 25-190" at bounding box center [527, 134] width 804 height 58
drag, startPoint x: 159, startPoint y: 153, endPoint x: 59, endPoint y: 140, distance: 100.6
click at [74, 151] on div "Jasper County, South Carolina arrow_drop_down Workflows List arrow_drop_up Appl…" at bounding box center [473, 262] width 947 height 438
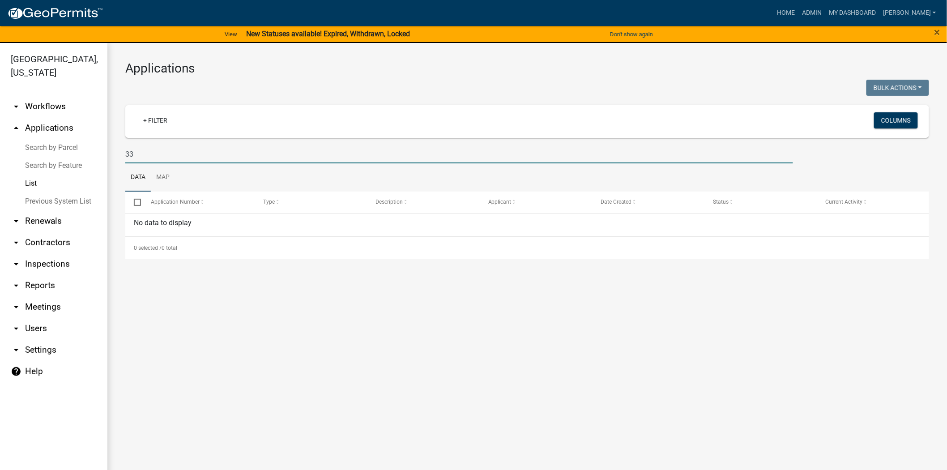
type input "3"
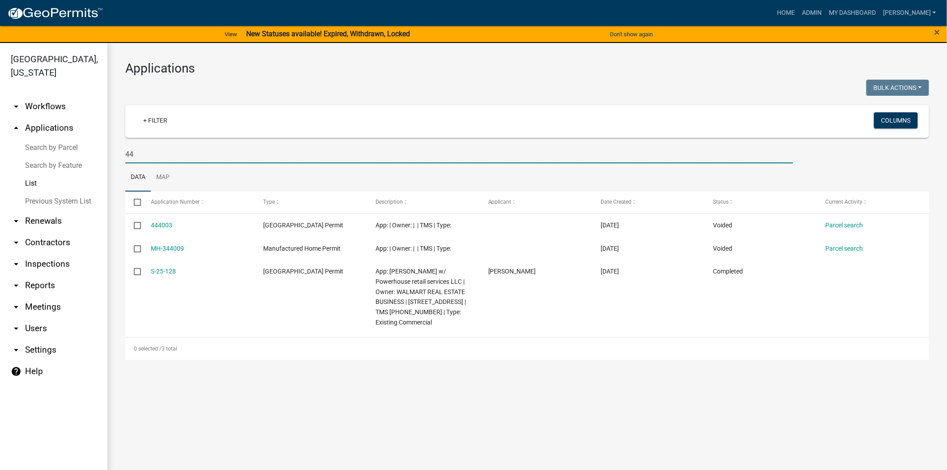
type input "4"
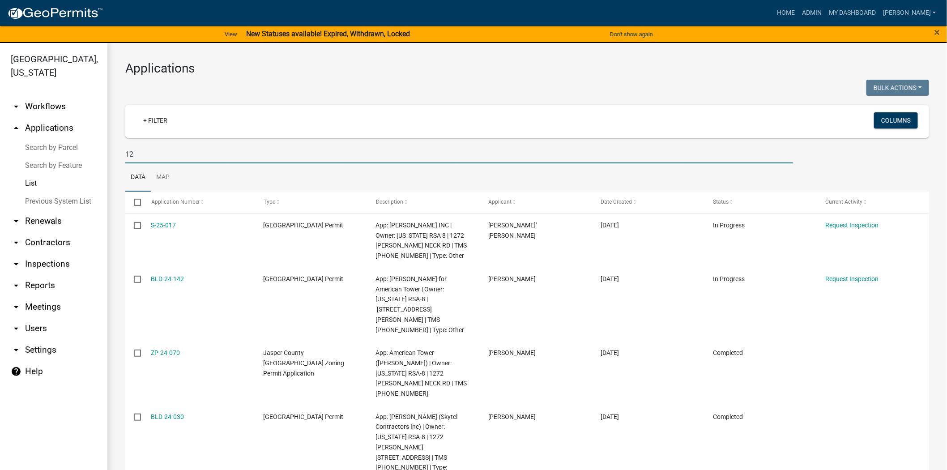
type input "1"
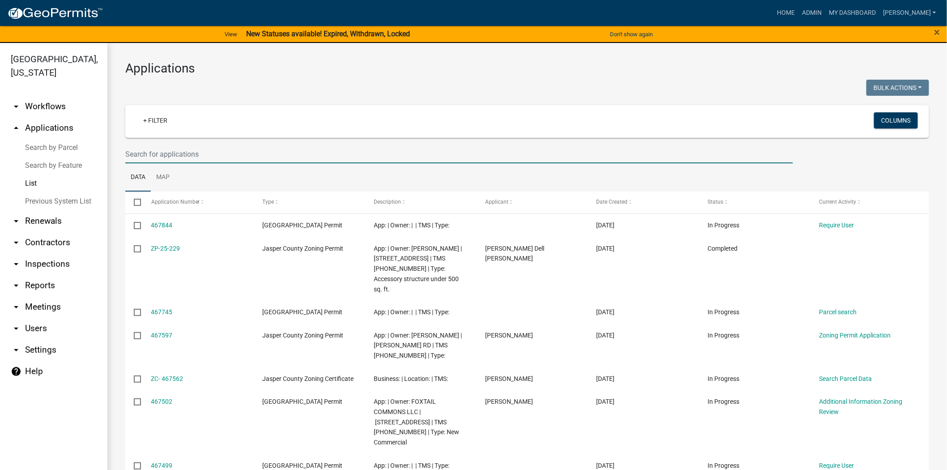
paste input "S-25-324"
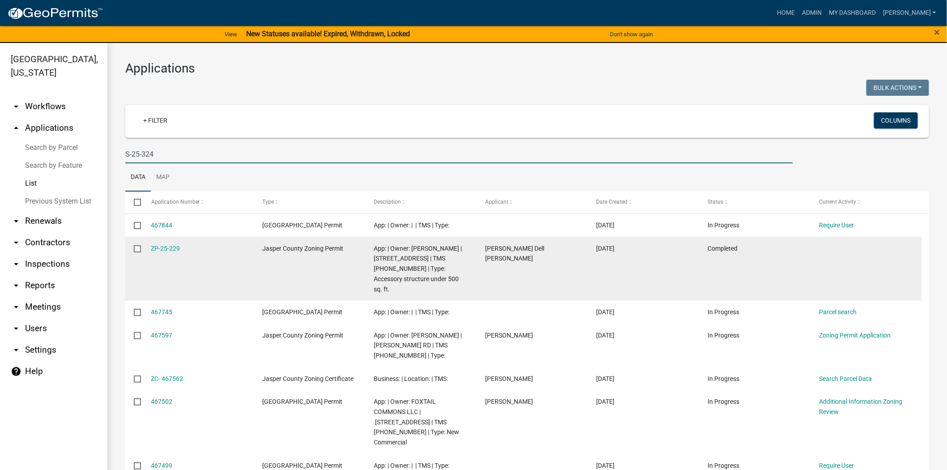
type input "S-25-324"
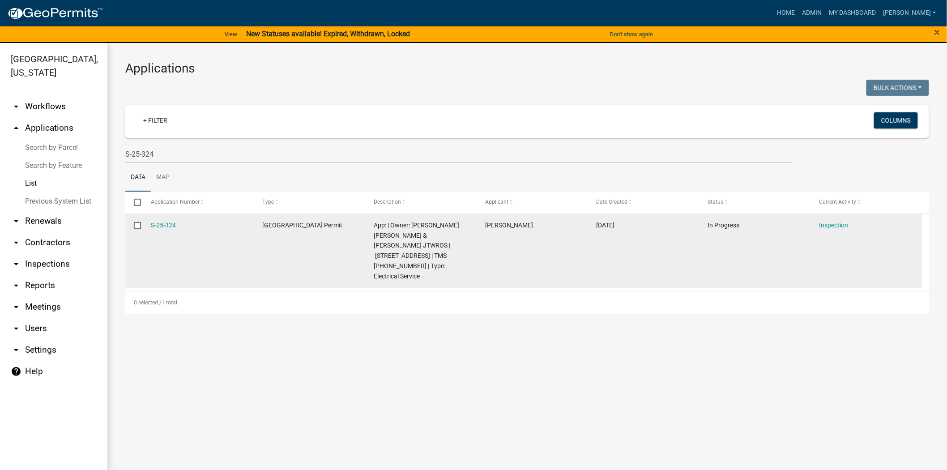
drag, startPoint x: 169, startPoint y: 226, endPoint x: 147, endPoint y: 226, distance: 21.9
click at [147, 226] on datatable-body-cell "S-25-324" at bounding box center [197, 251] width 111 height 74
copy link "S-25-324"
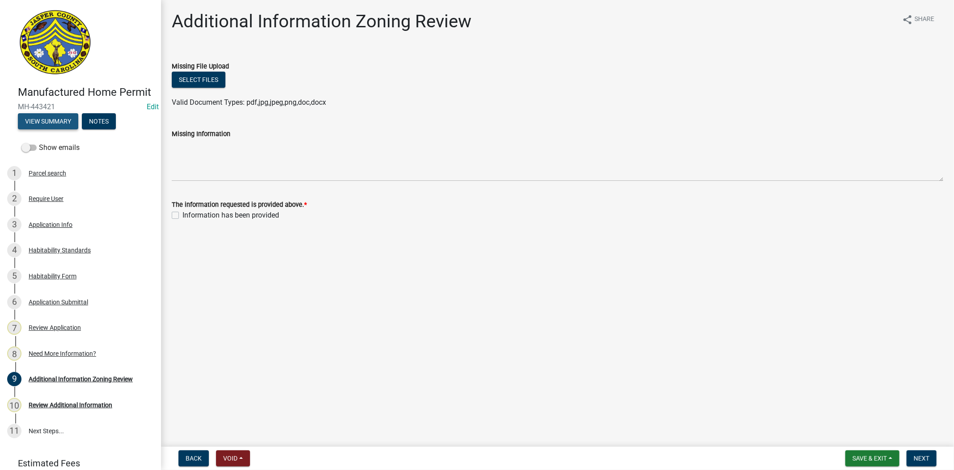
click at [30, 129] on button "View Summary" at bounding box center [48, 121] width 60 height 16
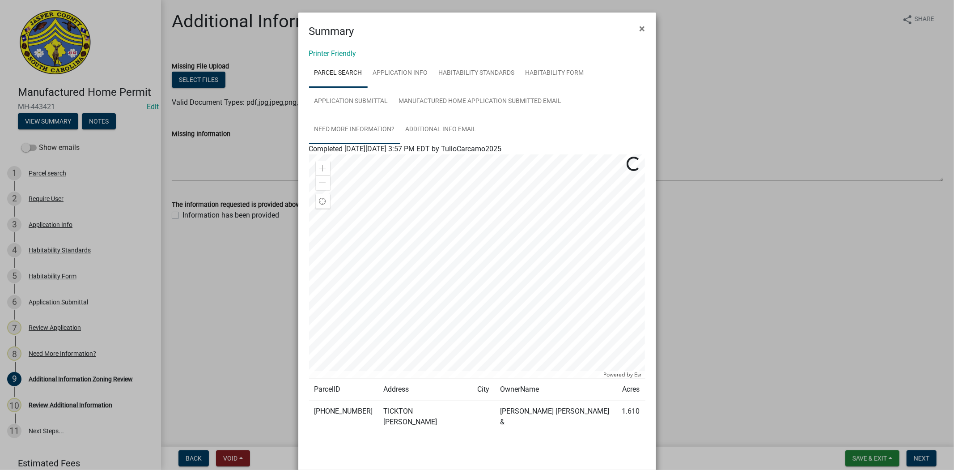
click at [361, 128] on link "Need More Information?" at bounding box center [354, 129] width 91 height 29
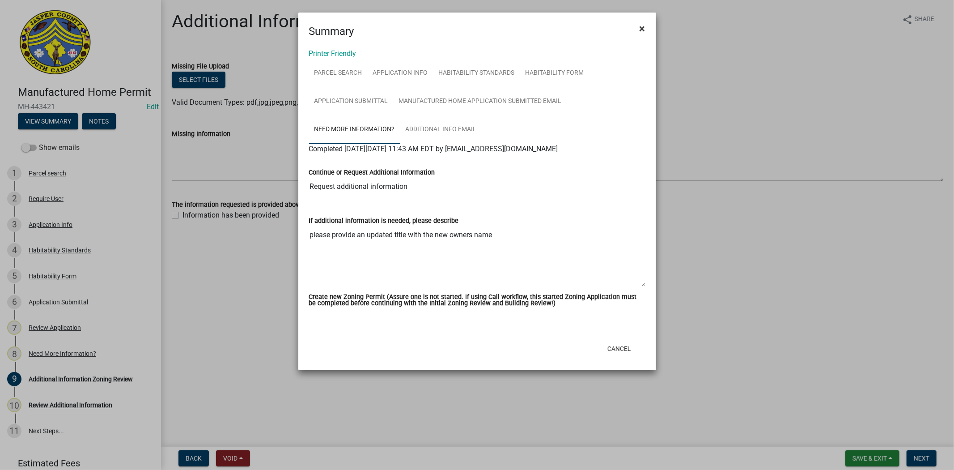
drag, startPoint x: 643, startPoint y: 27, endPoint x: 639, endPoint y: 29, distance: 4.7
click at [643, 27] on span "×" at bounding box center [643, 28] width 6 height 13
